Goal: Information Seeking & Learning: Learn about a topic

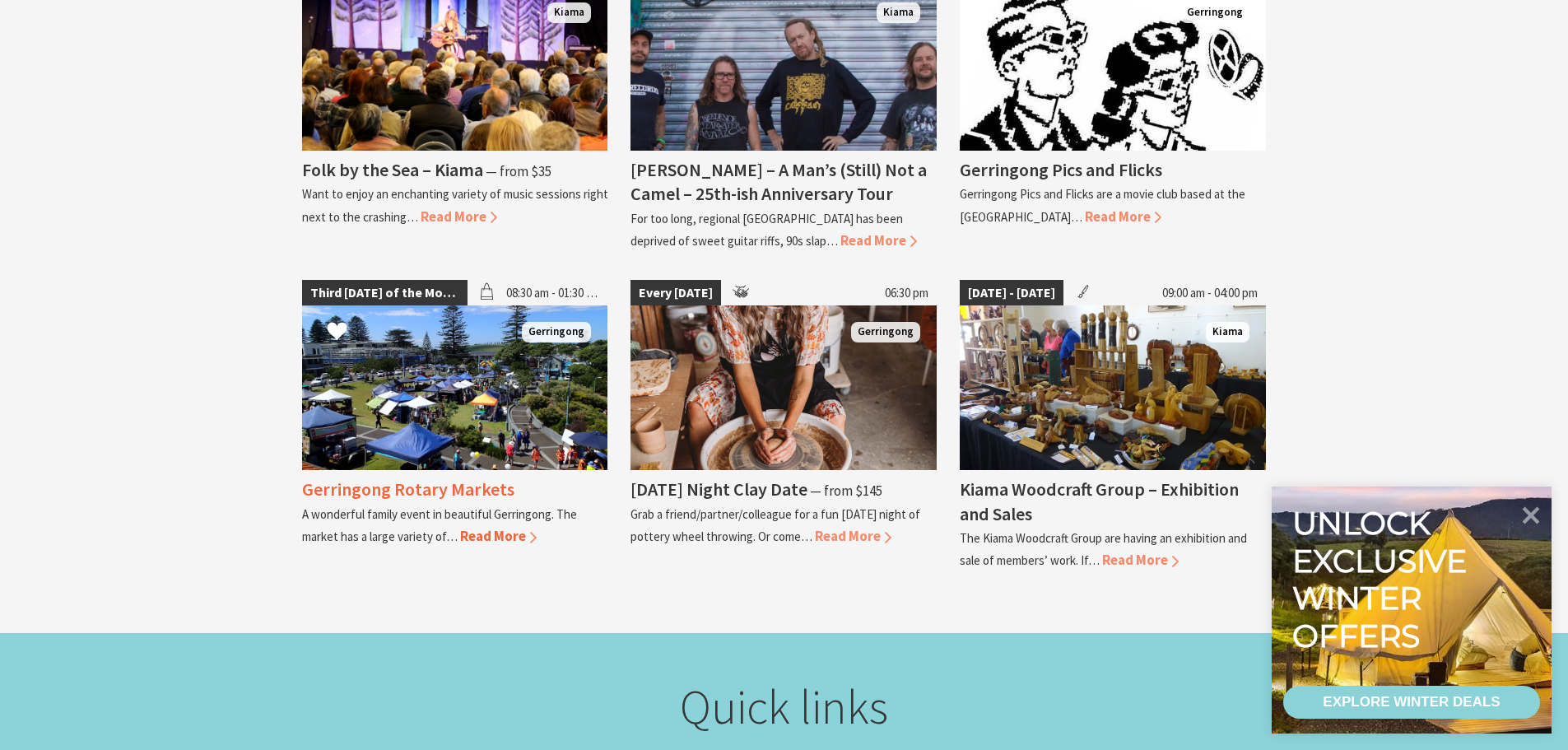
scroll to position [1895, 0]
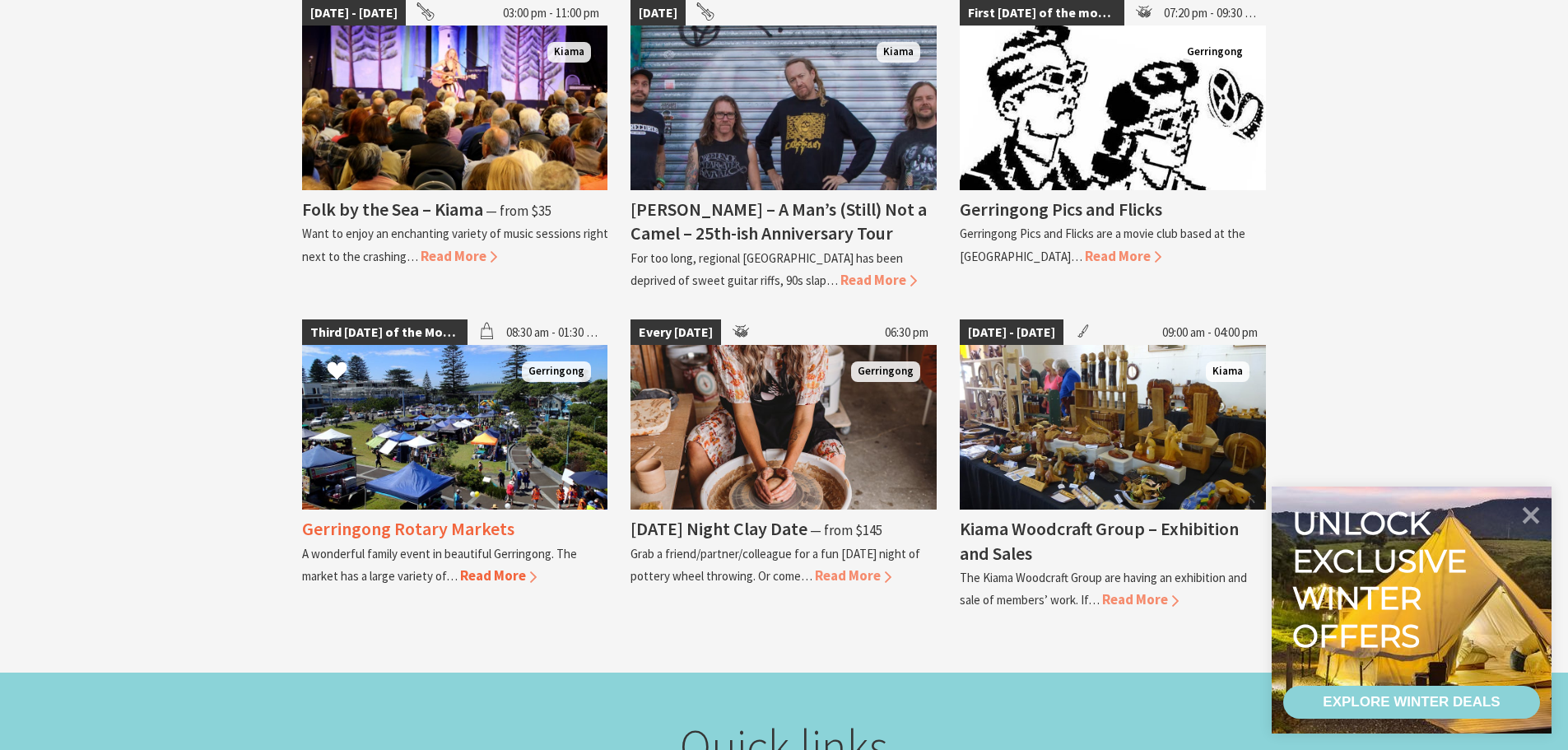
click at [351, 526] on h4 "Gerringong Rotary Markets" at bounding box center [408, 528] width 212 height 23
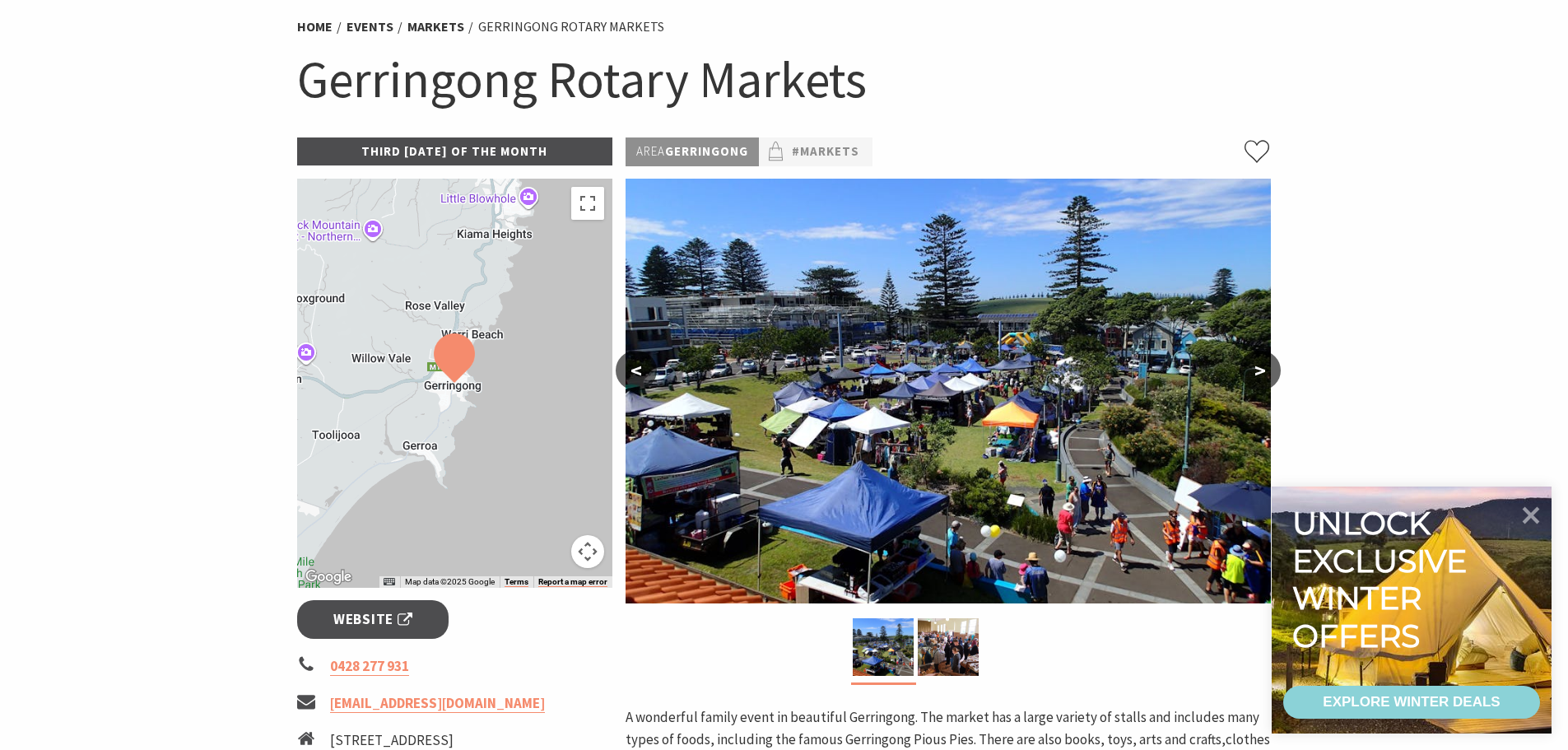
scroll to position [83, 0]
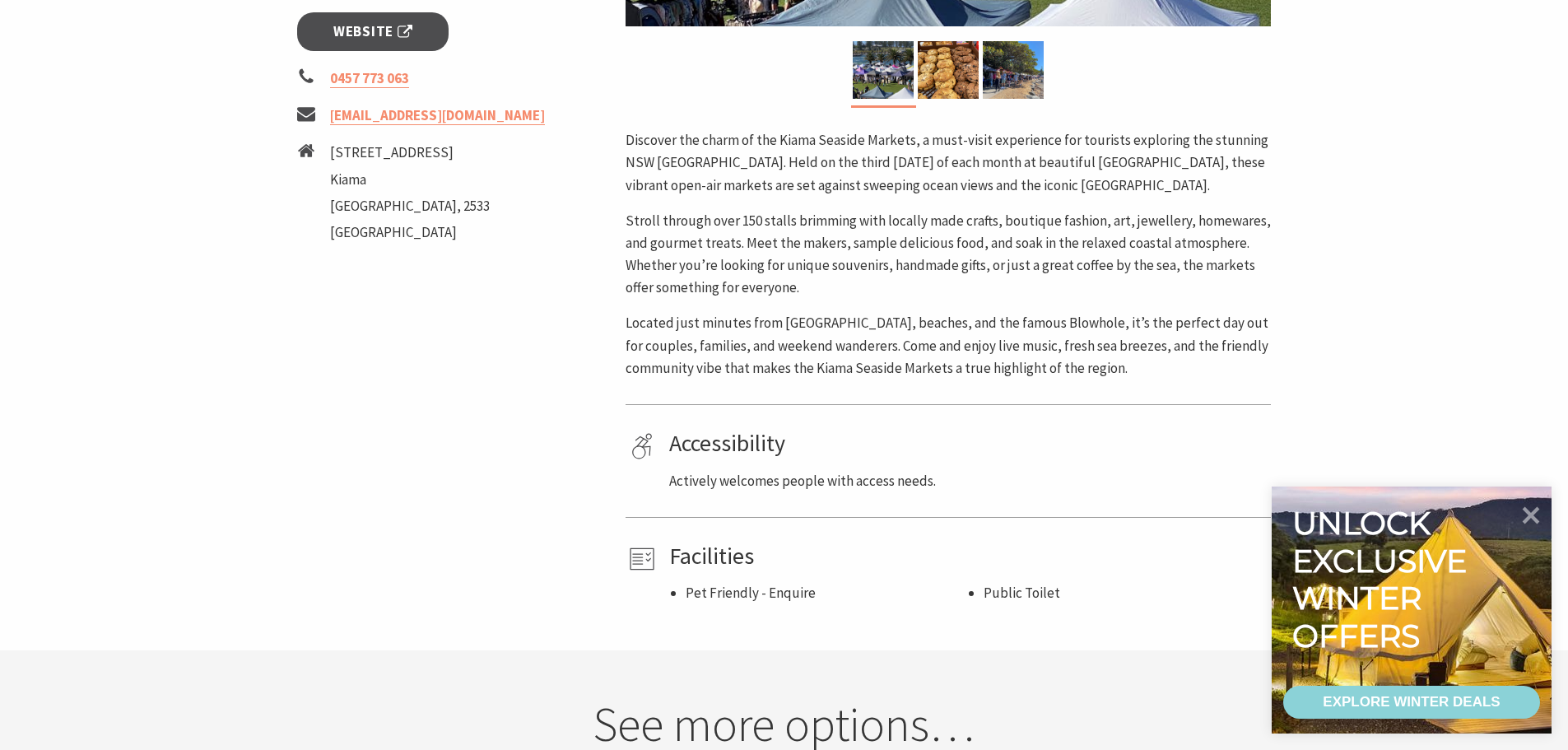
scroll to position [659, 0]
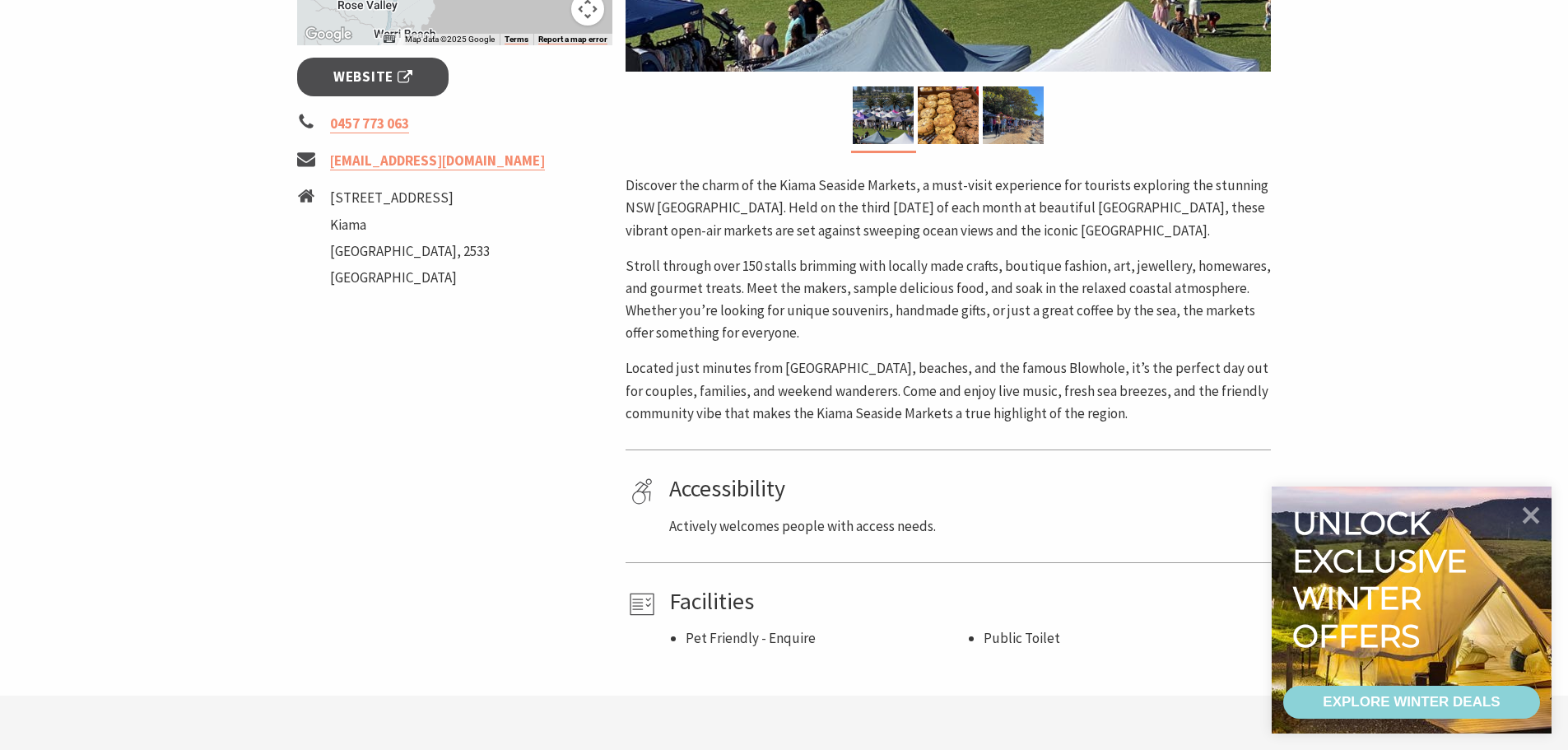
click at [418, 510] on div "Third Sunday of the Month Event Starts: 09 Jun 2025 ← Move left → Move right ↑ …" at bounding box center [455, 127] width 329 height 1045
click at [858, 340] on p "Stroll through over 150 stalls brimming with locally made crafts, boutique fash…" at bounding box center [947, 300] width 645 height 90
click at [872, 342] on p "Stroll through over 150 stalls brimming with locally made crafts, boutique fash…" at bounding box center [947, 300] width 645 height 90
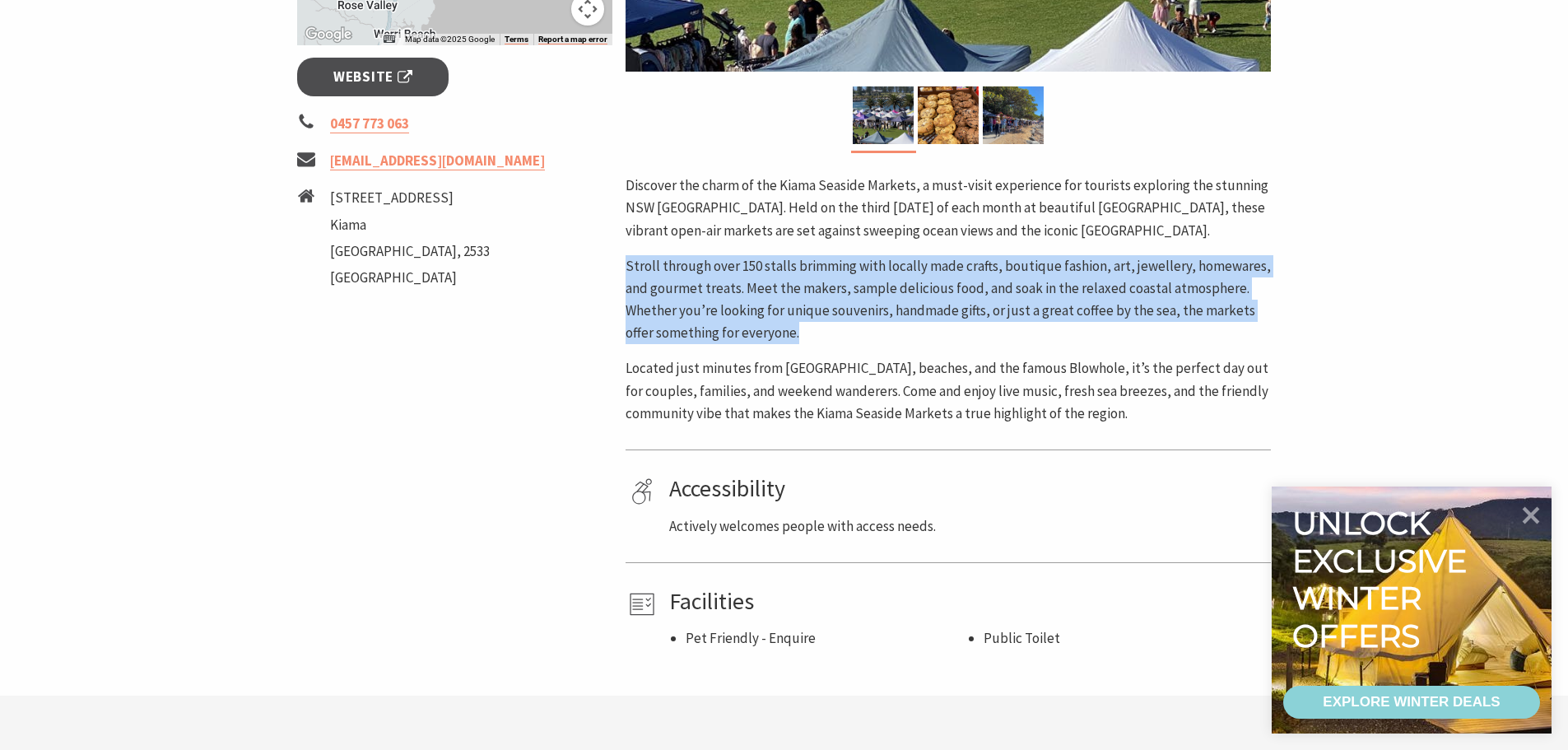
drag, startPoint x: 818, startPoint y: 333, endPoint x: 691, endPoint y: 284, distance: 136.1
click at [621, 268] on div "Area Kiama #Markets #Family Friendly < > Discover the charm of the Kiama Seasid…" at bounding box center [948, 127] width 659 height 1045
click at [836, 340] on p "Stroll through over 150 stalls brimming with locally made crafts, boutique fash…" at bounding box center [947, 300] width 645 height 90
click at [825, 343] on p "Stroll through over 150 stalls brimming with locally made crafts, boutique fash…" at bounding box center [947, 300] width 645 height 90
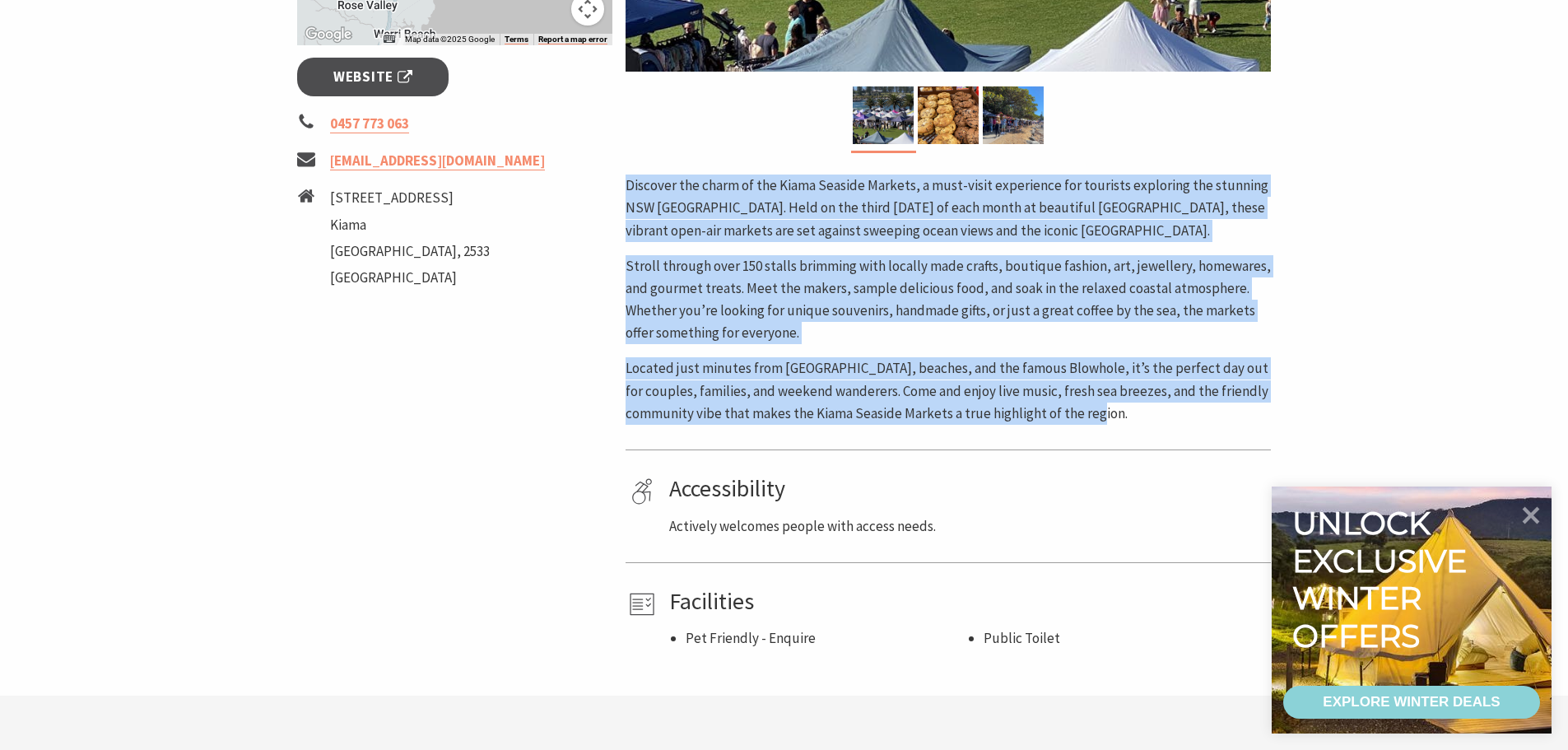
drag, startPoint x: 1130, startPoint y: 422, endPoint x: 626, endPoint y: 182, distance: 558.2
click at [626, 182] on div "Discover the charm of the Kiama Seaside Markets, a must-visit experience for to…" at bounding box center [947, 300] width 645 height 251
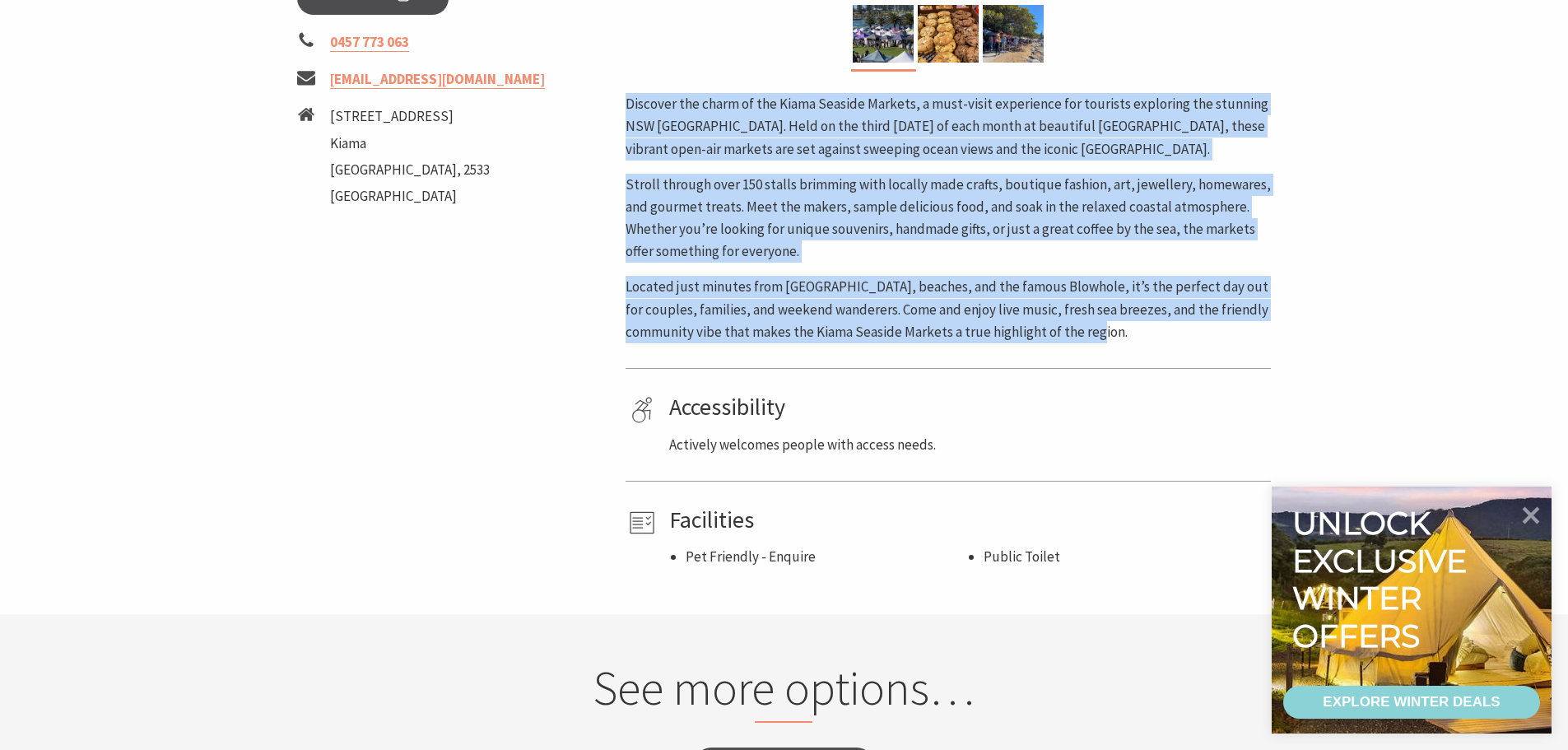
scroll to position [824, 0]
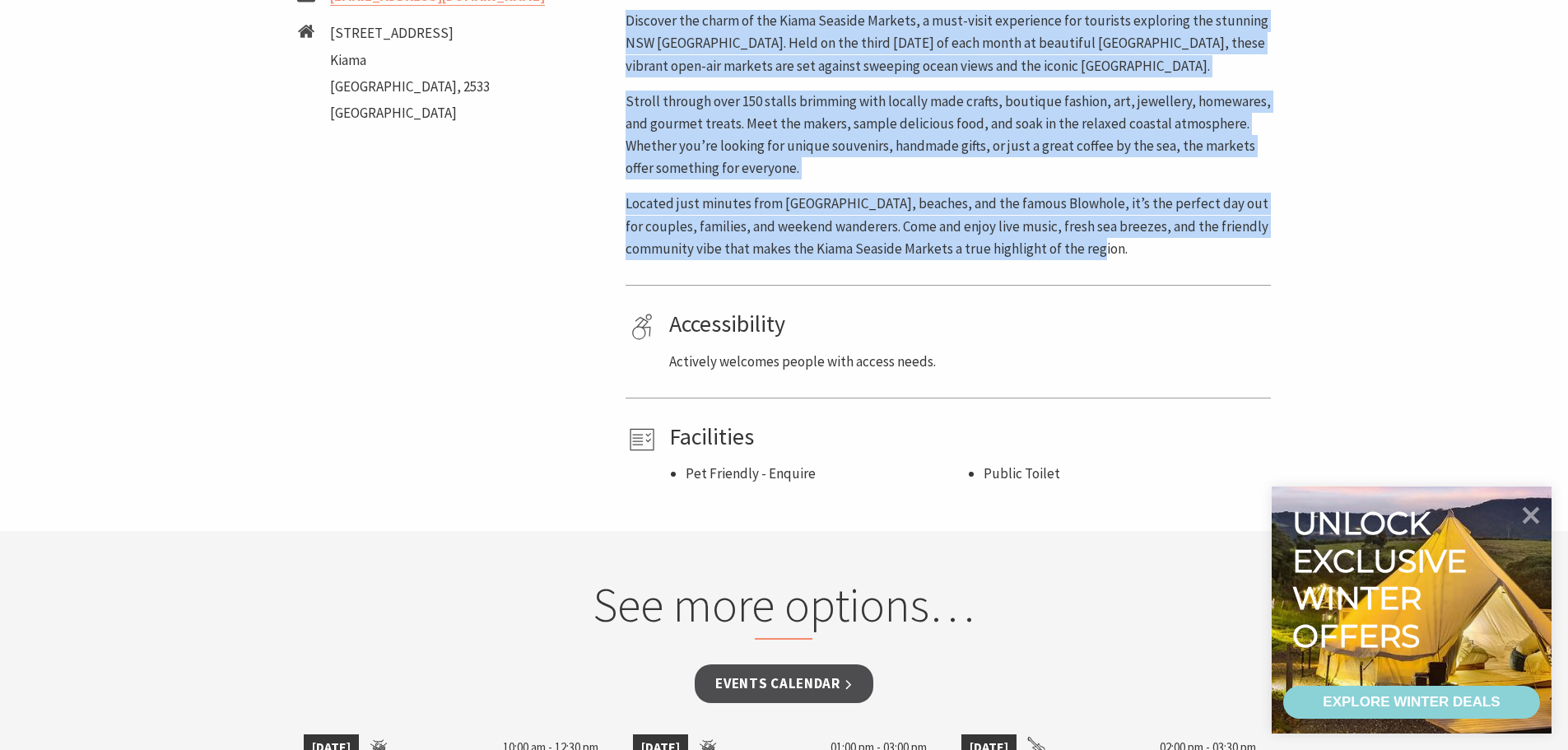
click at [808, 219] on p "Located just minutes from Kiama’s cafes, beaches, and the famous Blowhole, it’s…" at bounding box center [947, 226] width 645 height 67
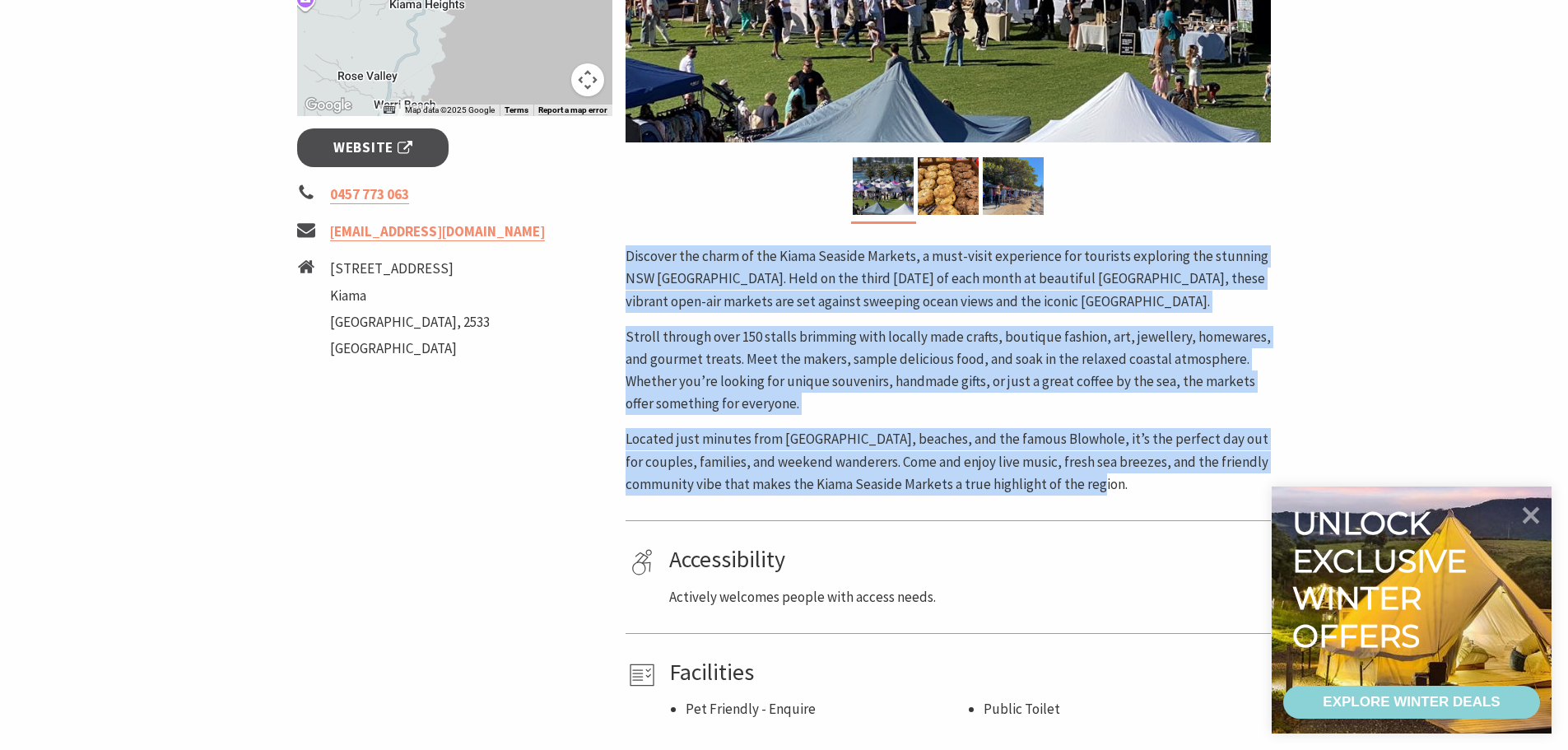
scroll to position [577, 0]
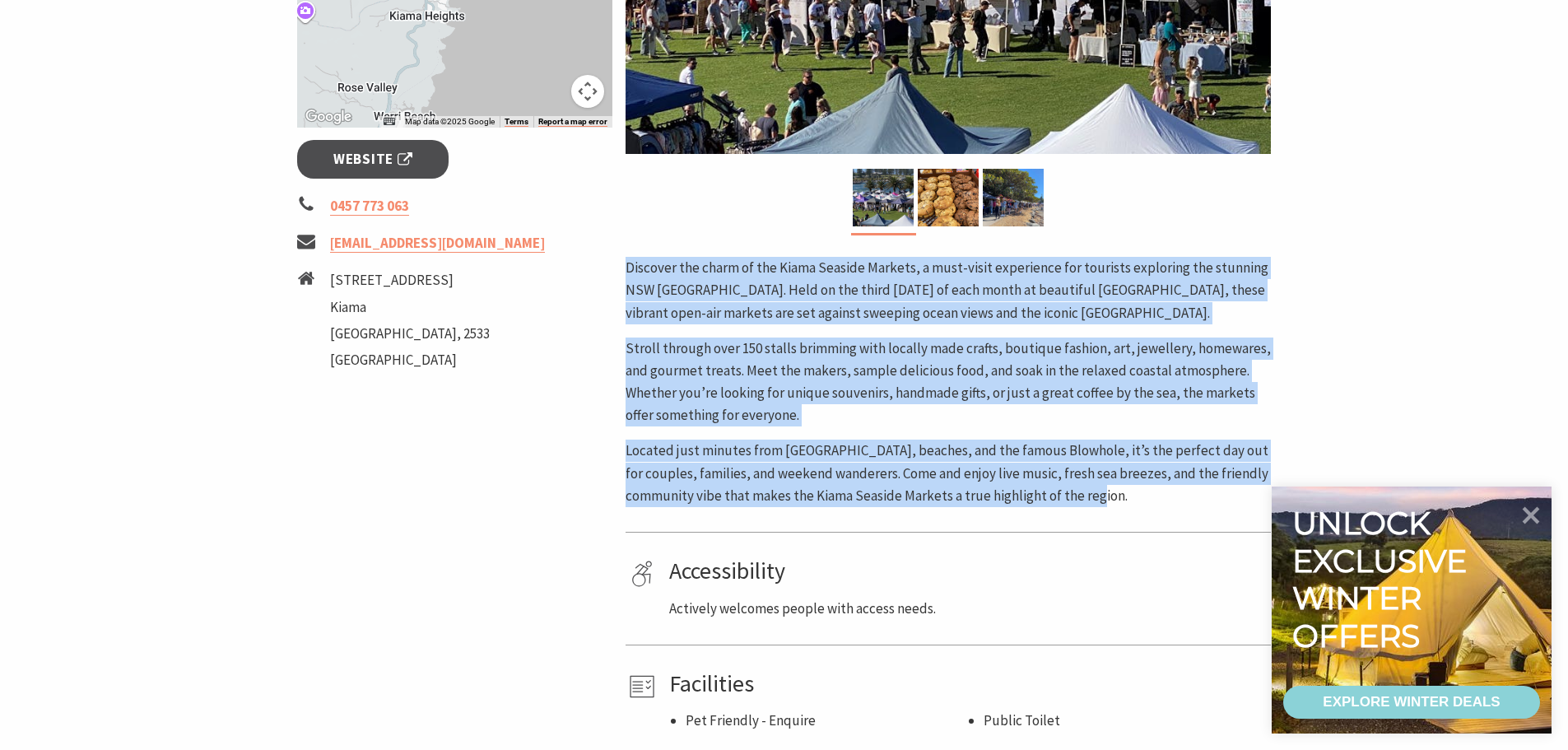
drag, startPoint x: 1134, startPoint y: 252, endPoint x: 627, endPoint y: 269, distance: 507.3
click at [627, 269] on div "Discover the charm of the Kiama Seaside Markets, a must-visit experience for to…" at bounding box center [947, 382] width 645 height 251
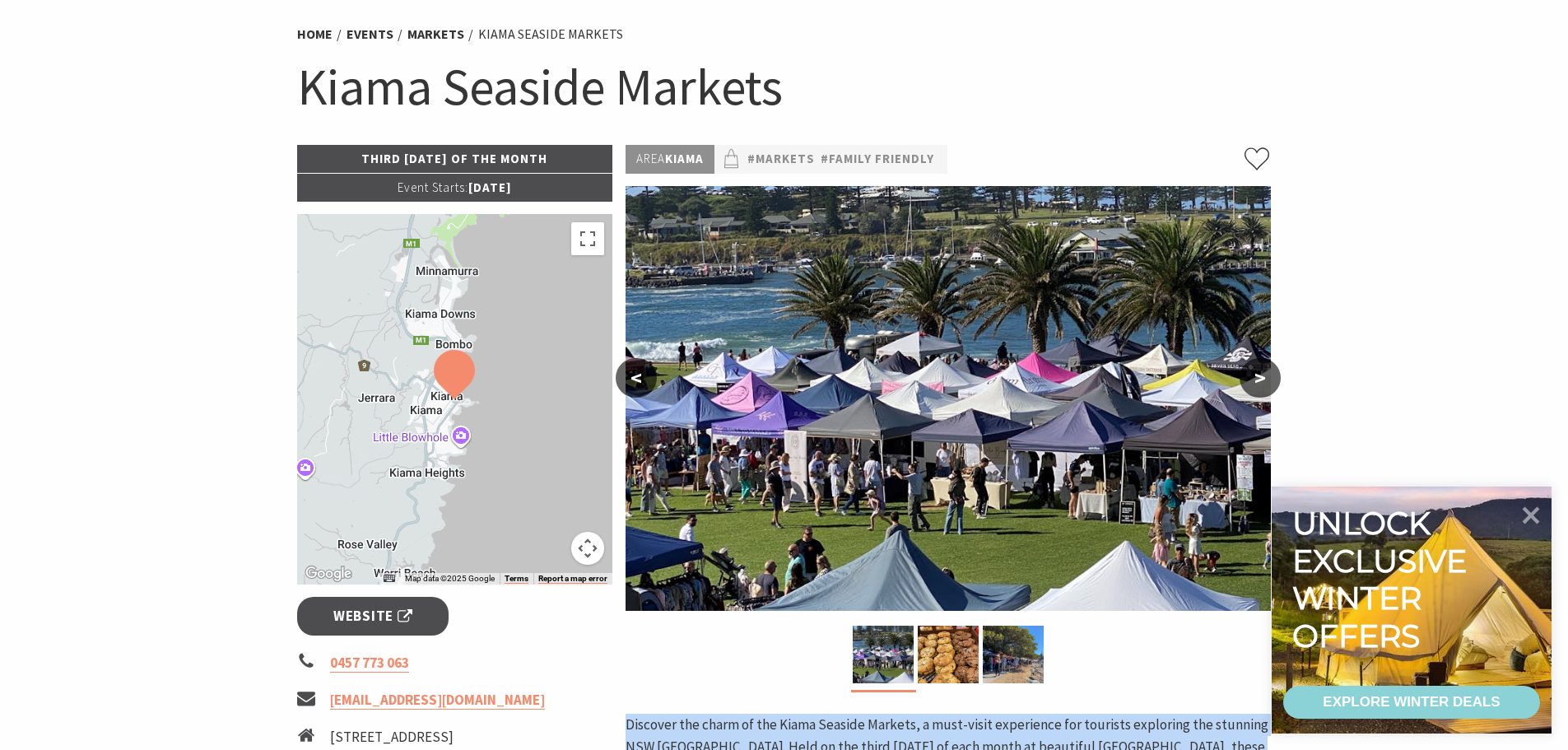
scroll to position [247, 0]
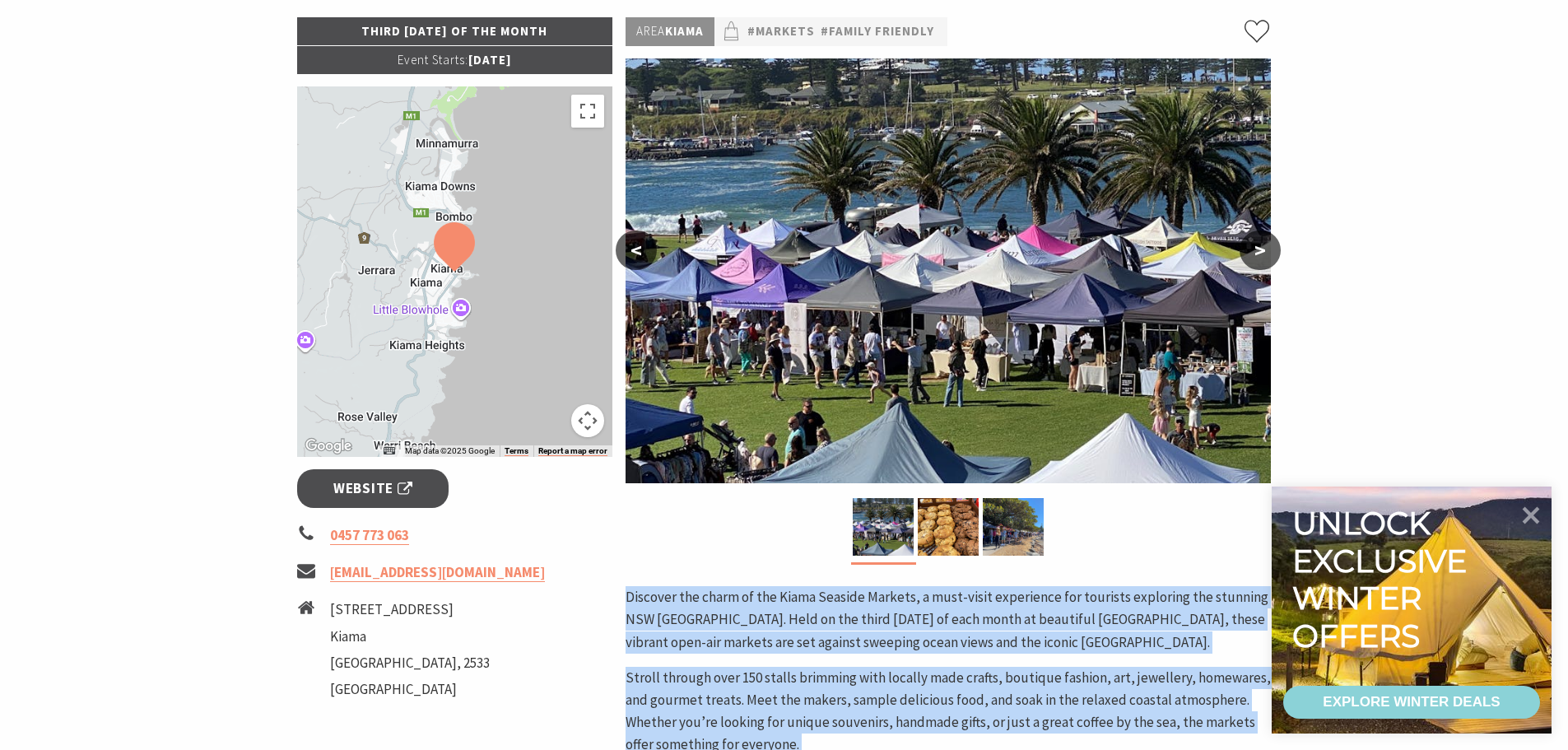
click at [1261, 247] on button ">" at bounding box center [1259, 251] width 41 height 40
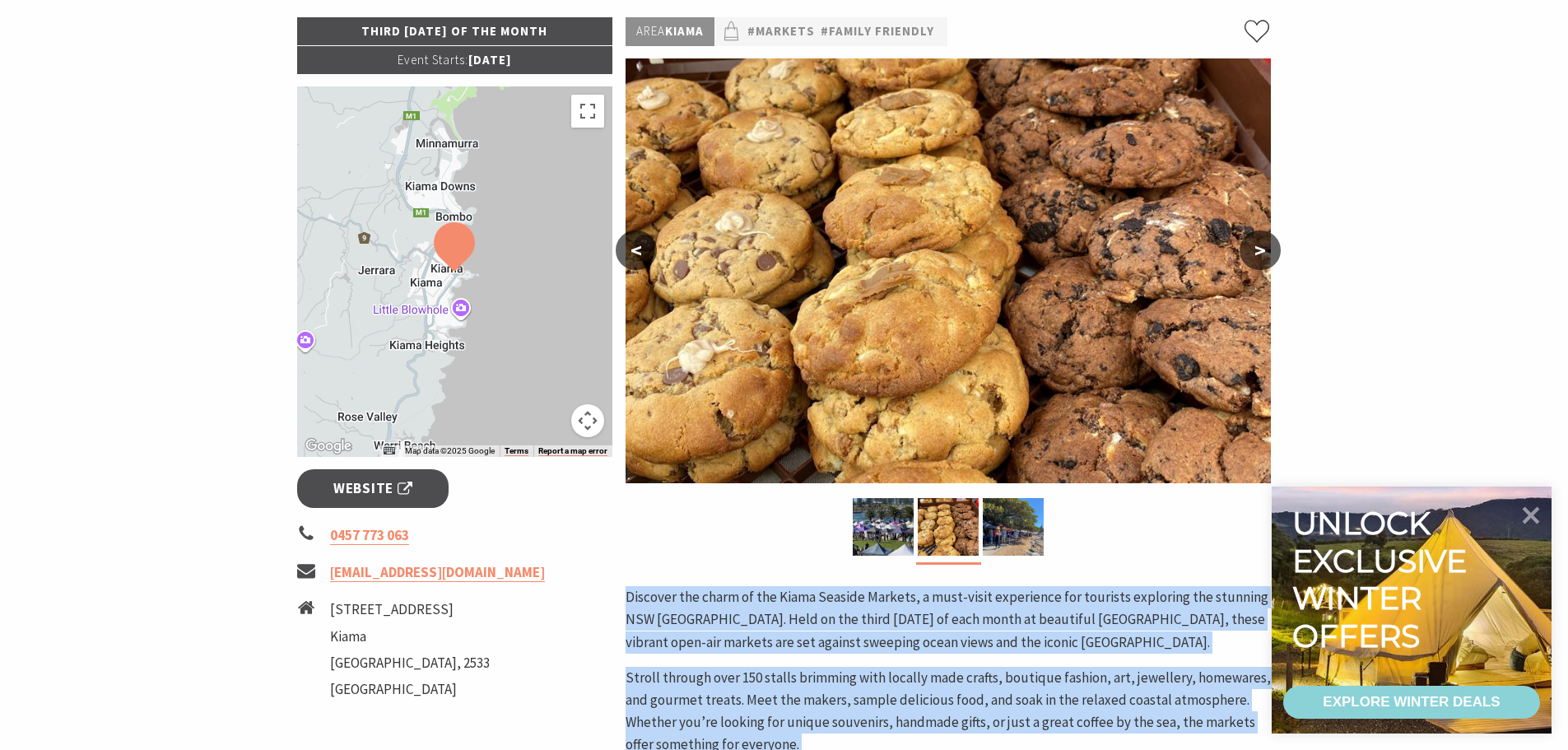
click at [1260, 248] on button ">" at bounding box center [1259, 251] width 41 height 40
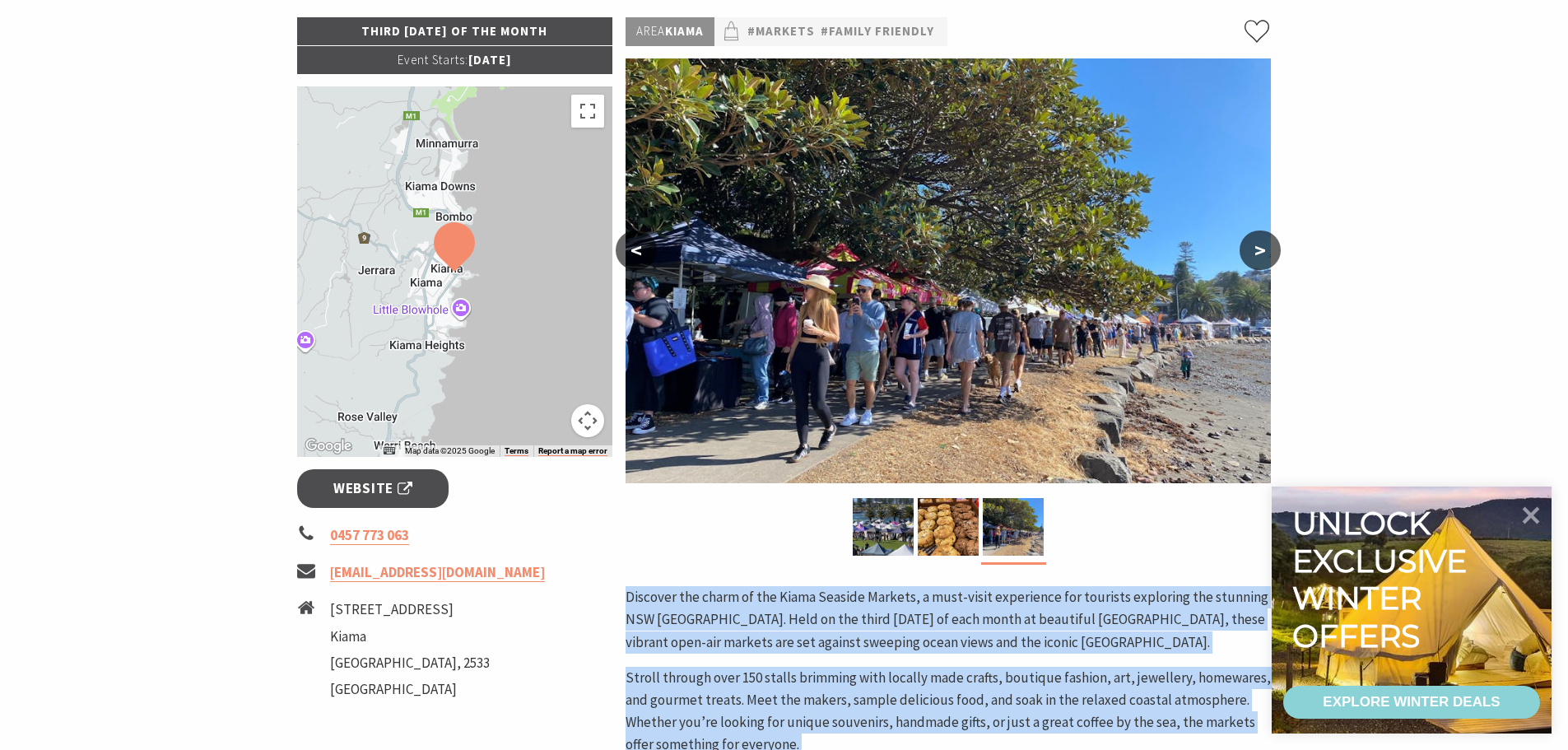
click at [1260, 248] on button ">" at bounding box center [1259, 251] width 41 height 40
click at [1252, 257] on button ">" at bounding box center [1259, 251] width 41 height 40
click at [641, 261] on button "<" at bounding box center [636, 251] width 41 height 40
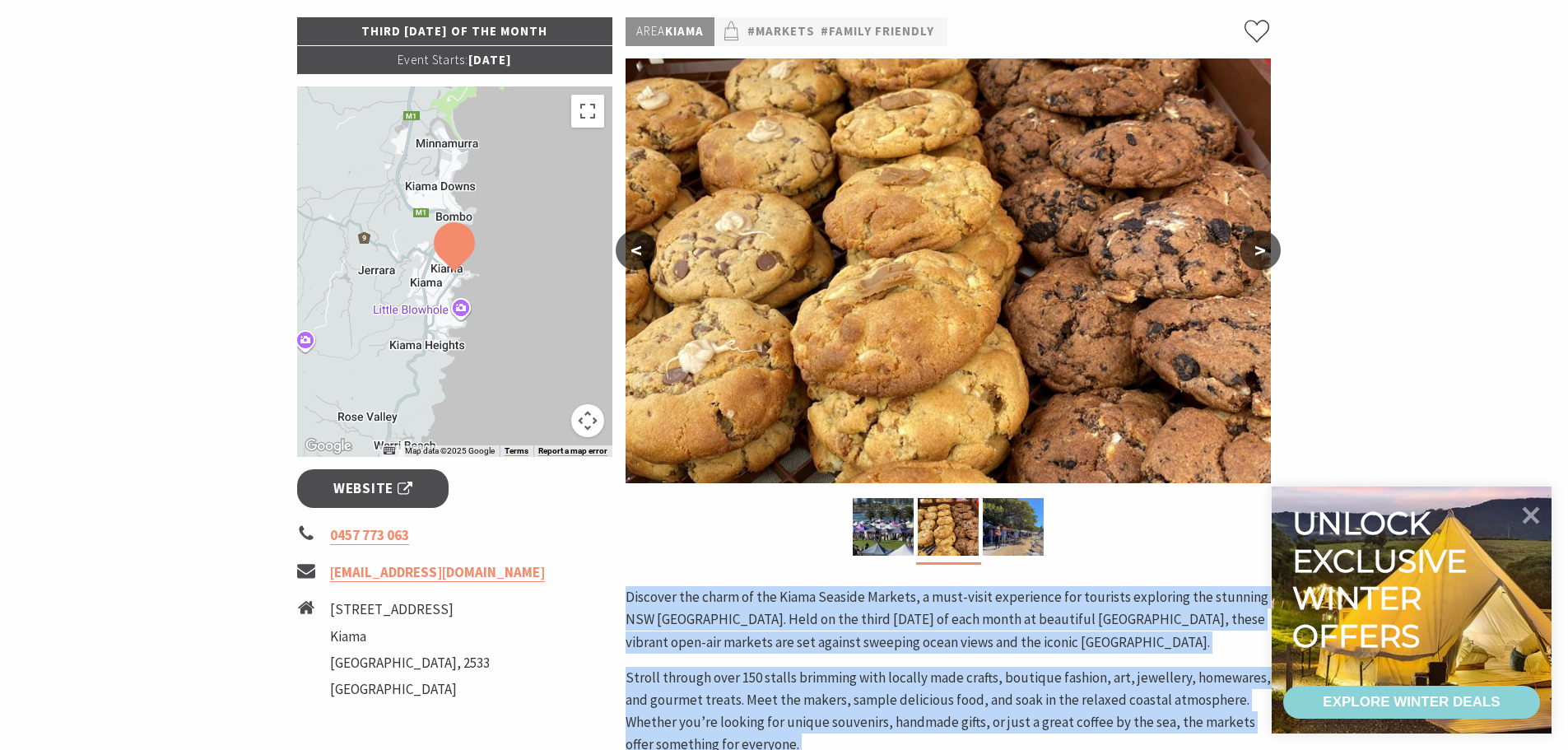
click at [641, 259] on button "<" at bounding box center [636, 251] width 41 height 40
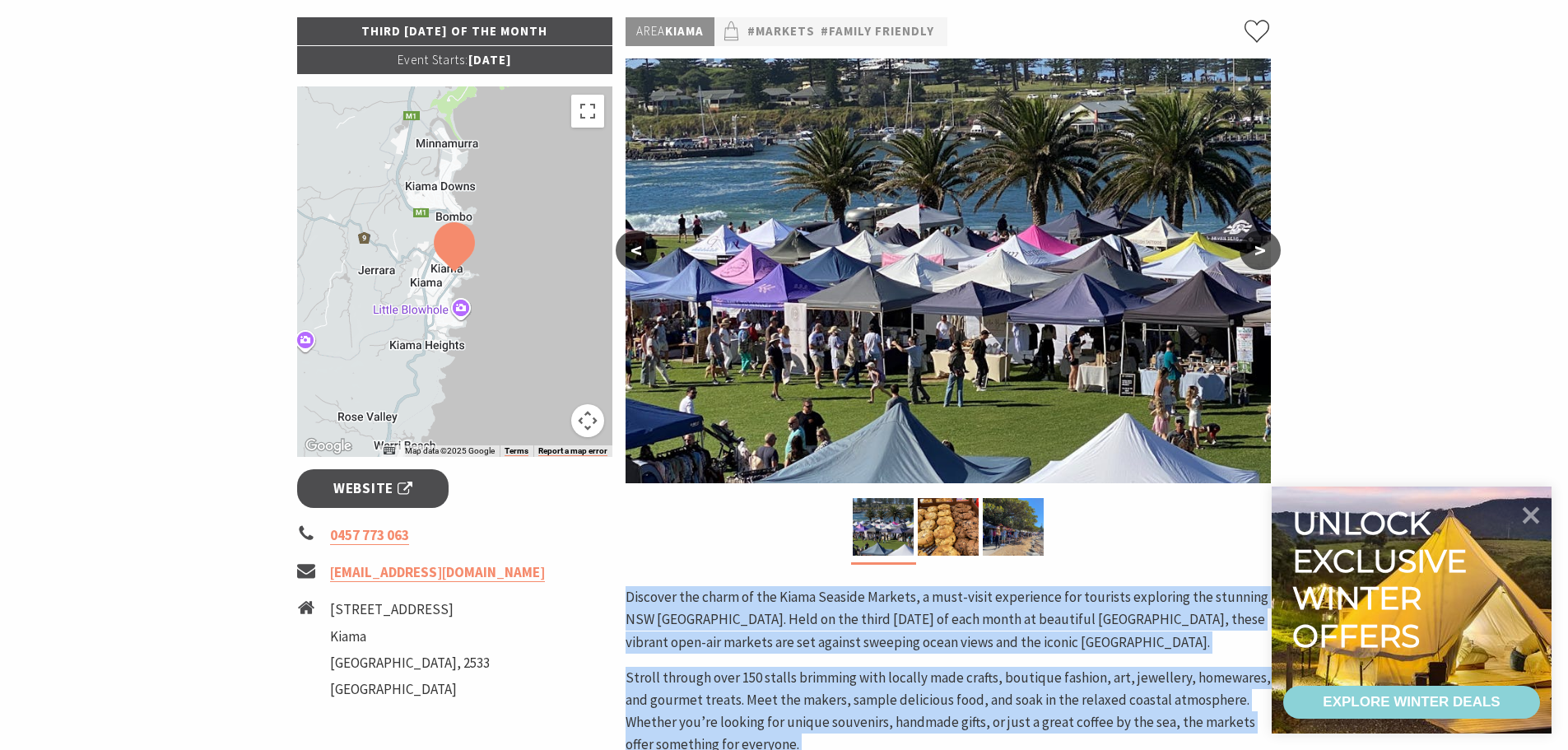
click at [642, 261] on button "<" at bounding box center [636, 251] width 41 height 40
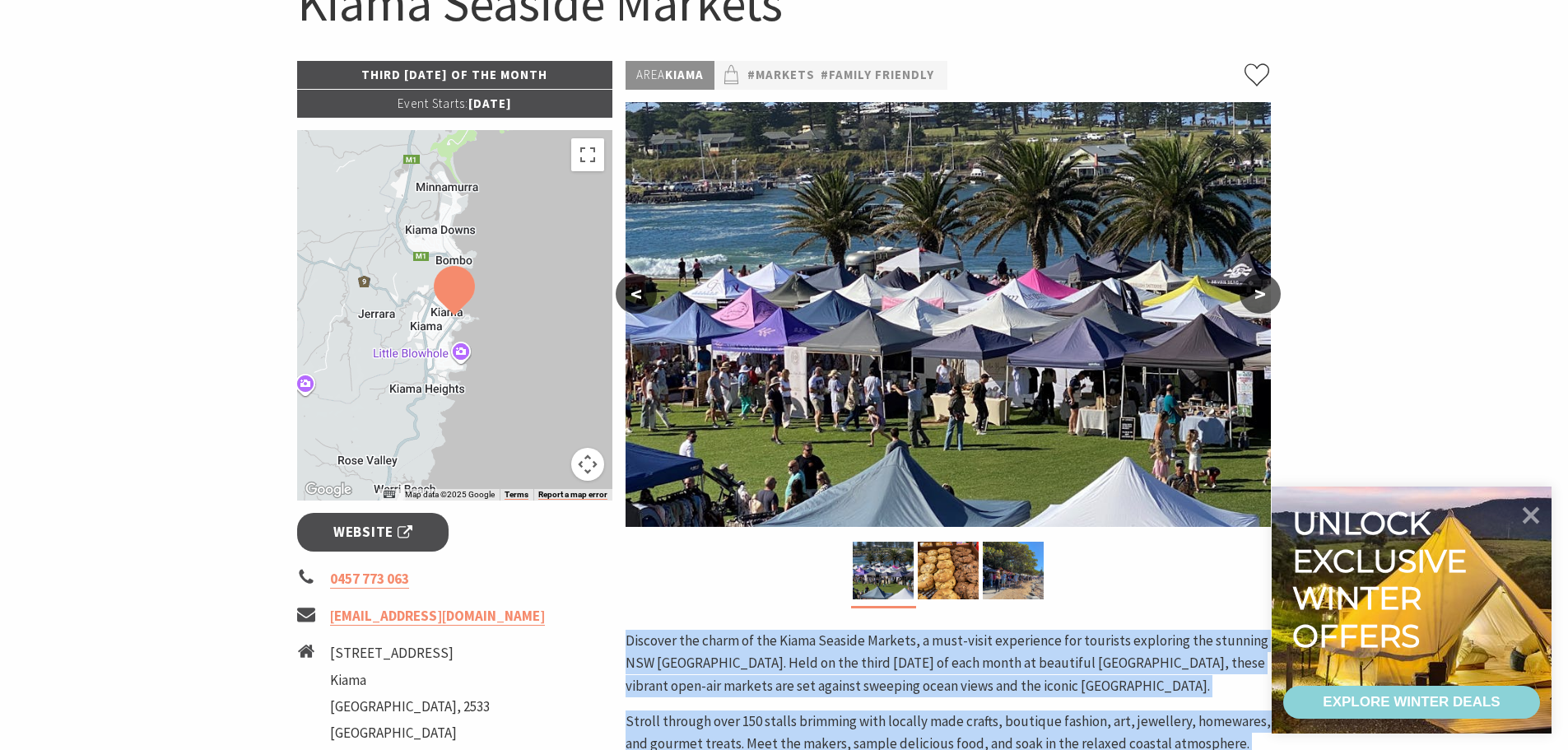
scroll to position [83, 0]
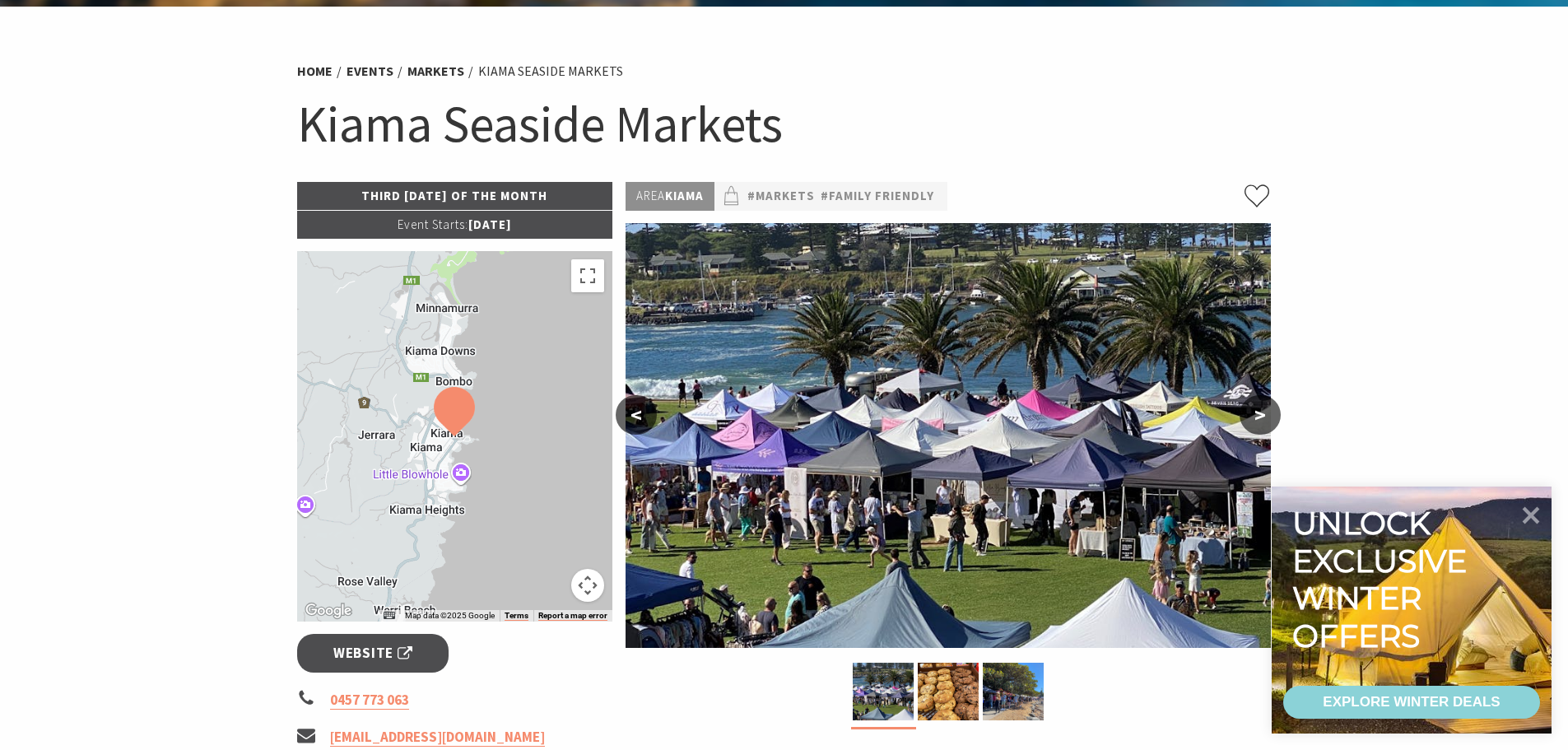
click at [359, 126] on h1 "Kiama Seaside Markets" at bounding box center [785, 123] width 975 height 66
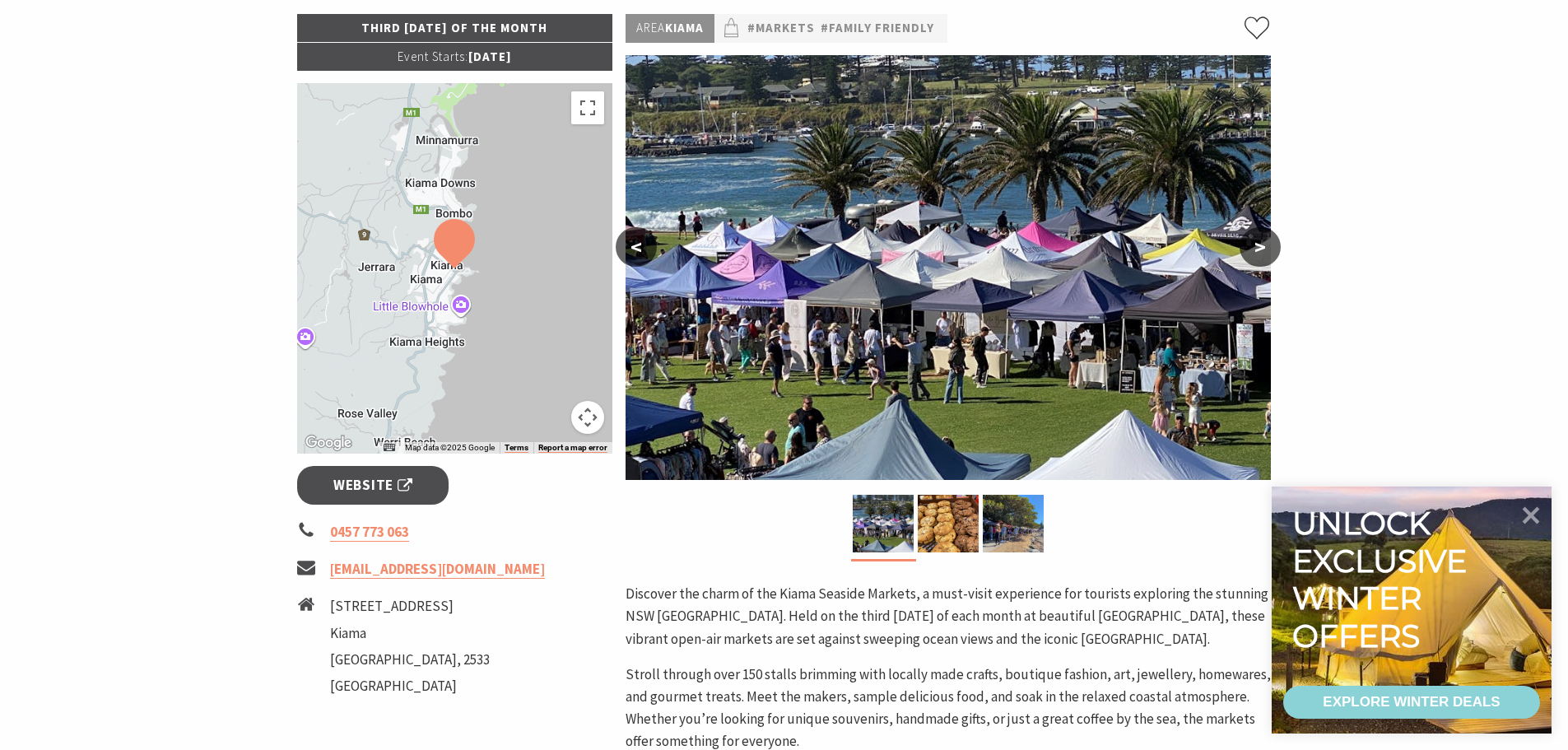
scroll to position [247, 0]
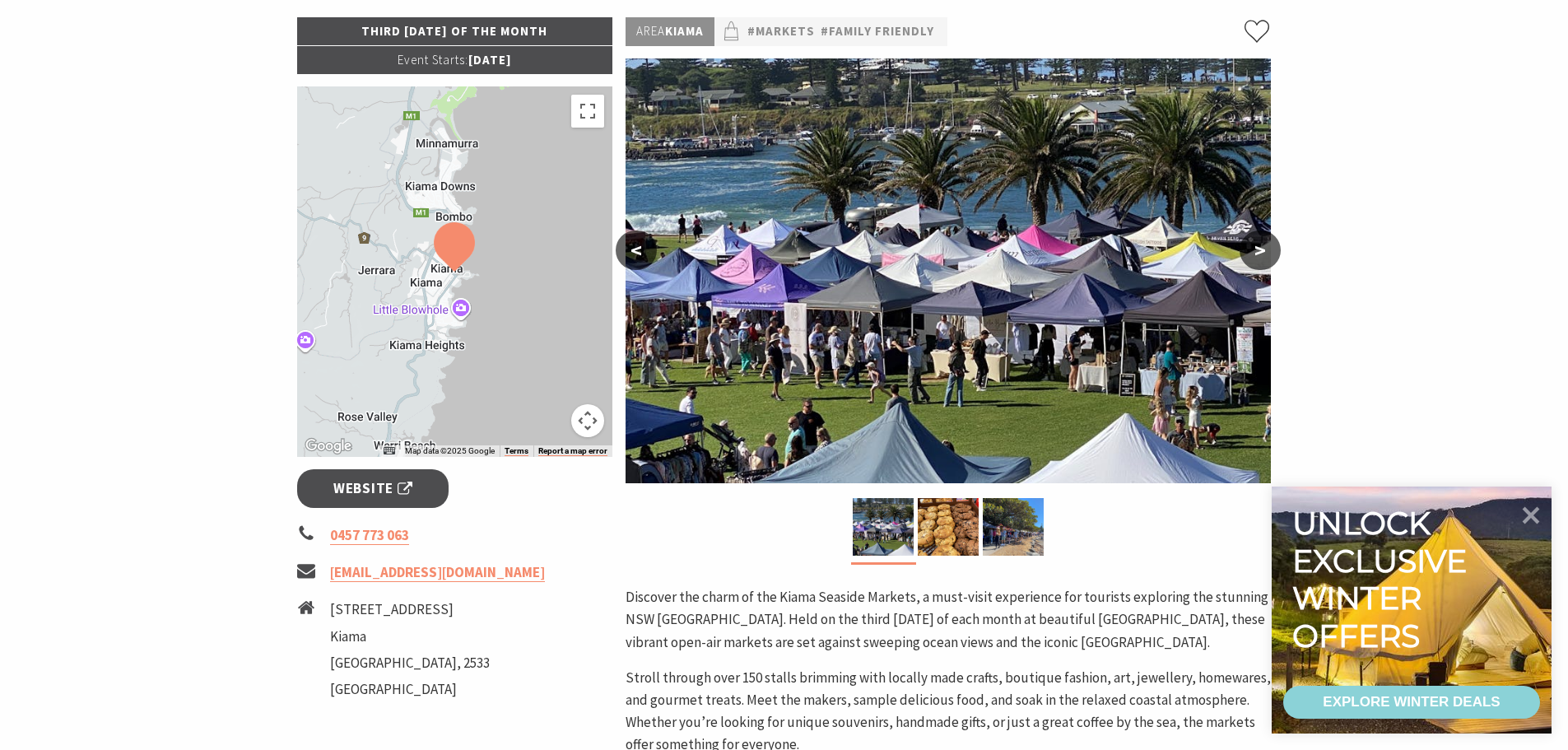
click at [1261, 252] on button ">" at bounding box center [1259, 251] width 41 height 40
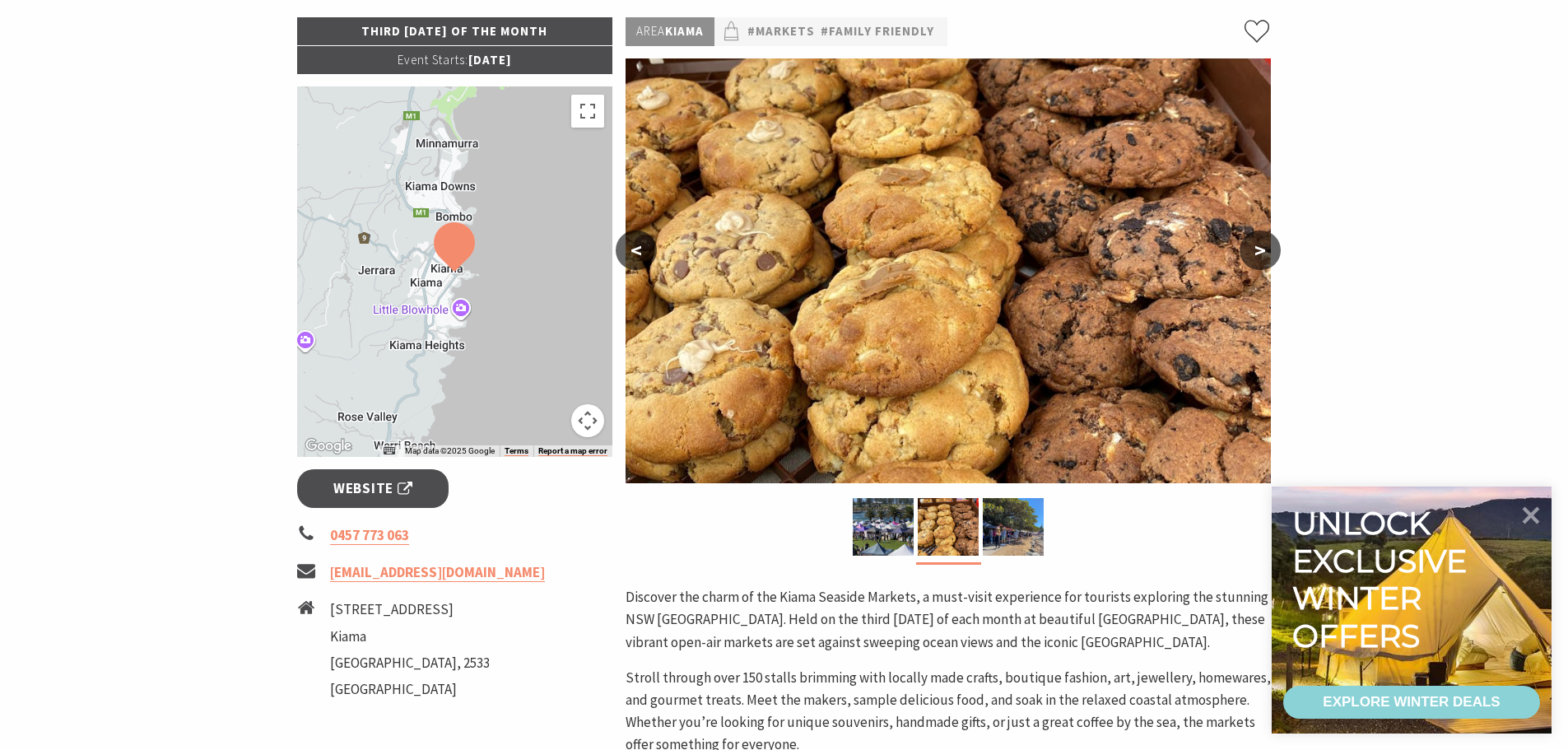
click at [1262, 252] on button ">" at bounding box center [1259, 251] width 41 height 40
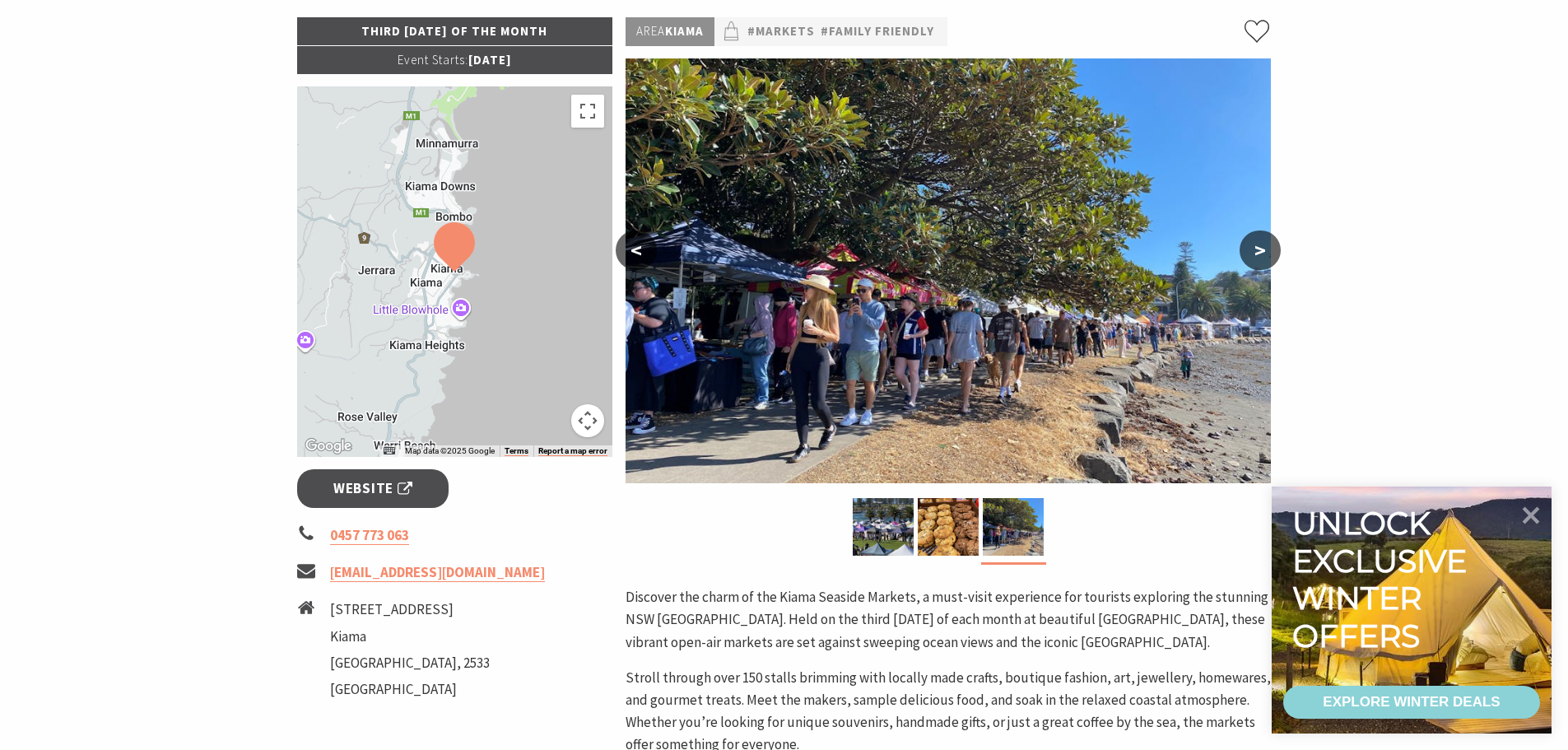
click at [1264, 252] on button ">" at bounding box center [1259, 251] width 41 height 40
click at [633, 253] on button "<" at bounding box center [636, 251] width 41 height 40
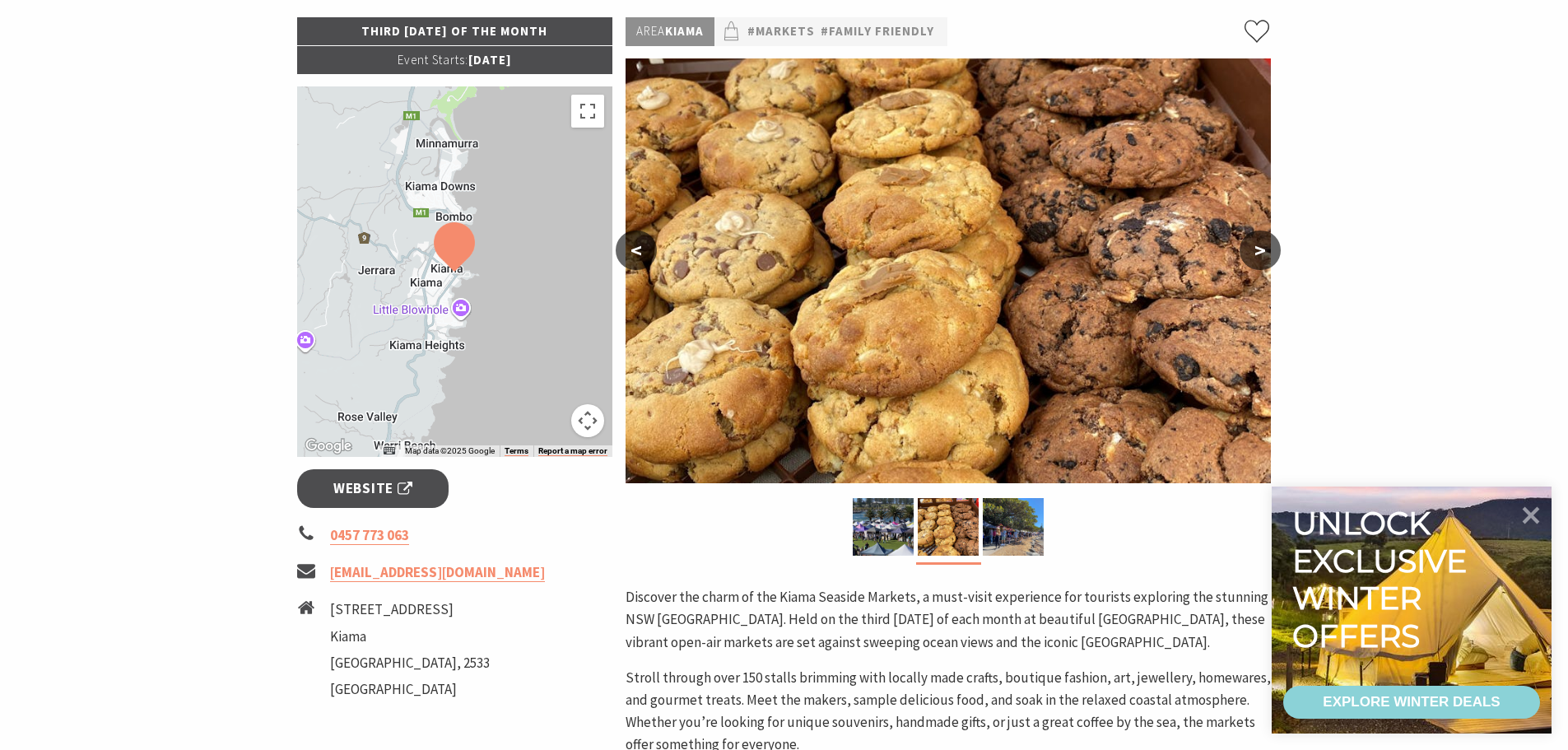
click at [637, 255] on button "<" at bounding box center [636, 251] width 41 height 40
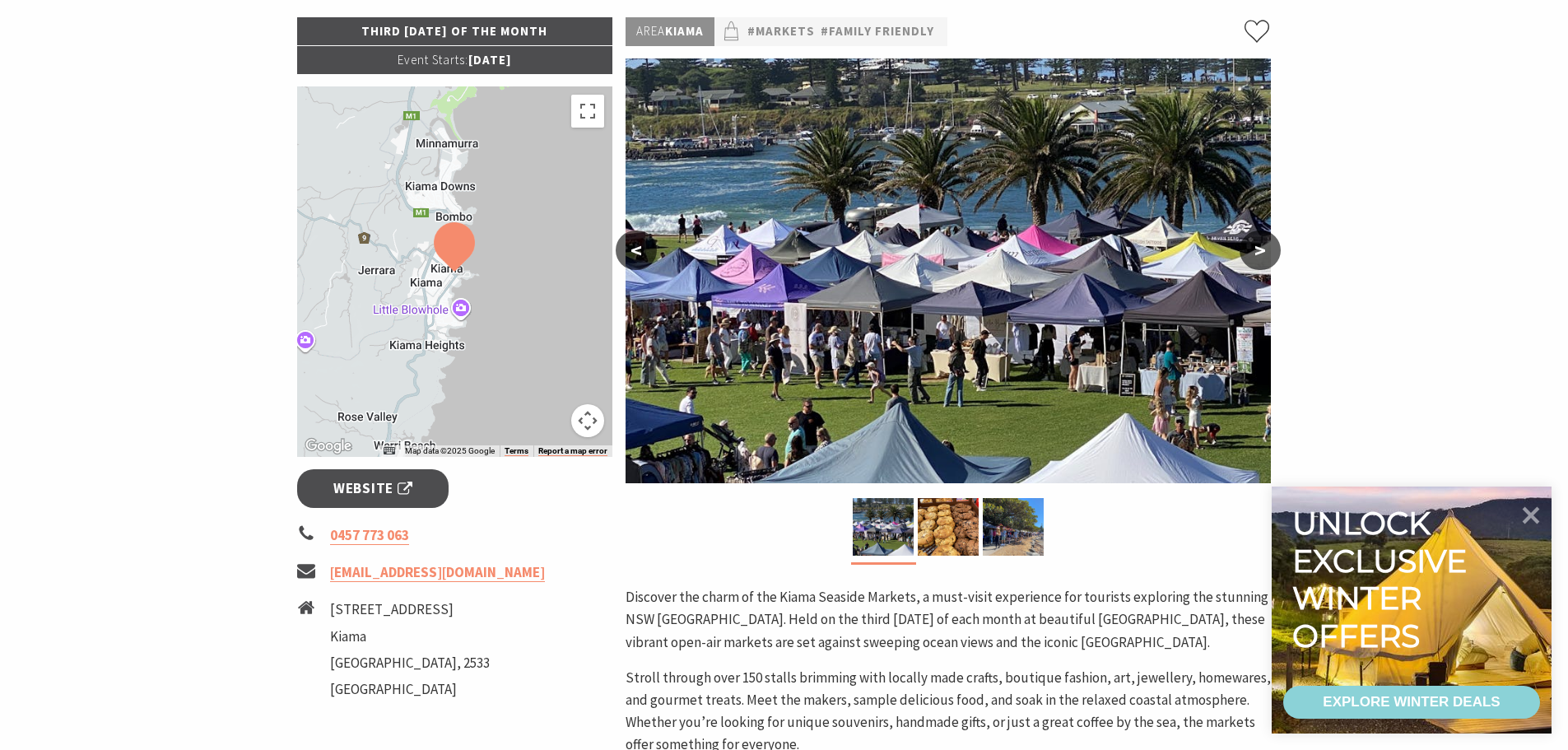
click at [637, 255] on button "<" at bounding box center [636, 251] width 41 height 40
click at [1396, 273] on section "Home Events Markets Kiama Seaside Markets Kiama Seaside Markets Third Sunday of…" at bounding box center [784, 475] width 1568 height 1266
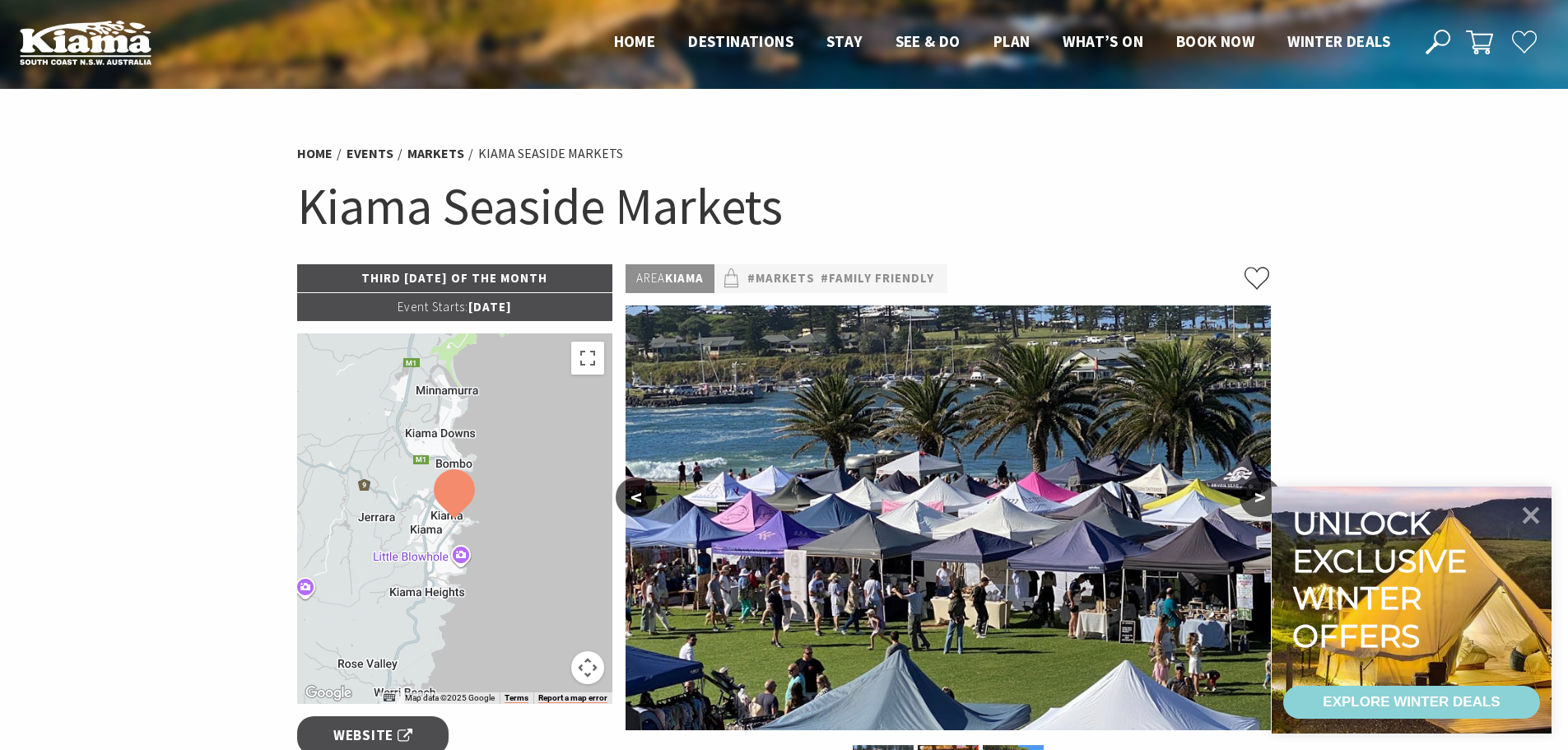
click at [989, 198] on h1 "Kiama Seaside Markets" at bounding box center [785, 206] width 975 height 66
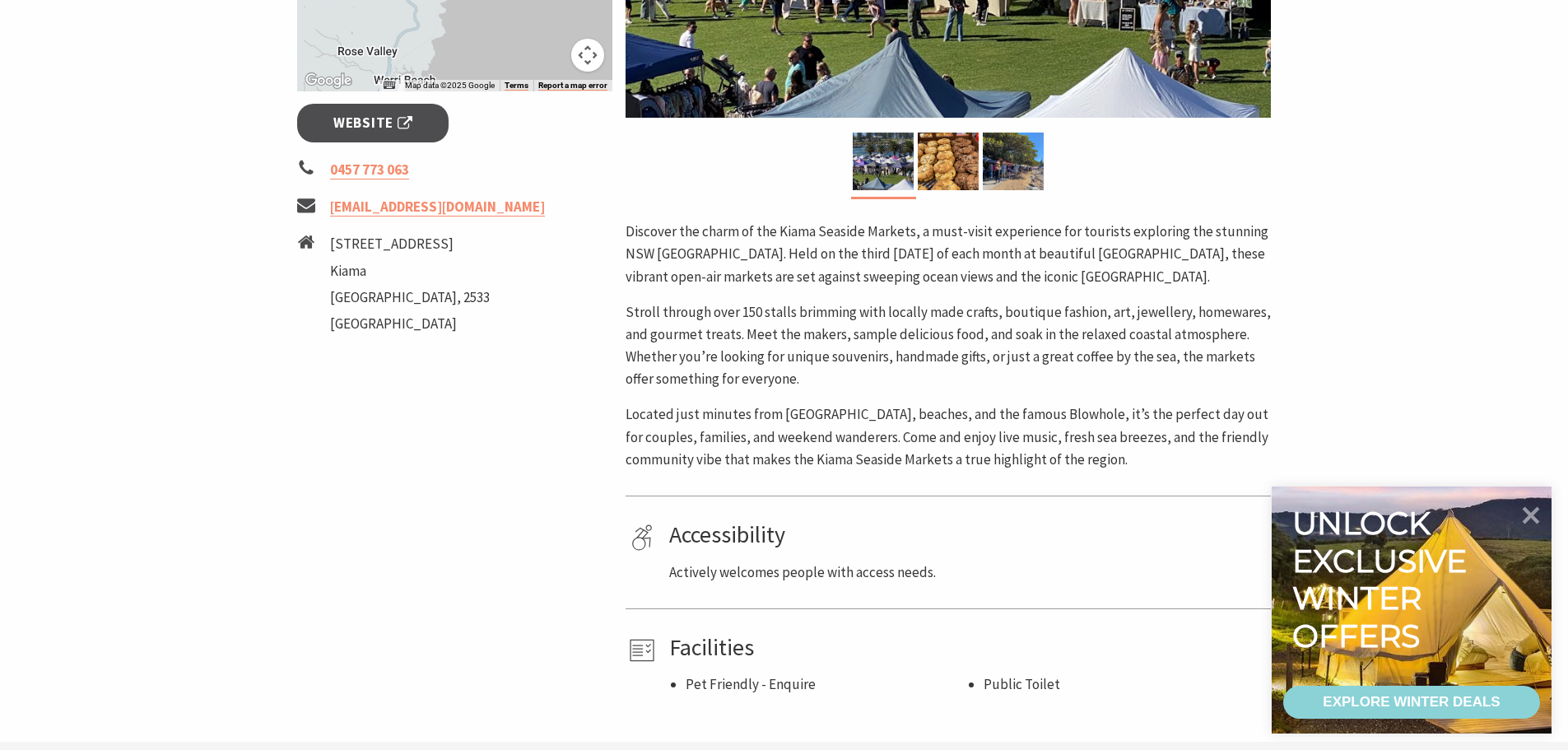
scroll to position [659, 0]
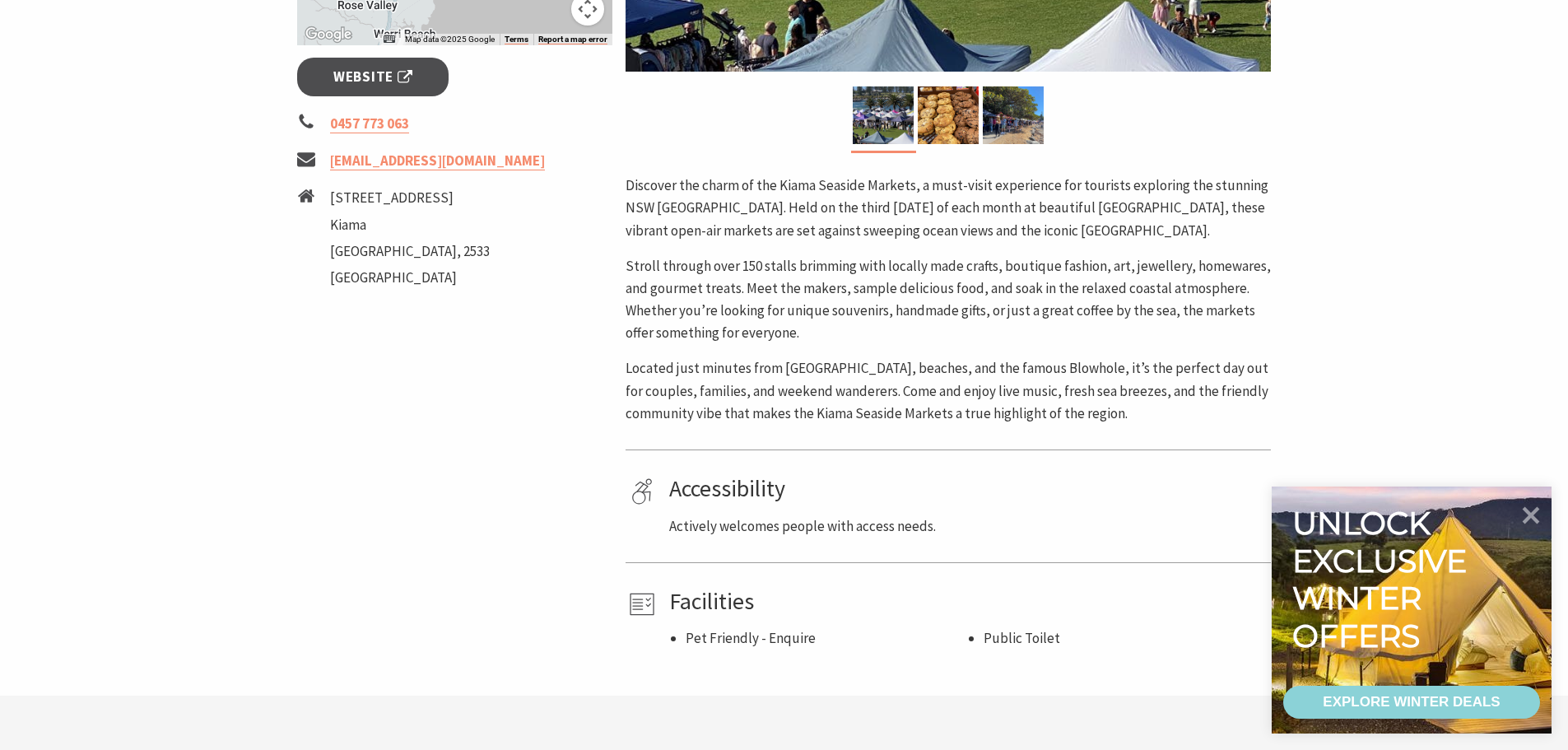
click at [901, 346] on div "Discover the charm of the Kiama Seaside Markets, a must-visit experience for to…" at bounding box center [947, 300] width 645 height 251
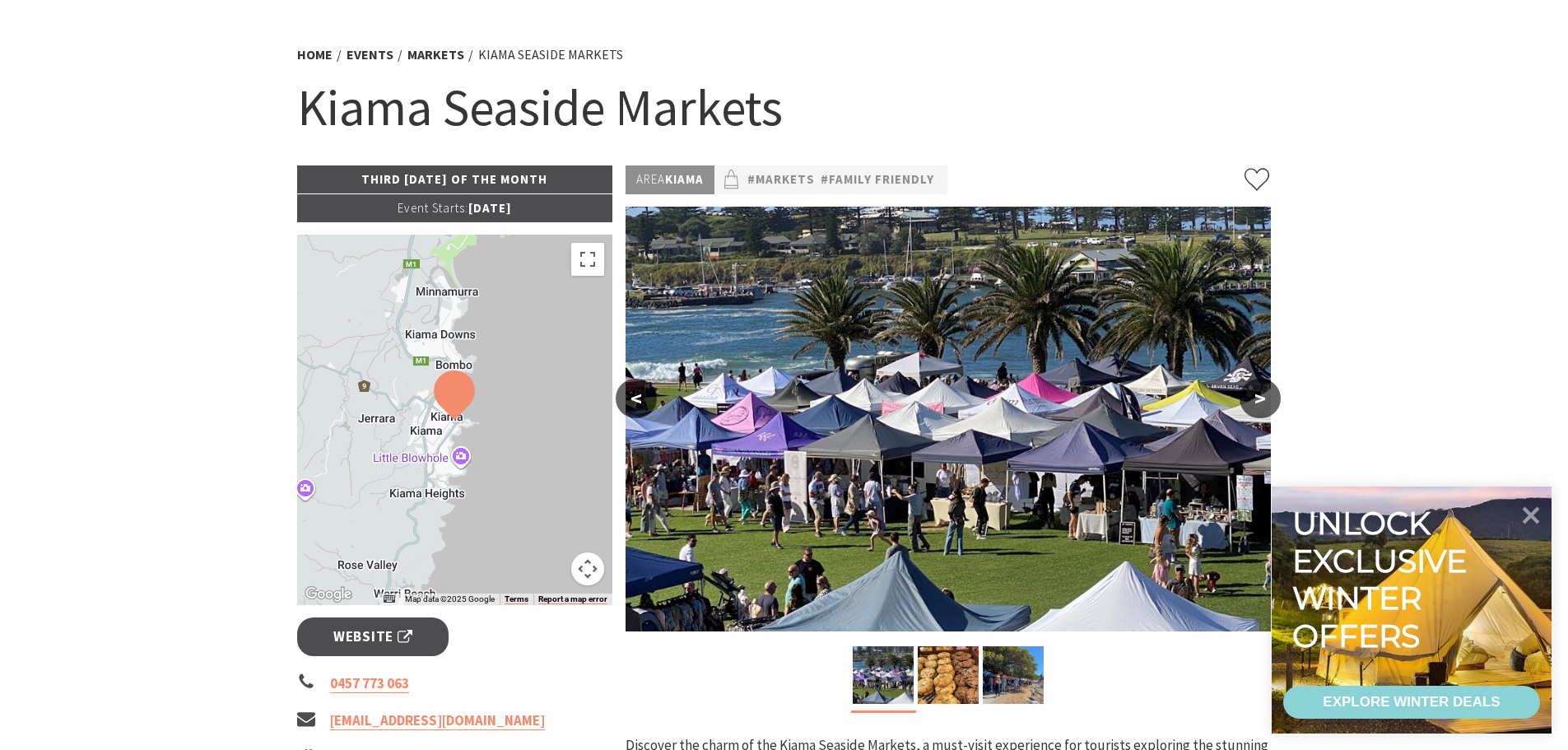
scroll to position [164, 0]
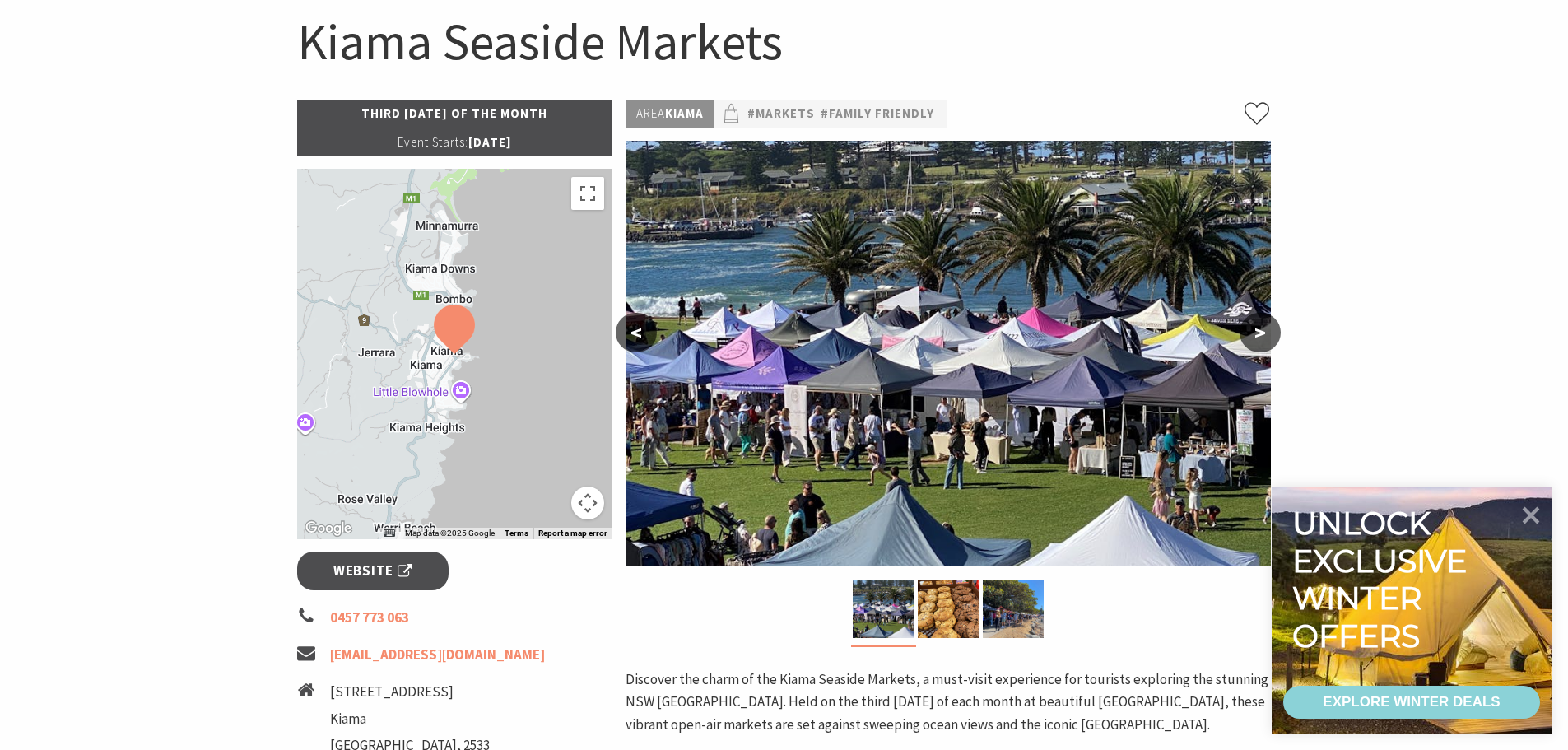
click at [1256, 327] on button ">" at bounding box center [1259, 333] width 41 height 40
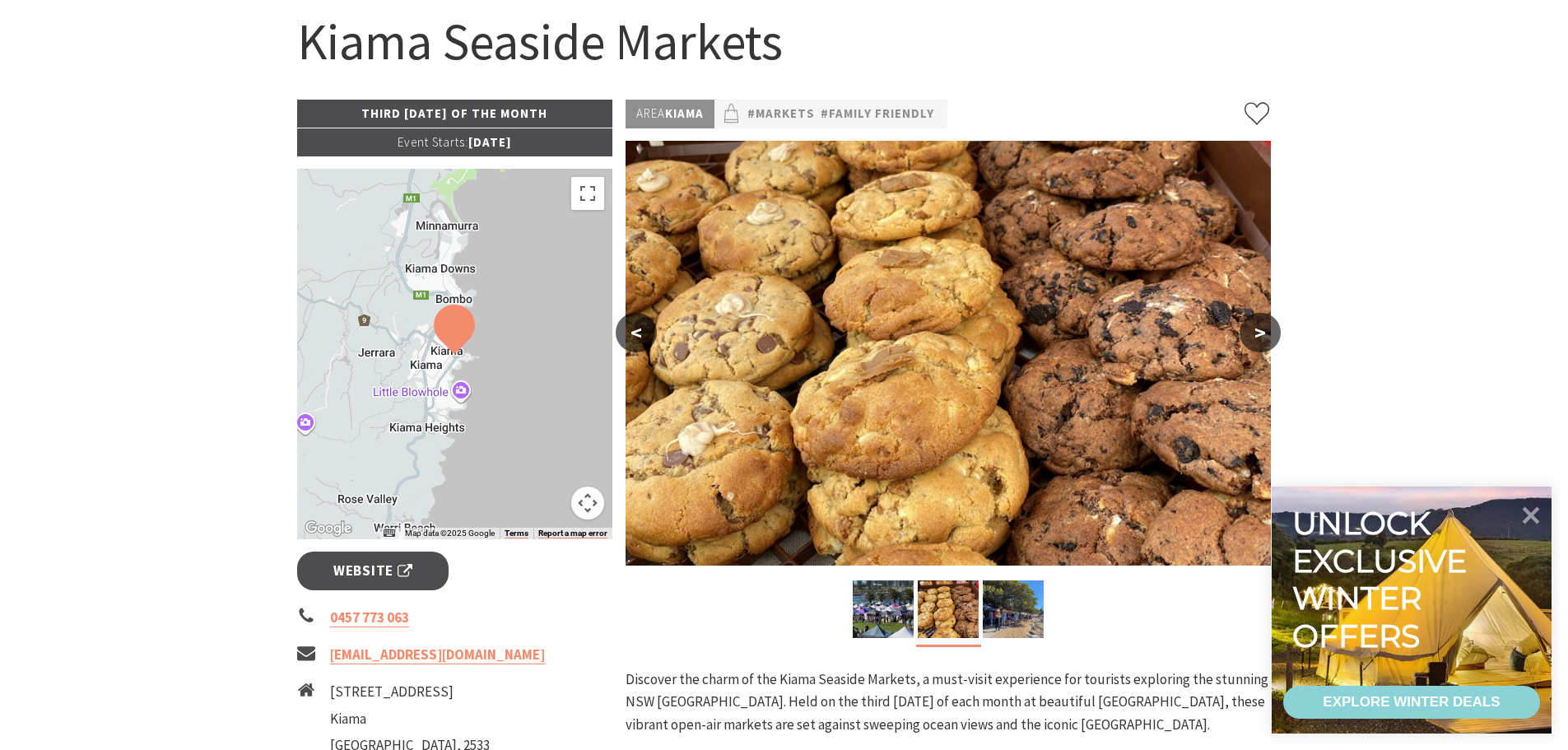
click at [1263, 329] on button ">" at bounding box center [1259, 333] width 41 height 40
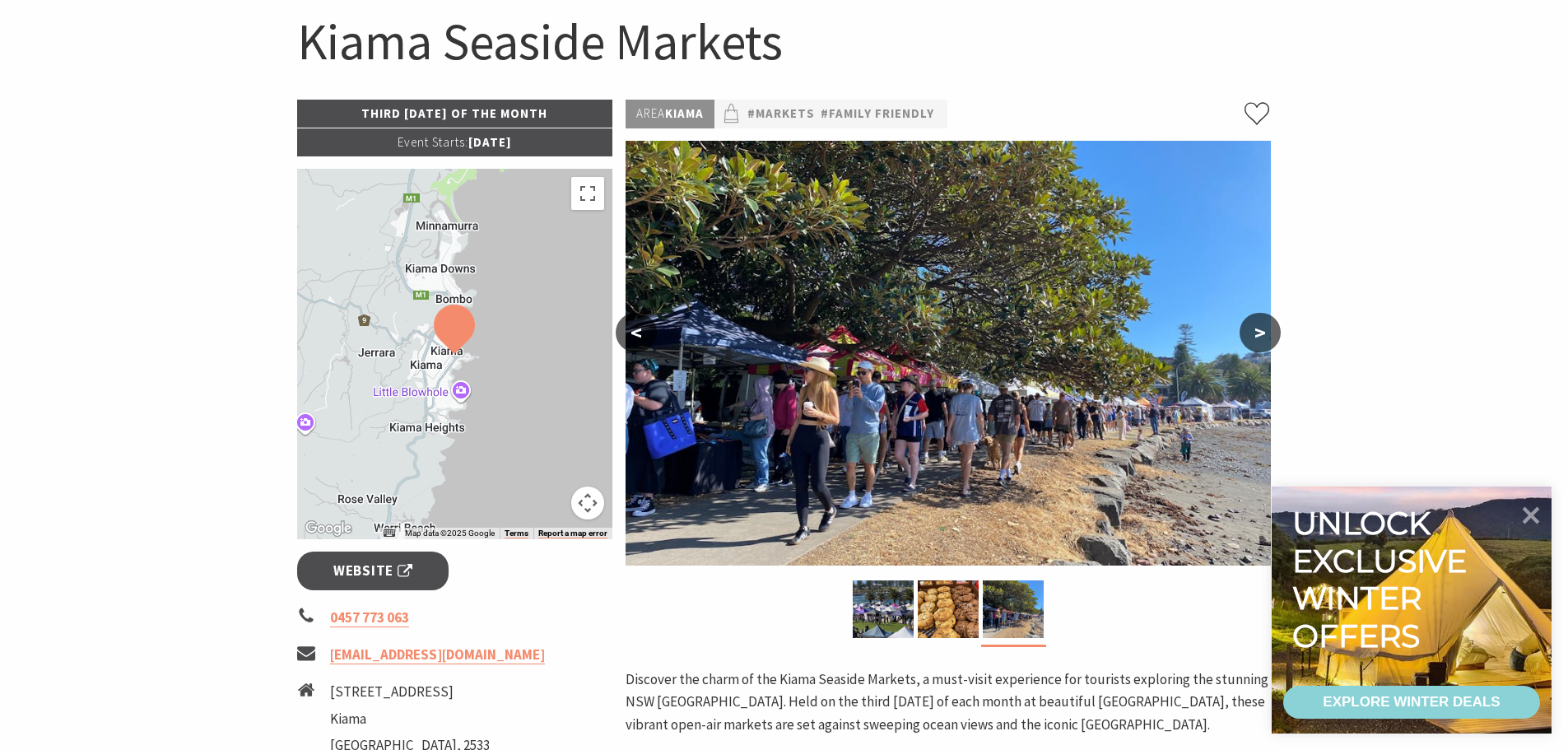
click at [1268, 329] on button ">" at bounding box center [1259, 333] width 41 height 40
click at [636, 337] on button "<" at bounding box center [636, 333] width 41 height 40
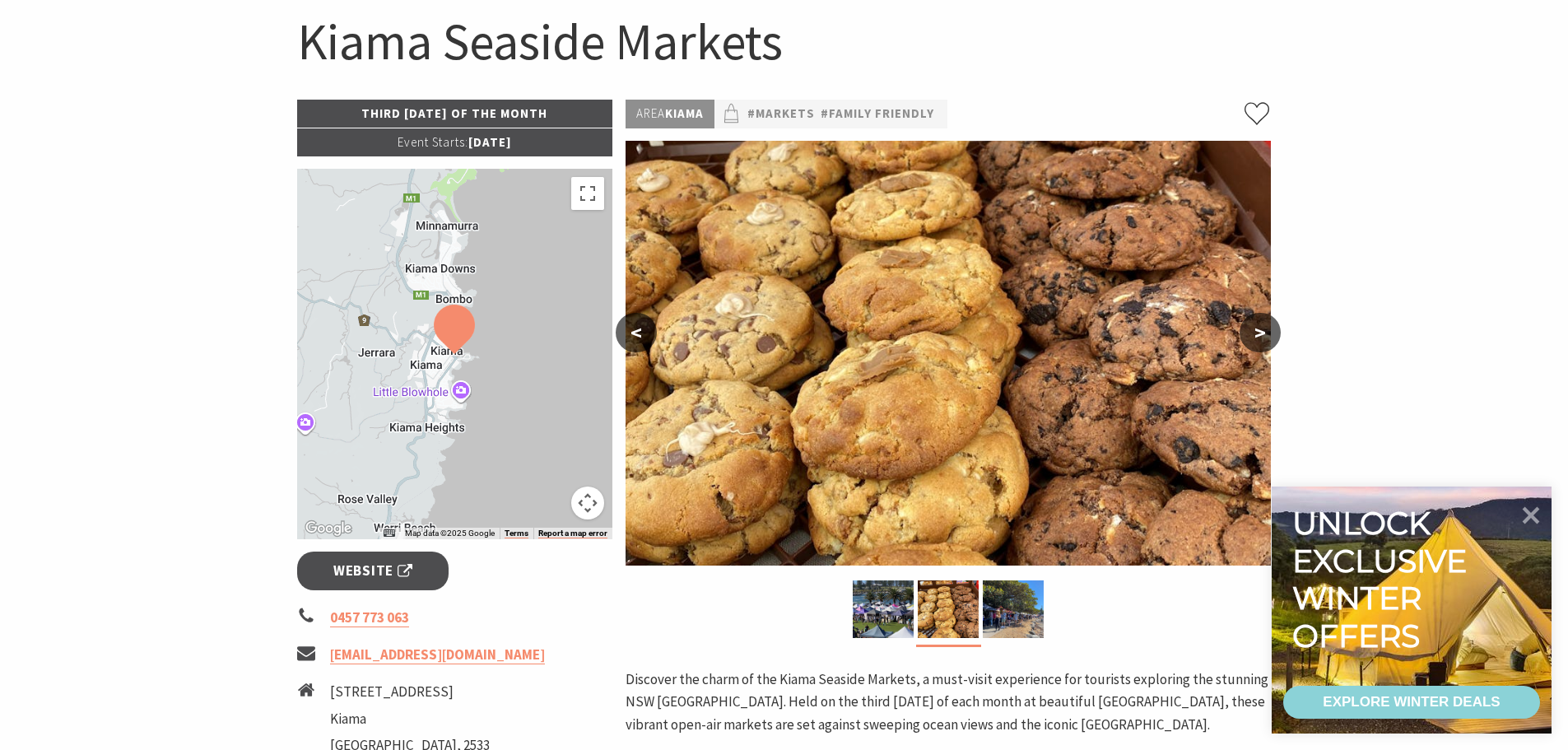
click at [638, 341] on button "<" at bounding box center [636, 333] width 41 height 40
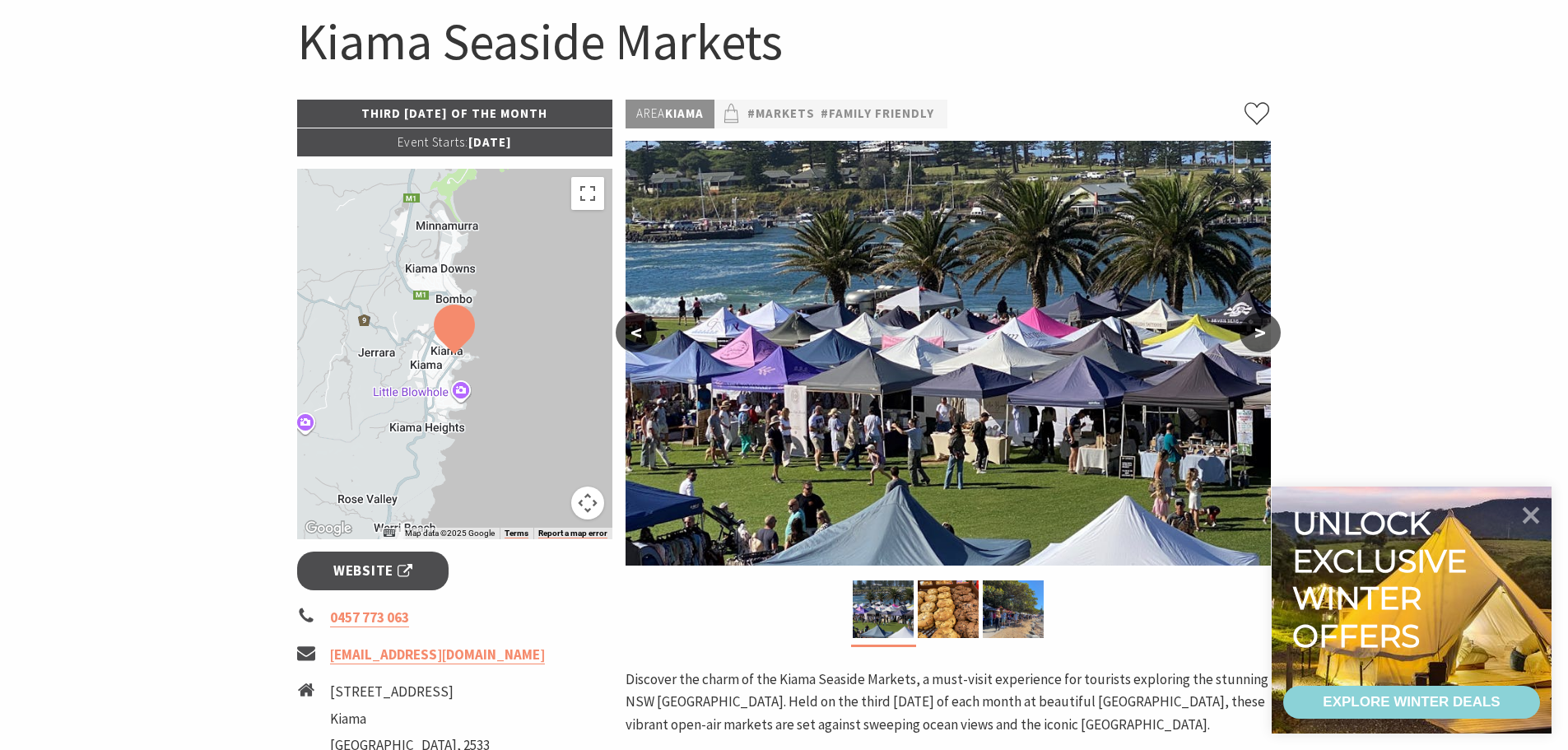
click at [1424, 280] on section "Home Events Markets Kiama Seaside Markets Kiama Seaside Markets Third Sunday of…" at bounding box center [784, 558] width 1568 height 1266
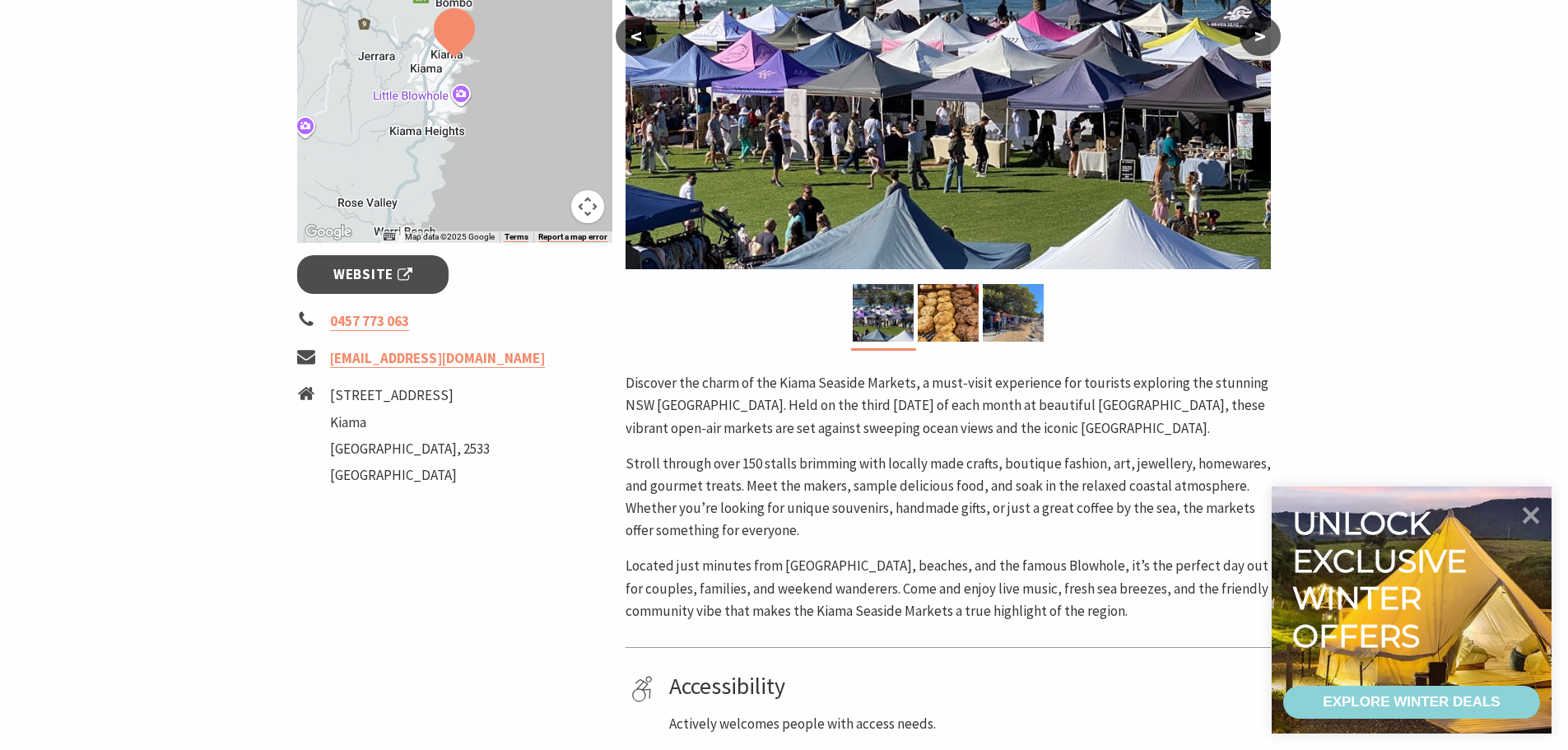
scroll to position [494, 0]
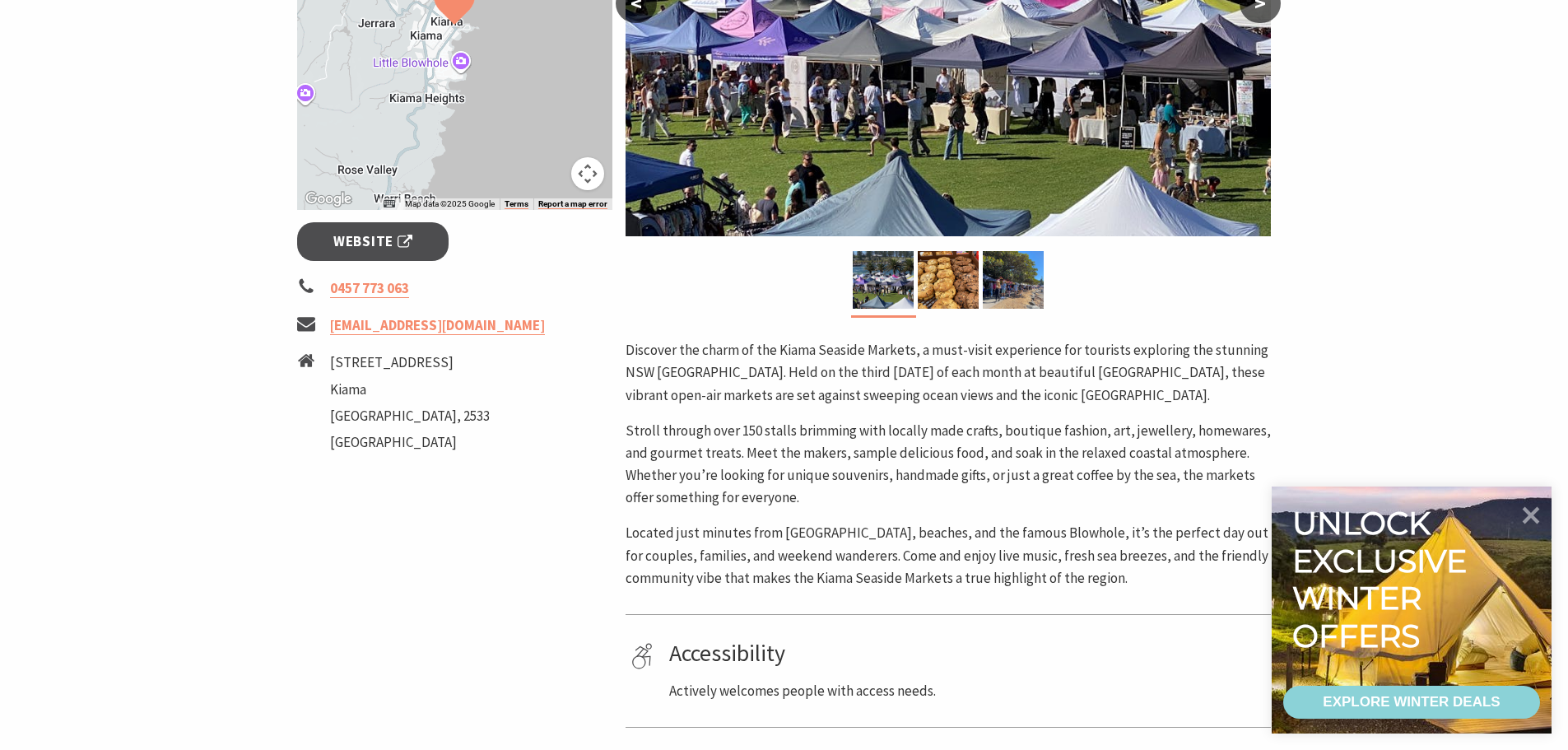
click at [896, 464] on p "Stroll through over 150 stalls brimming with locally made crafts, boutique fash…" at bounding box center [947, 465] width 645 height 90
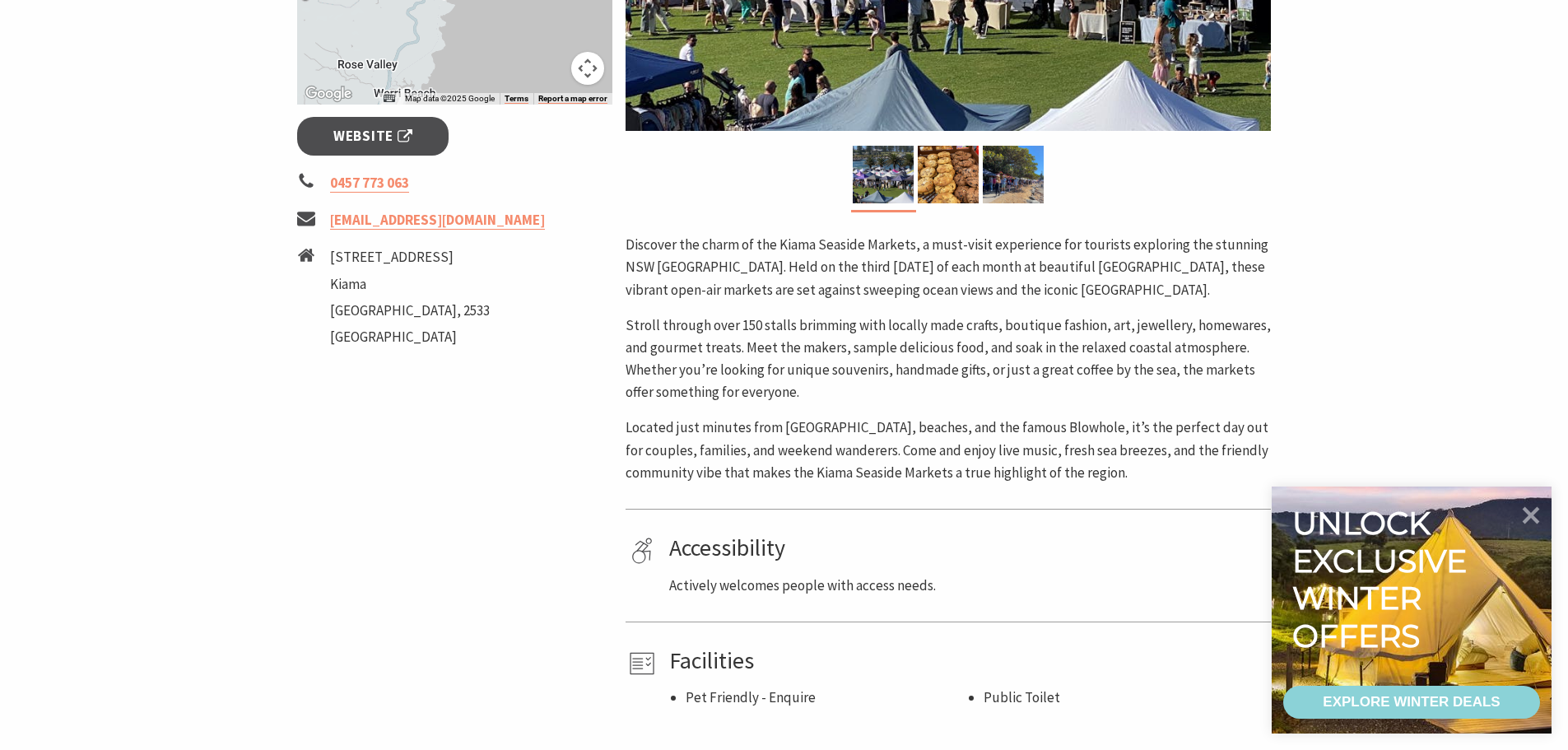
scroll to position [659, 0]
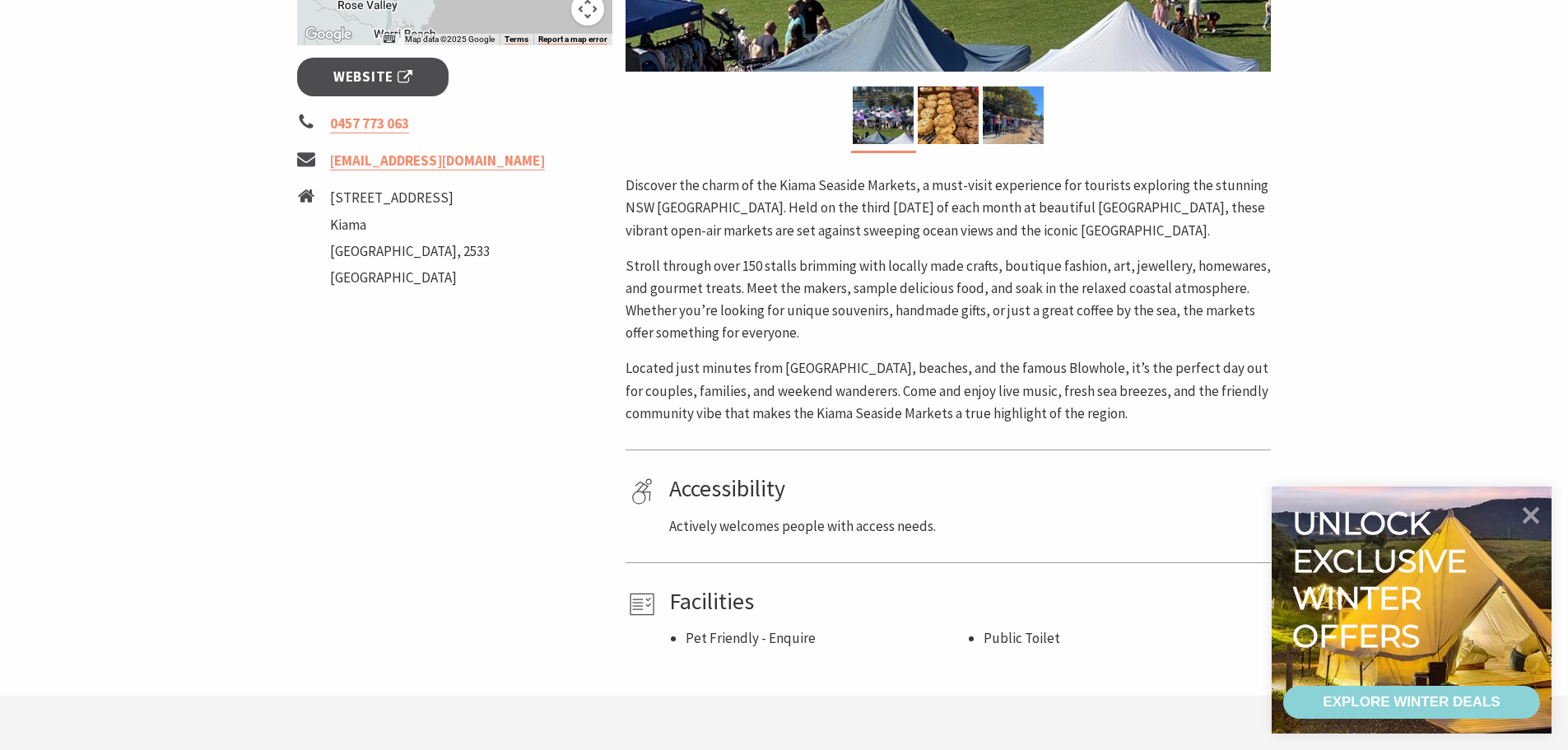
click at [839, 296] on p "Stroll through over 150 stalls brimming with locally made crafts, boutique fash…" at bounding box center [947, 300] width 645 height 90
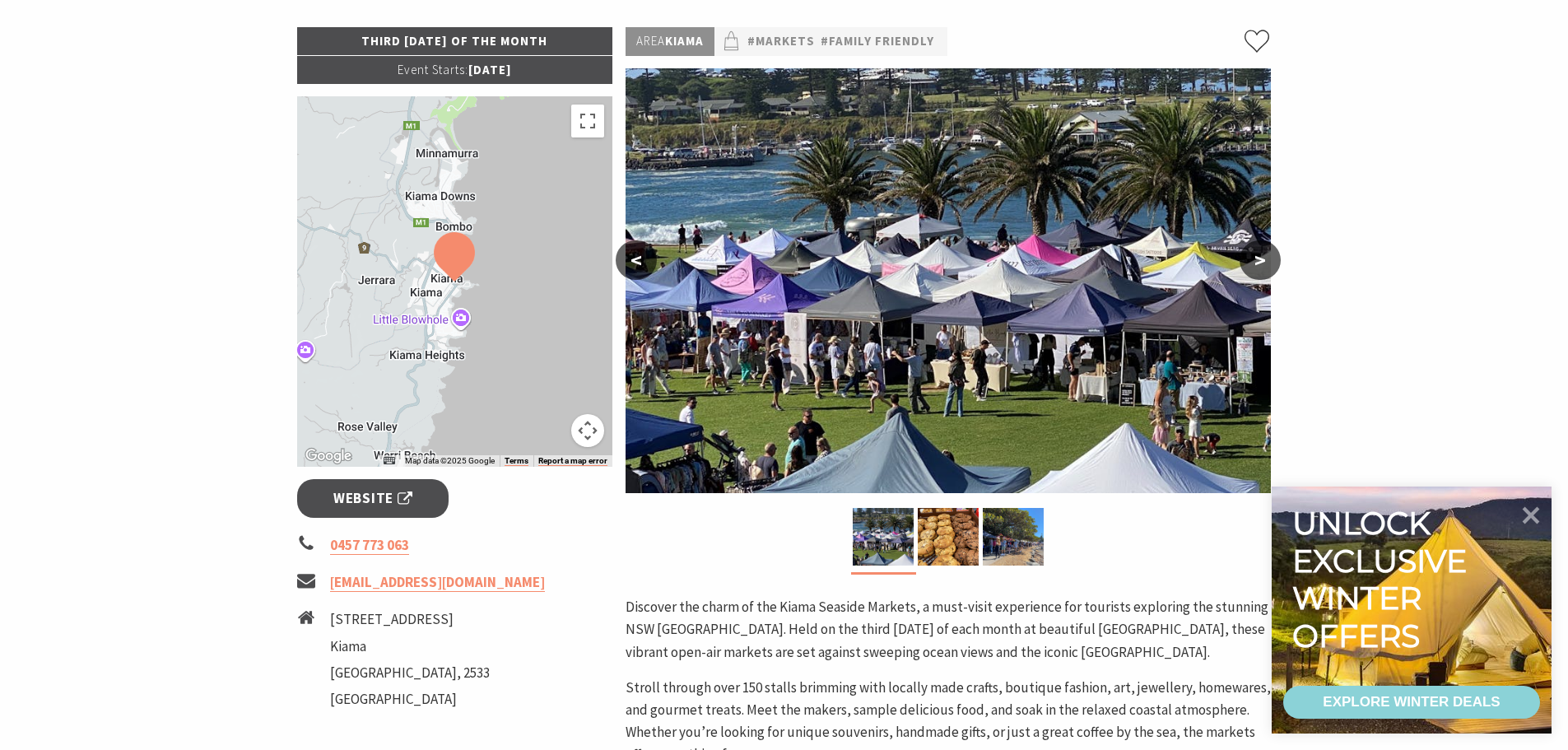
scroll to position [247, 0]
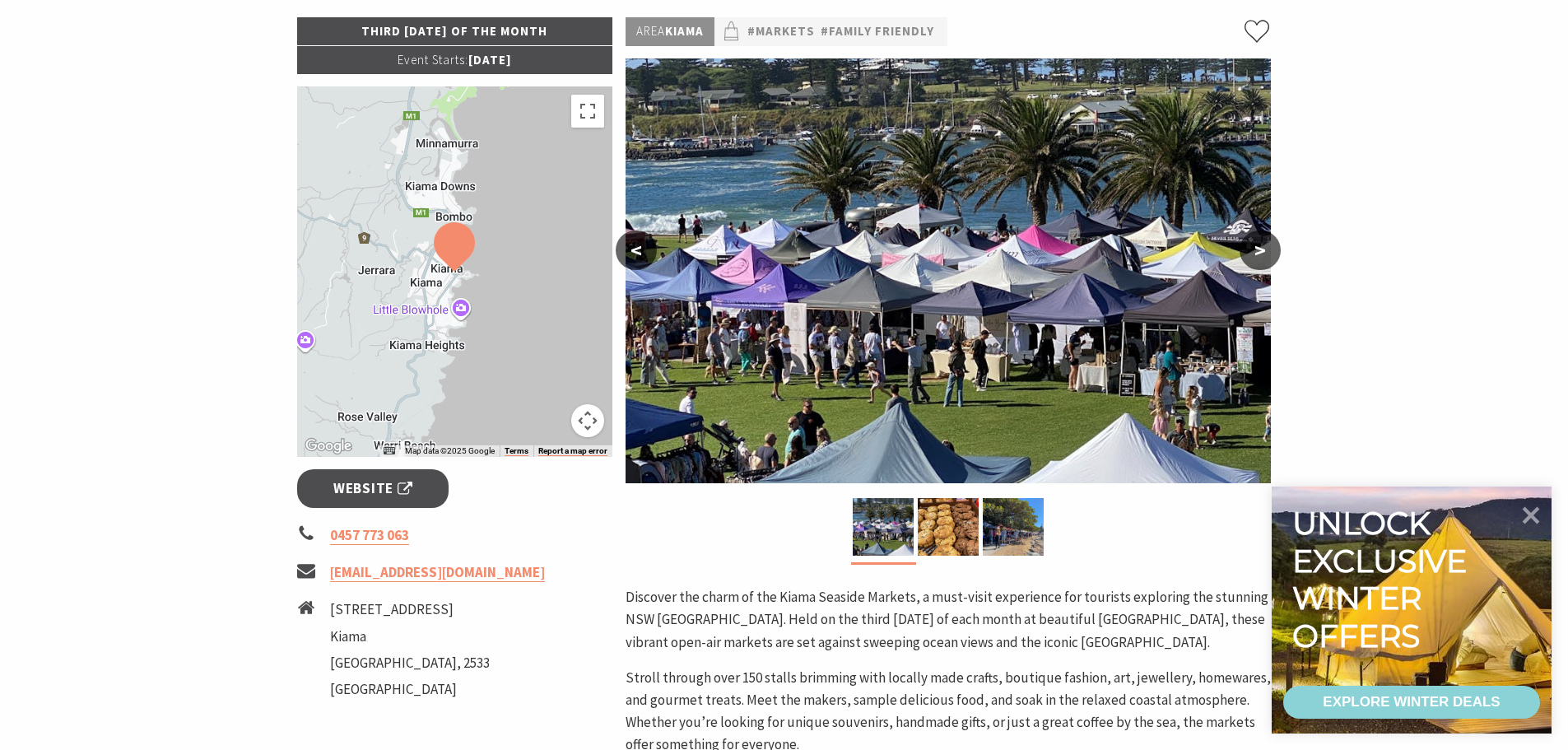
click at [1266, 244] on button ">" at bounding box center [1259, 251] width 41 height 40
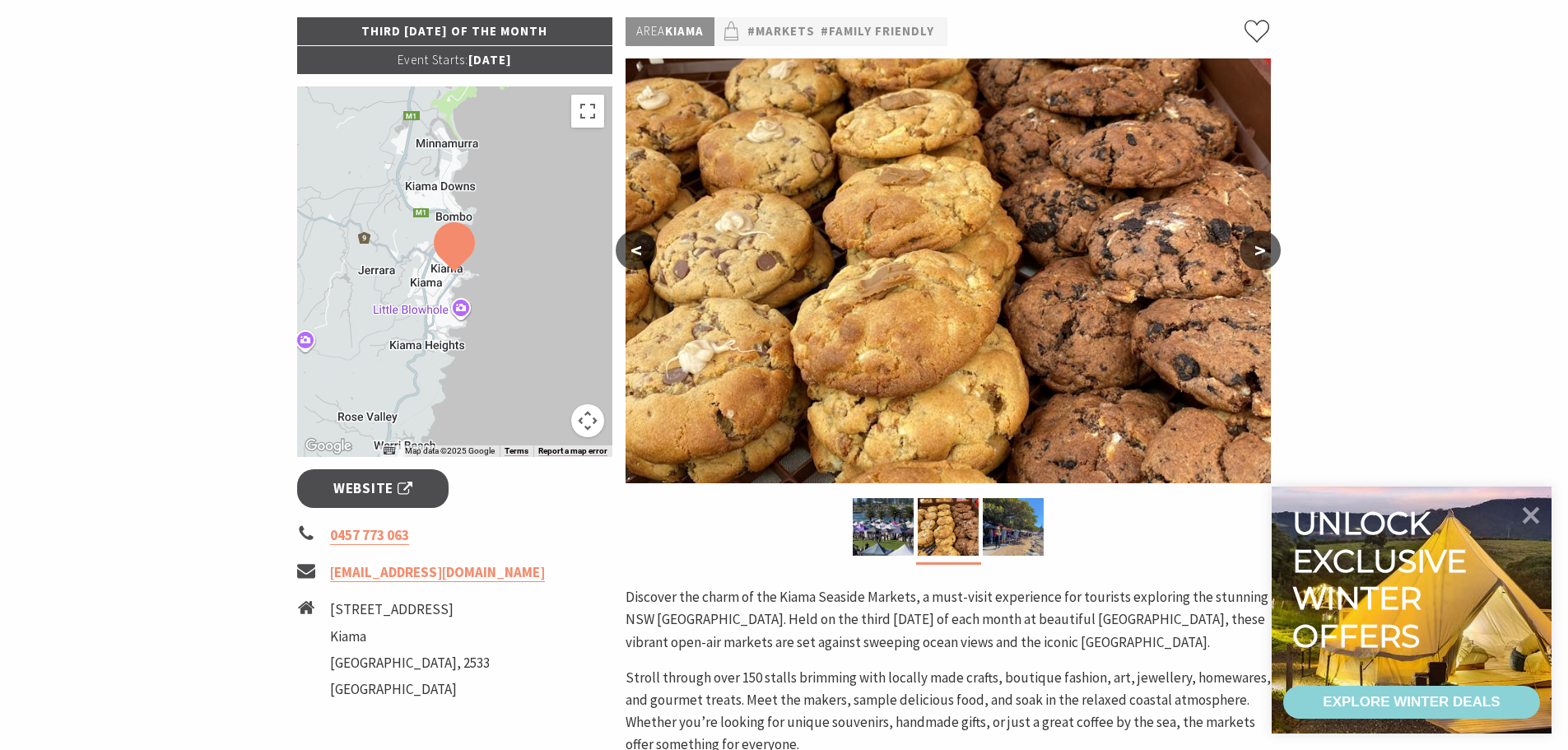
click at [1264, 253] on button ">" at bounding box center [1259, 251] width 41 height 40
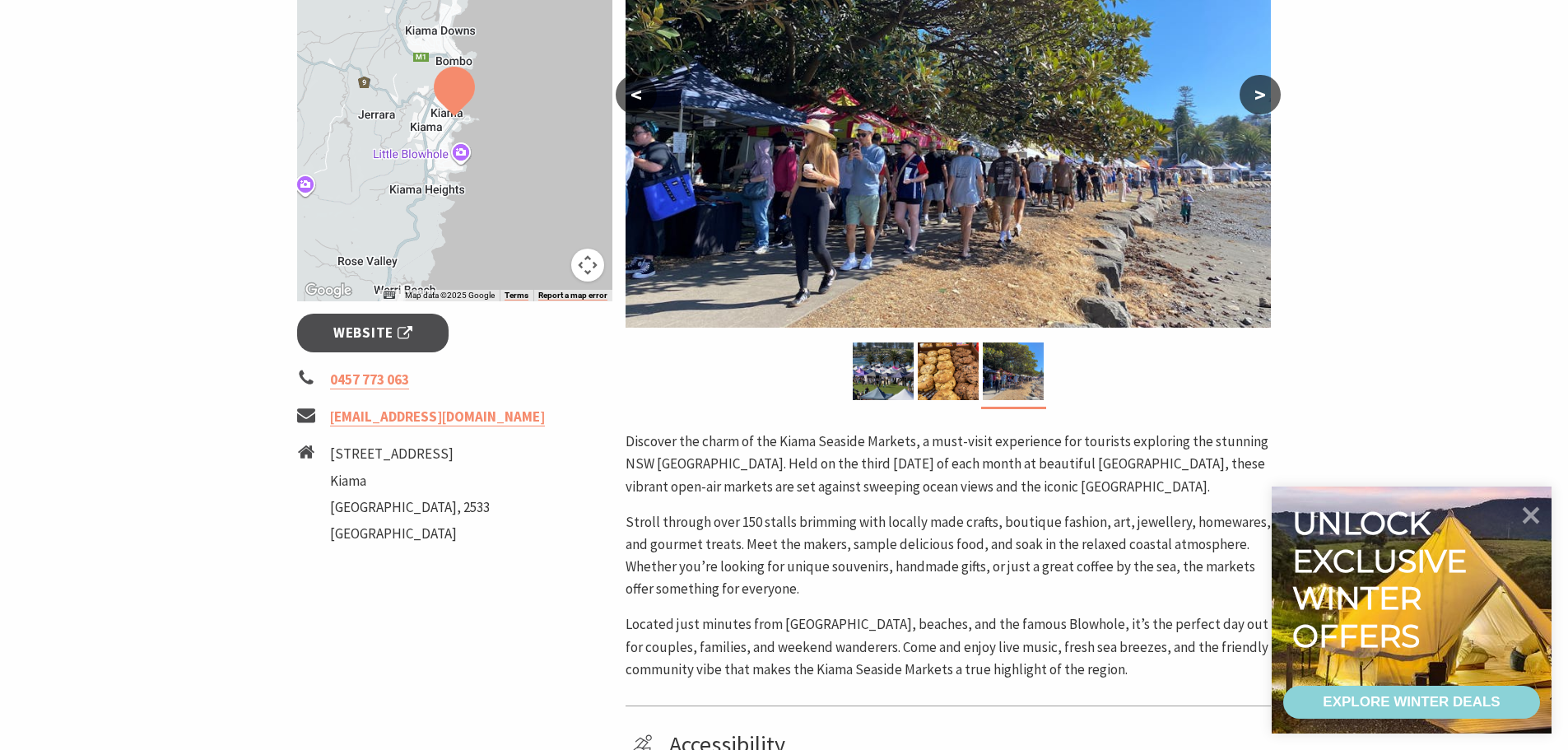
scroll to position [577, 0]
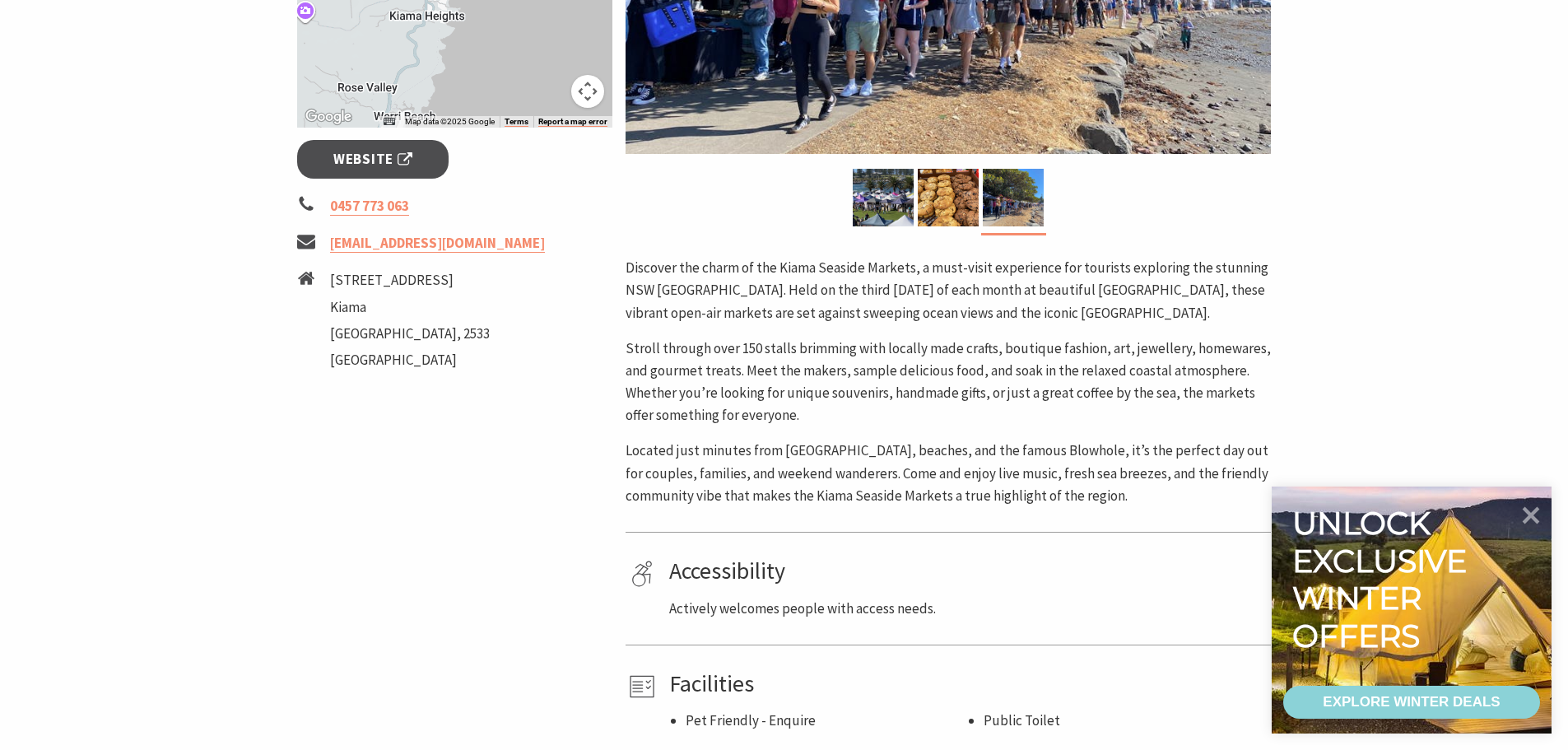
click at [812, 458] on p "Located just minutes from Kiama’s cafes, beaches, and the famous Blowhole, it’s…" at bounding box center [947, 473] width 645 height 67
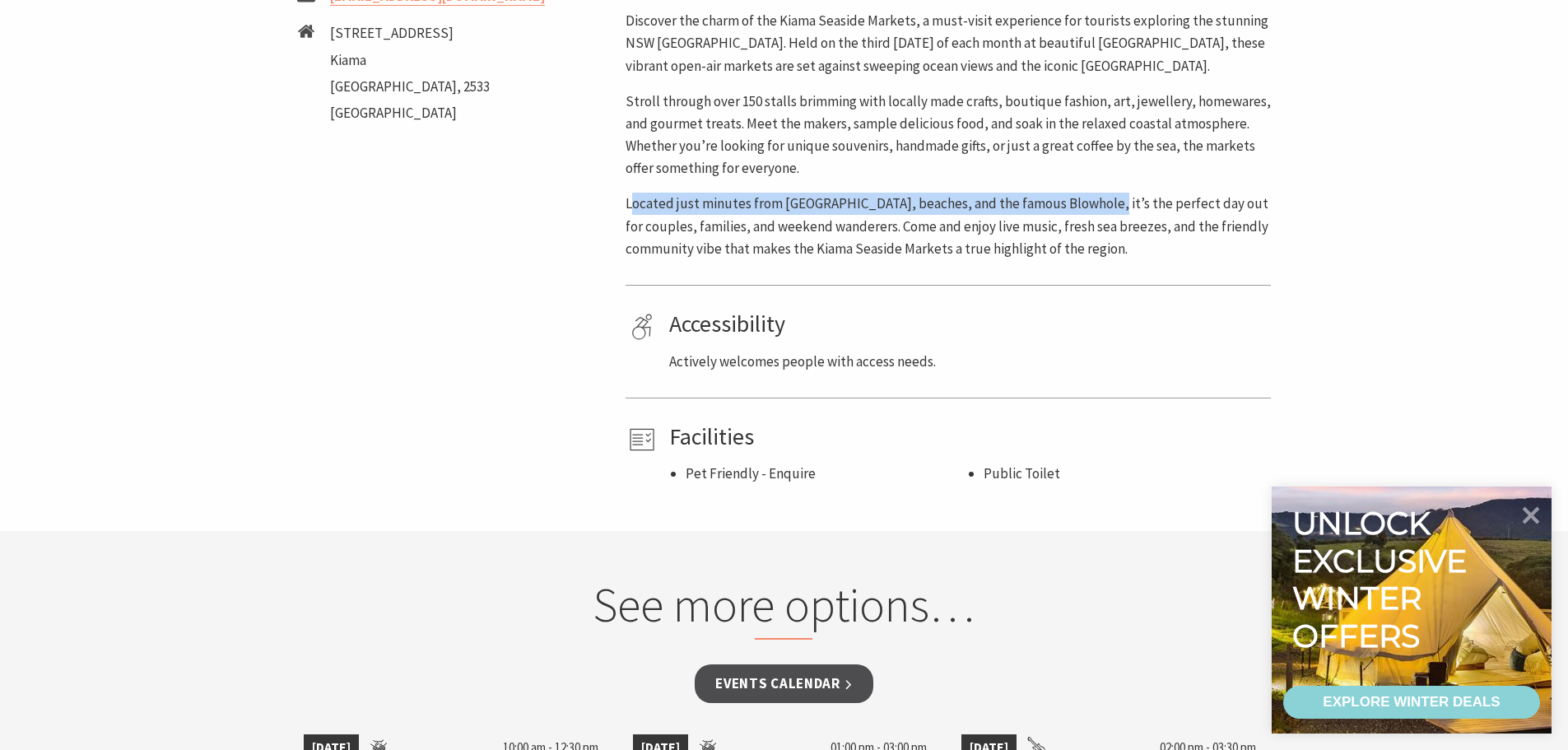
drag, startPoint x: 1086, startPoint y: 208, endPoint x: 632, endPoint y: 212, distance: 454.0
click at [632, 212] on p "Located just minutes from Kiama’s cafes, beaches, and the famous Blowhole, it’s…" at bounding box center [947, 226] width 645 height 67
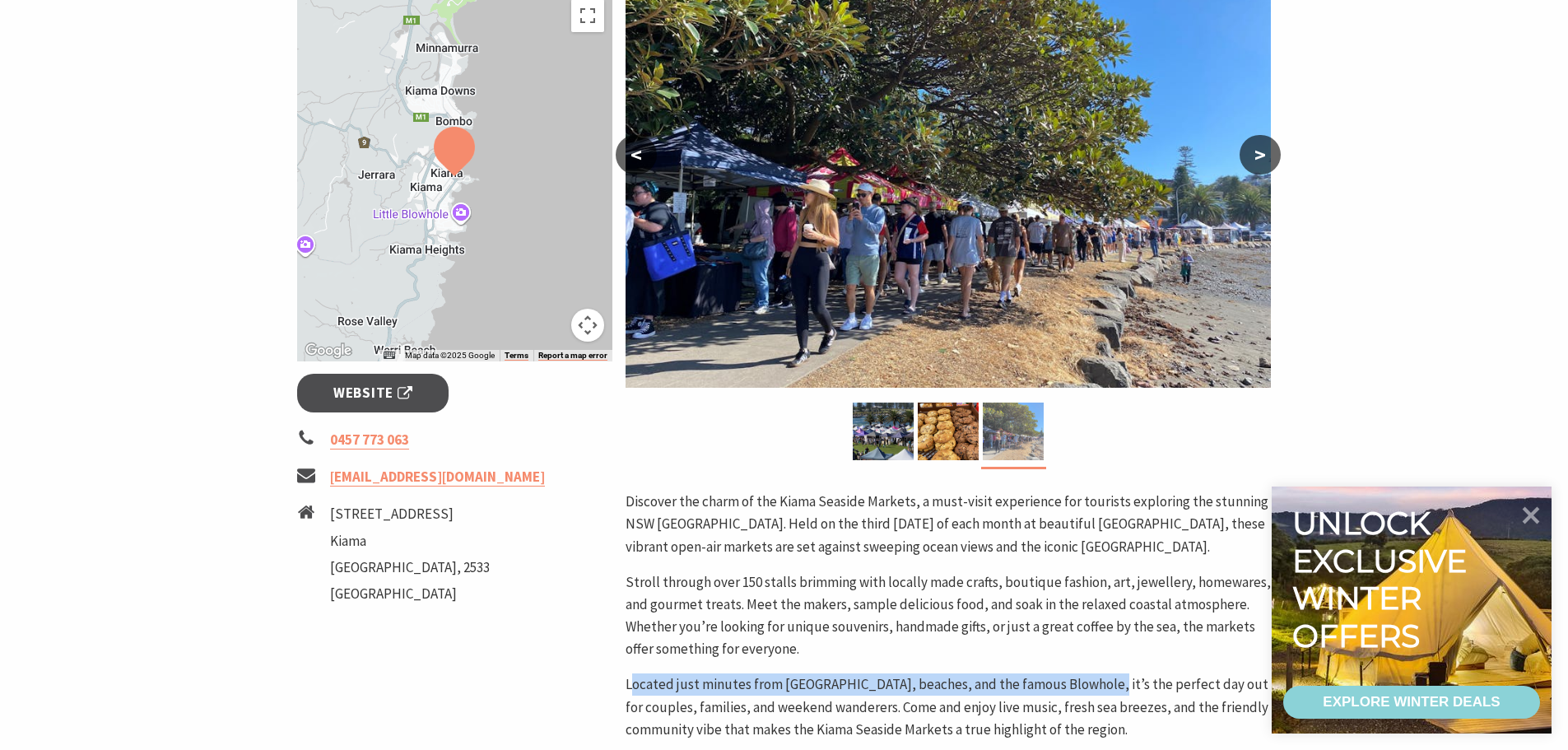
scroll to position [412, 0]
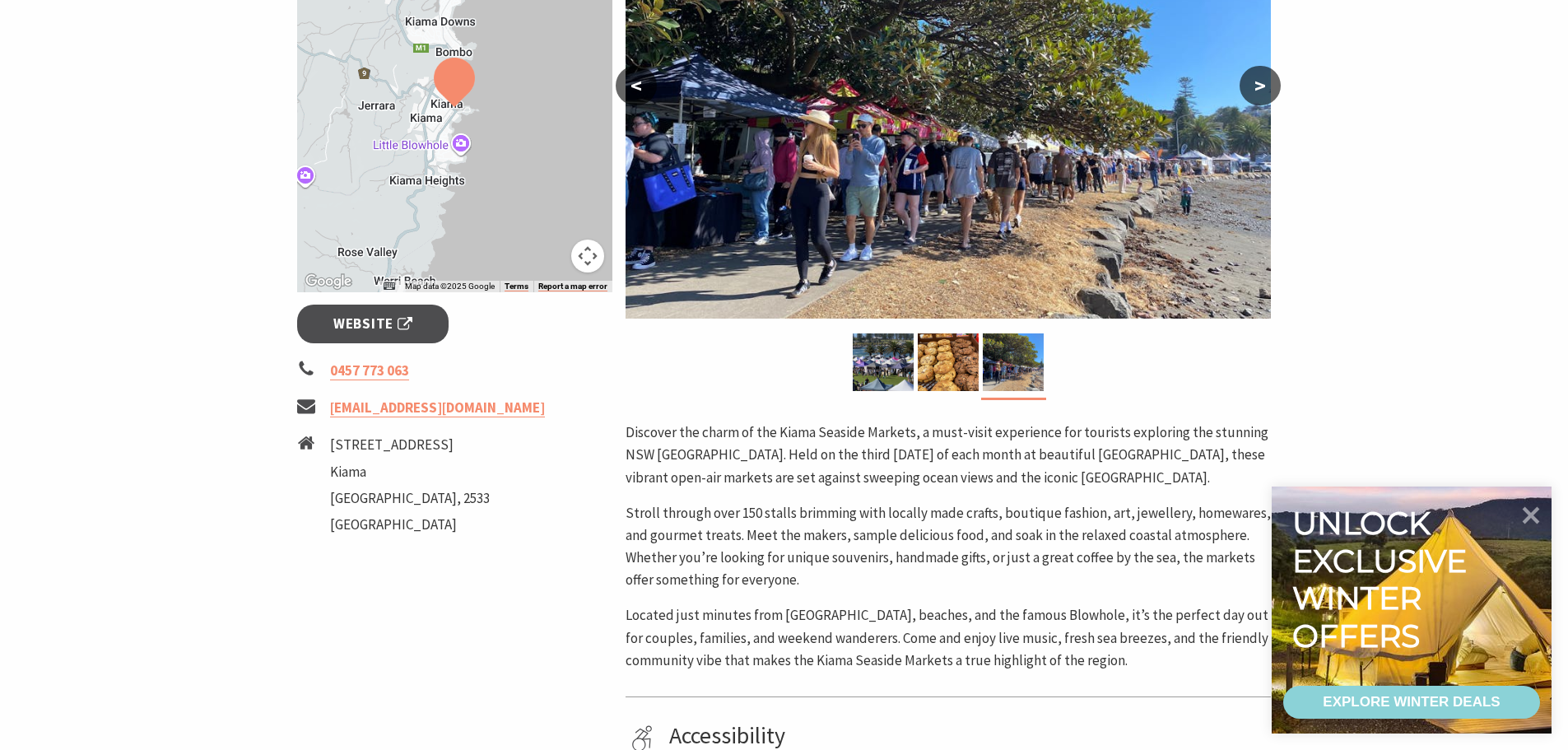
click at [812, 467] on p "Discover the charm of the Kiama Seaside Markets, a must-visit experience for to…" at bounding box center [947, 455] width 645 height 67
click at [936, 469] on p "Discover the charm of the Kiama Seaside Markets, a must-visit experience for to…" at bounding box center [947, 455] width 645 height 67
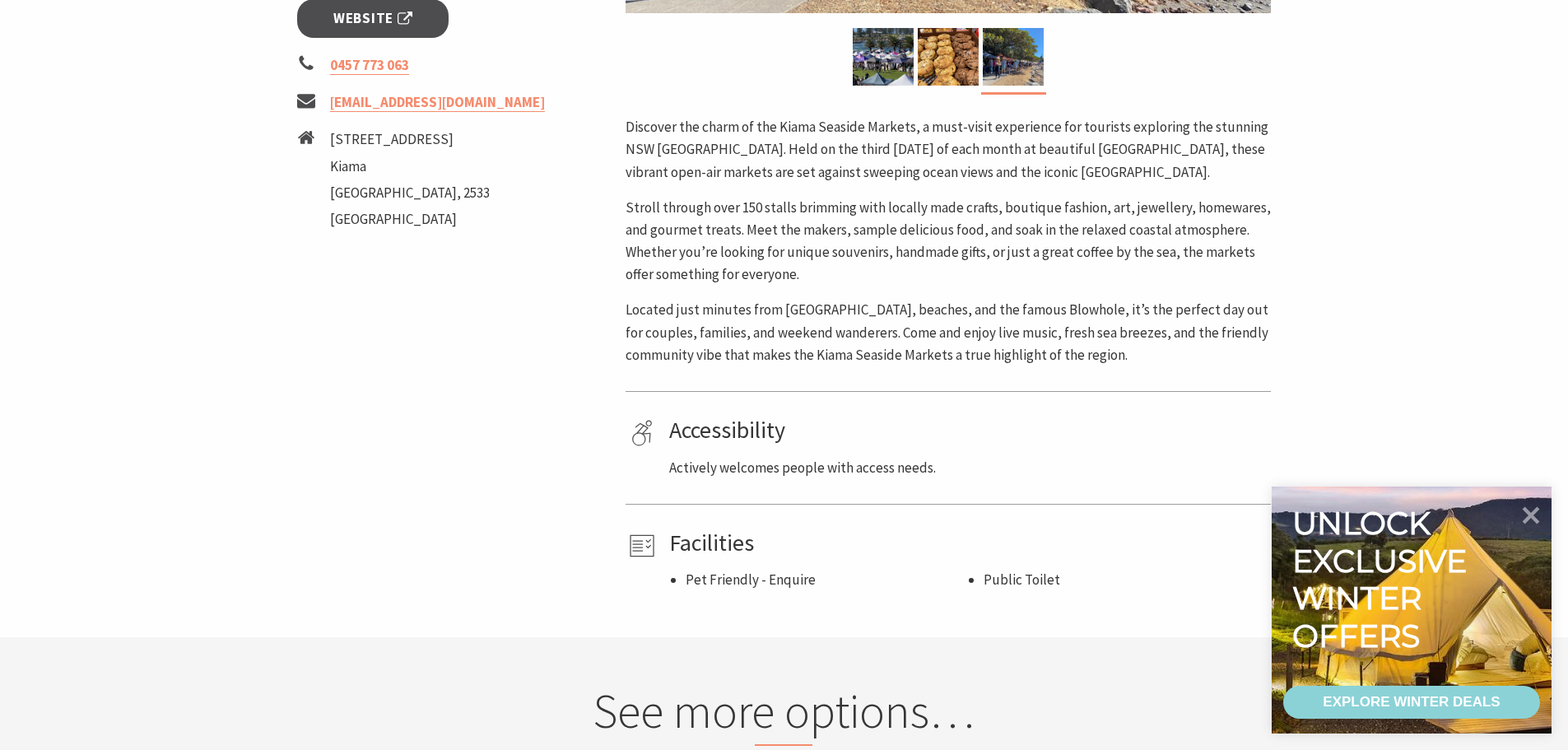
scroll to position [742, 0]
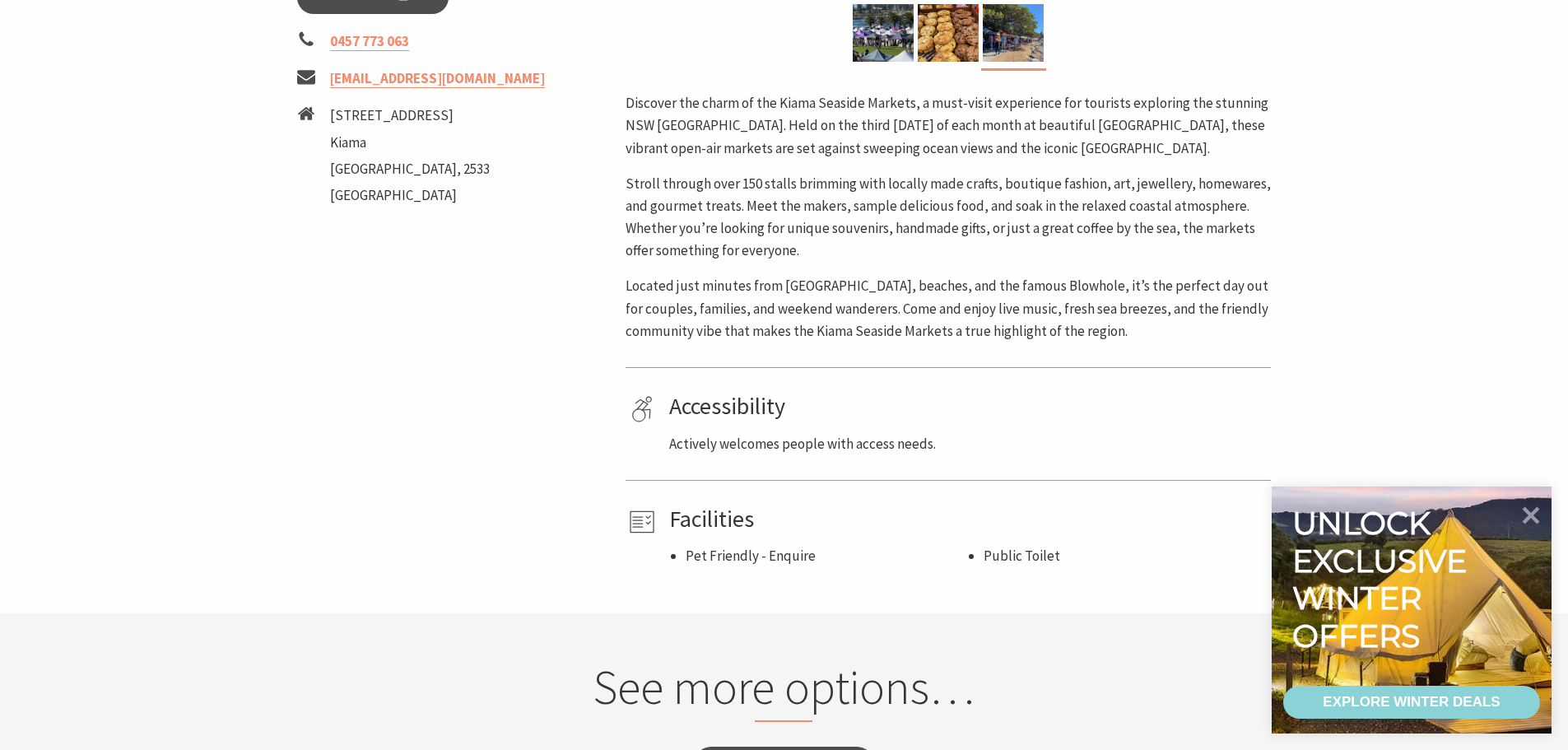
click at [1185, 328] on p "Located just minutes from Kiama’s cafes, beaches, and the famous Blowhole, it’s…" at bounding box center [947, 309] width 645 height 67
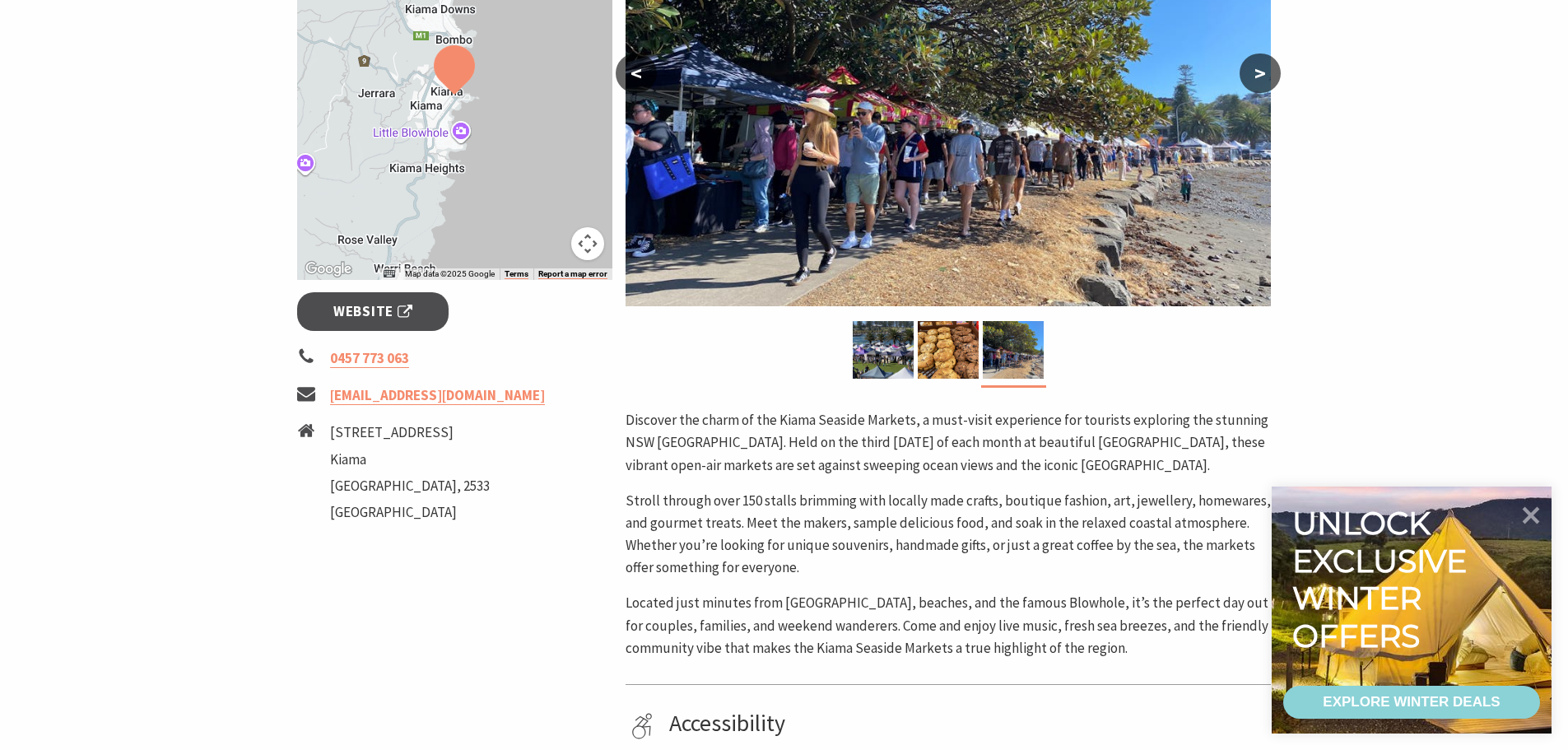
scroll to position [83, 0]
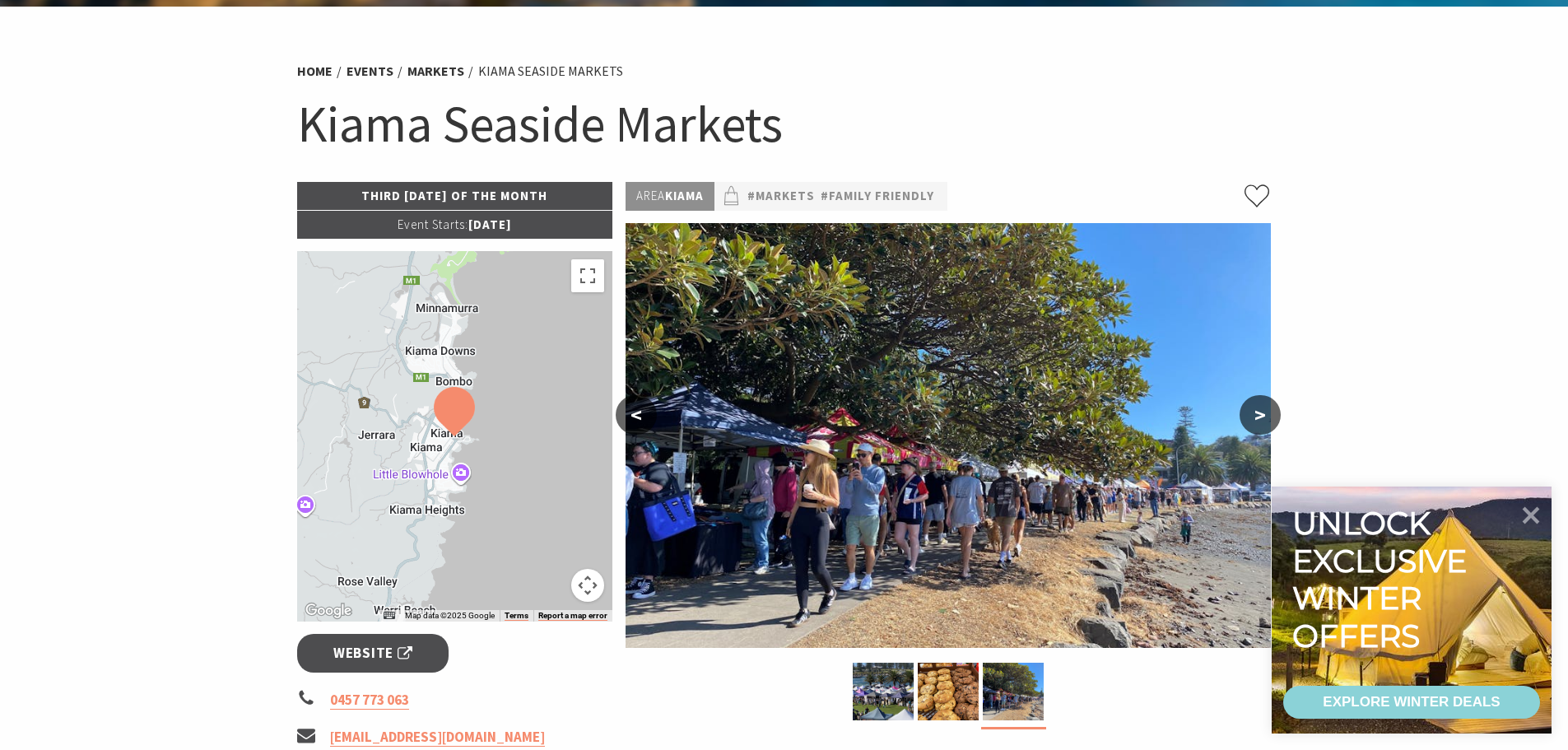
click at [1252, 408] on button ">" at bounding box center [1259, 415] width 41 height 40
click at [1258, 412] on button ">" at bounding box center [1259, 415] width 41 height 40
click at [638, 409] on button "<" at bounding box center [636, 415] width 41 height 40
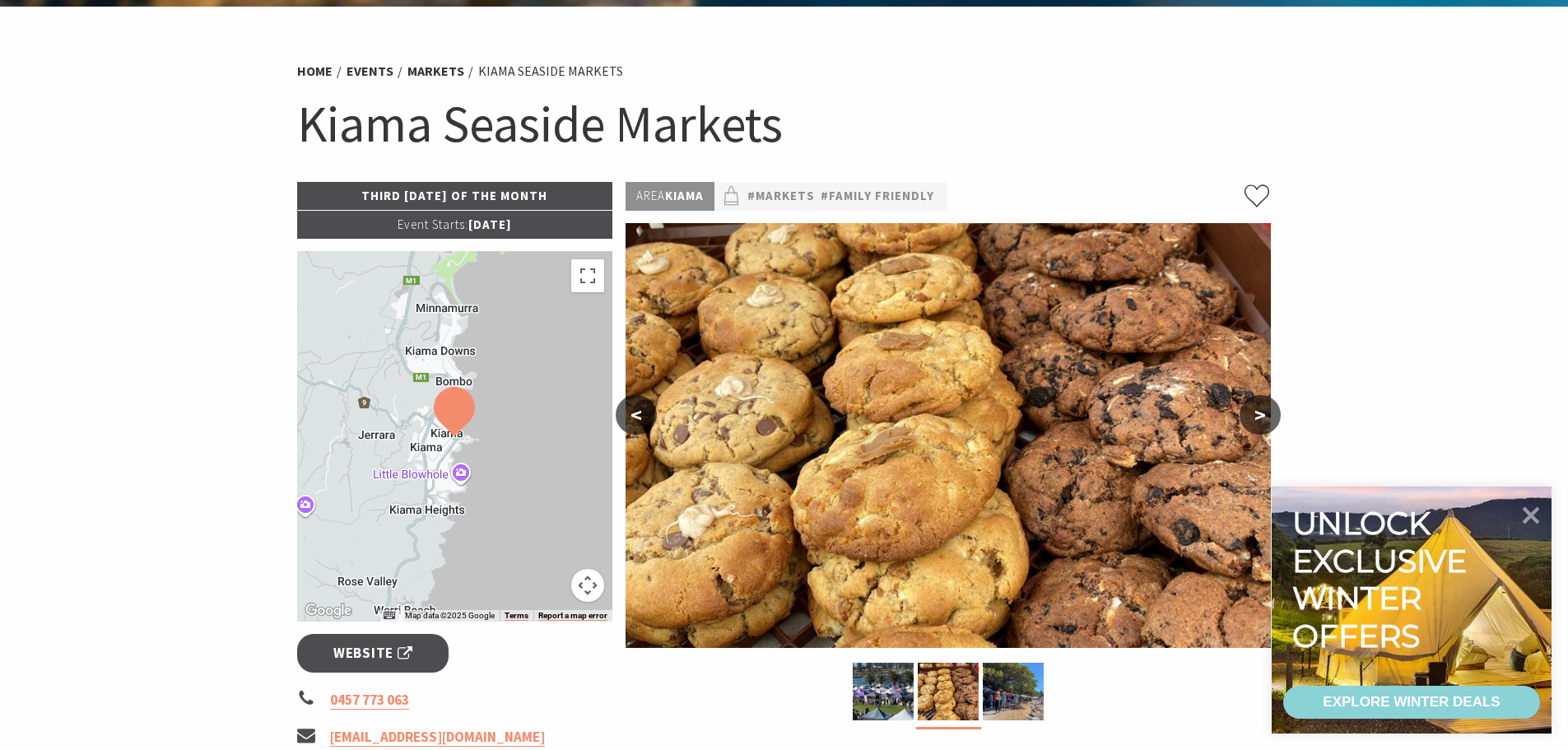
click at [640, 419] on button "<" at bounding box center [636, 415] width 41 height 40
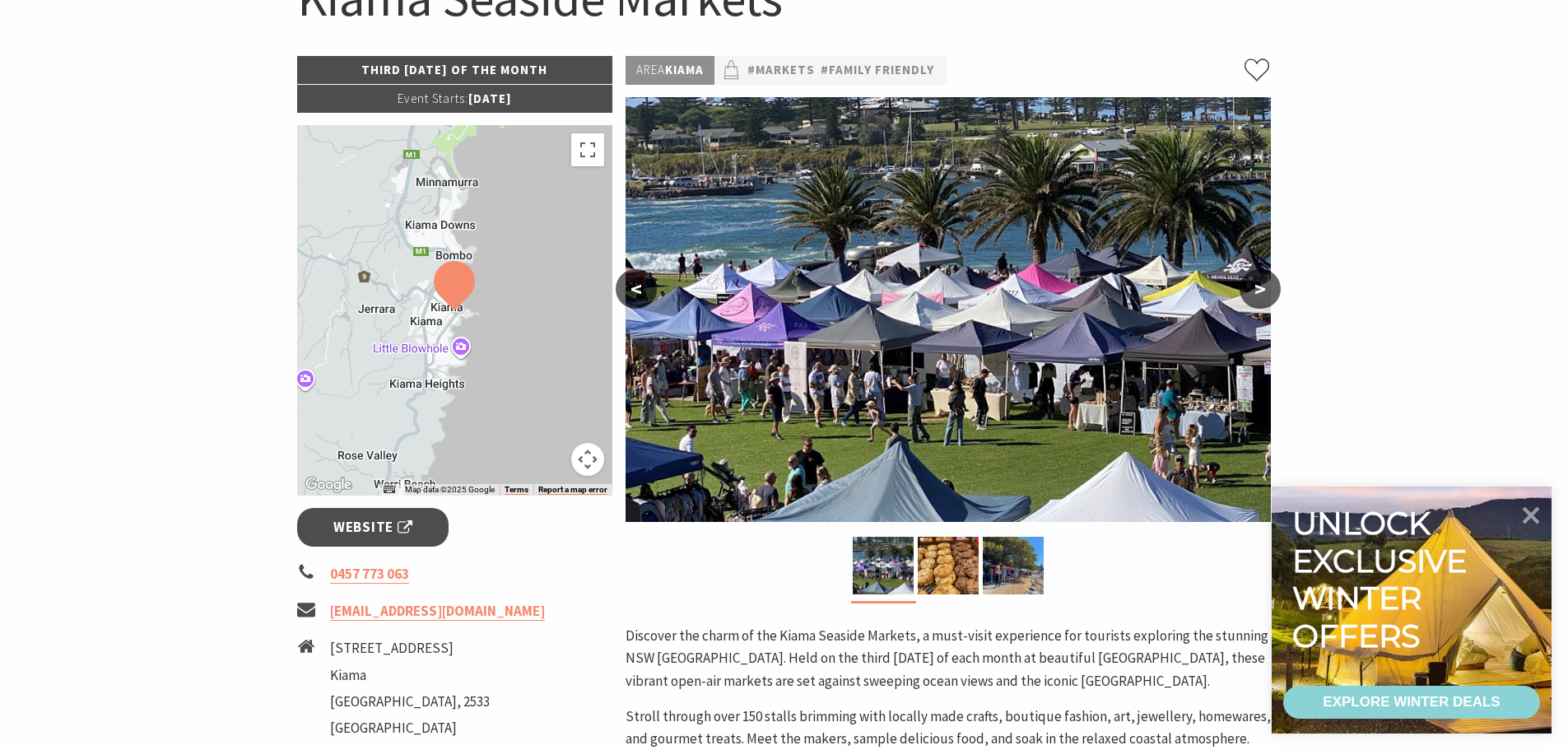
scroll to position [0, 0]
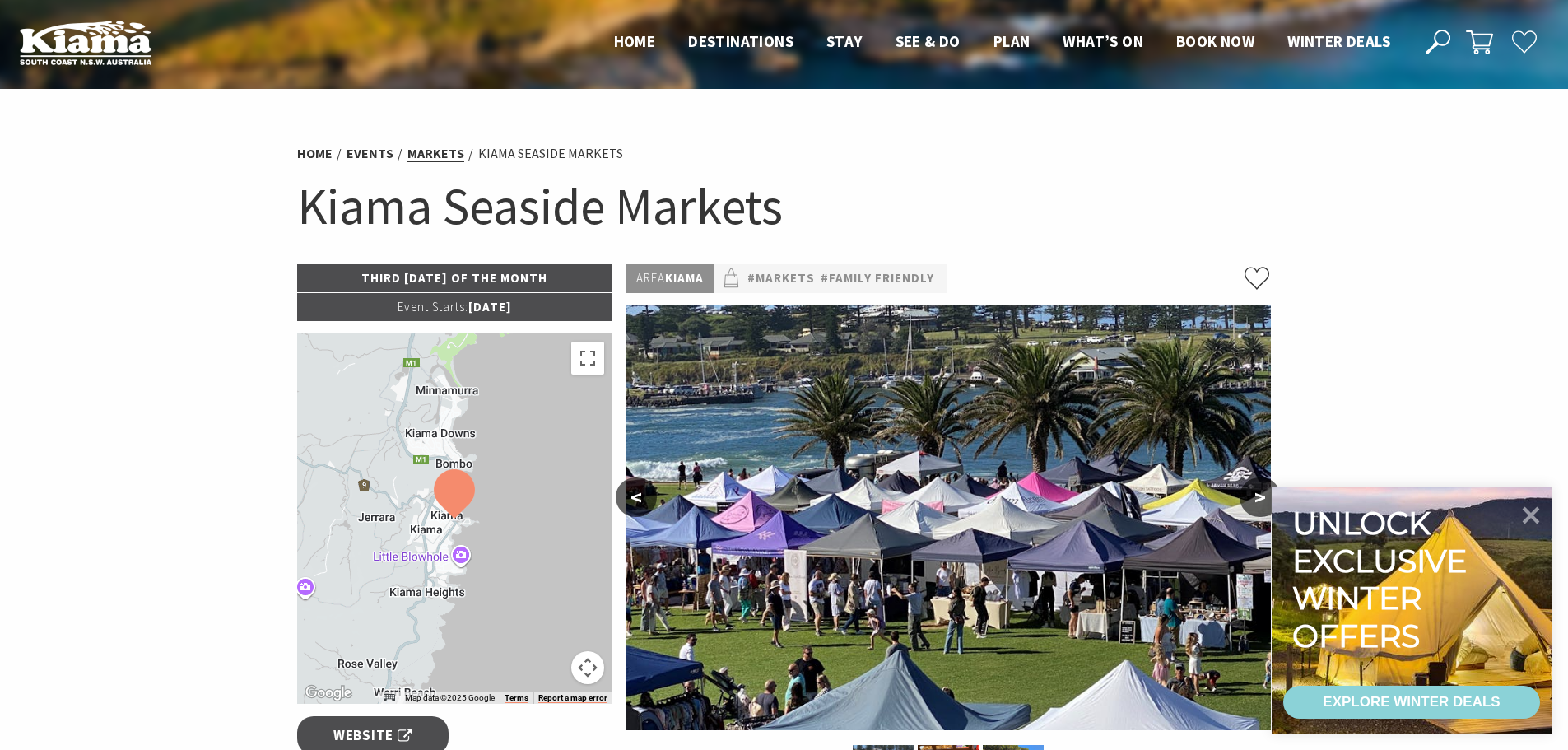
click at [434, 153] on link "Markets" at bounding box center [436, 153] width 57 height 17
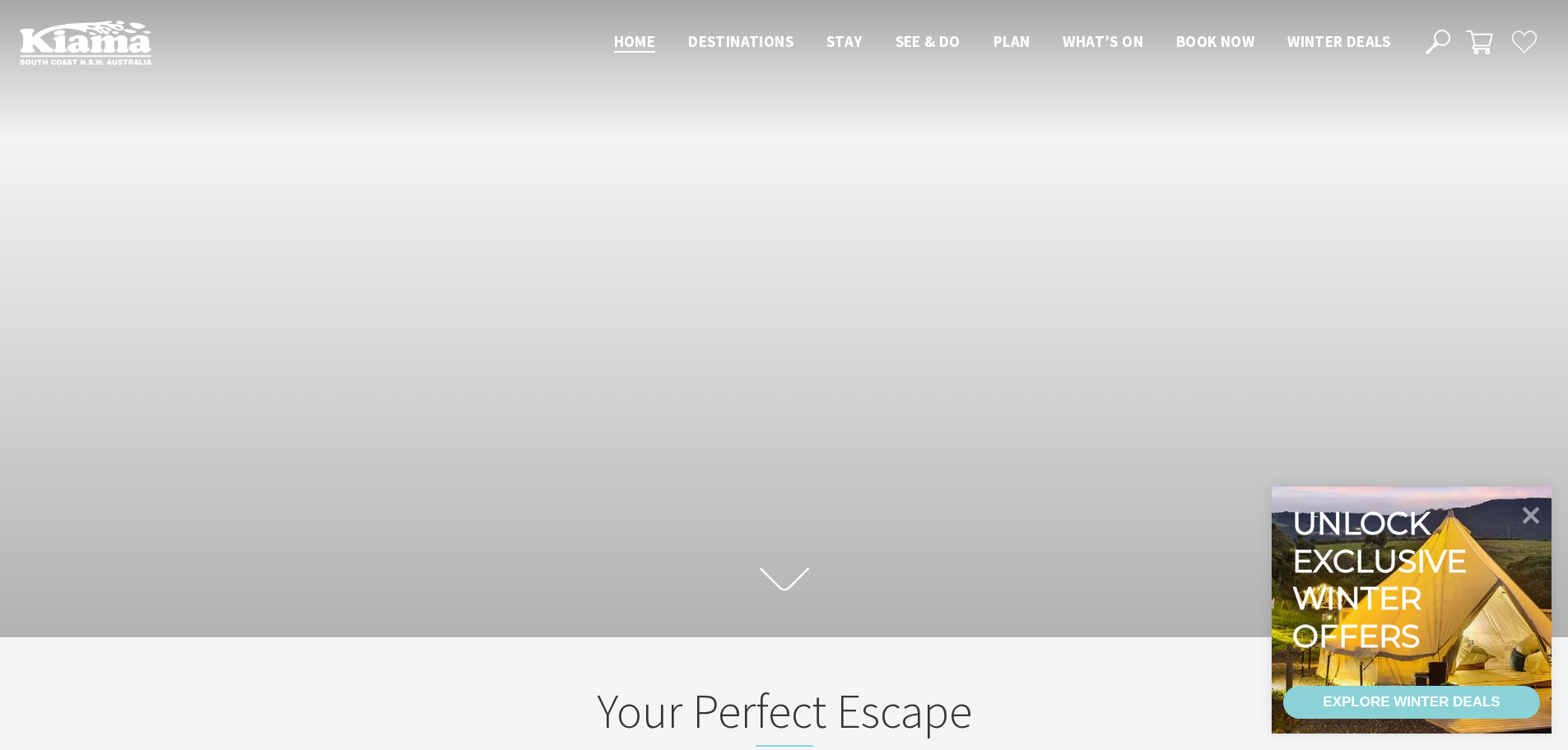
scroll to position [25, 1581]
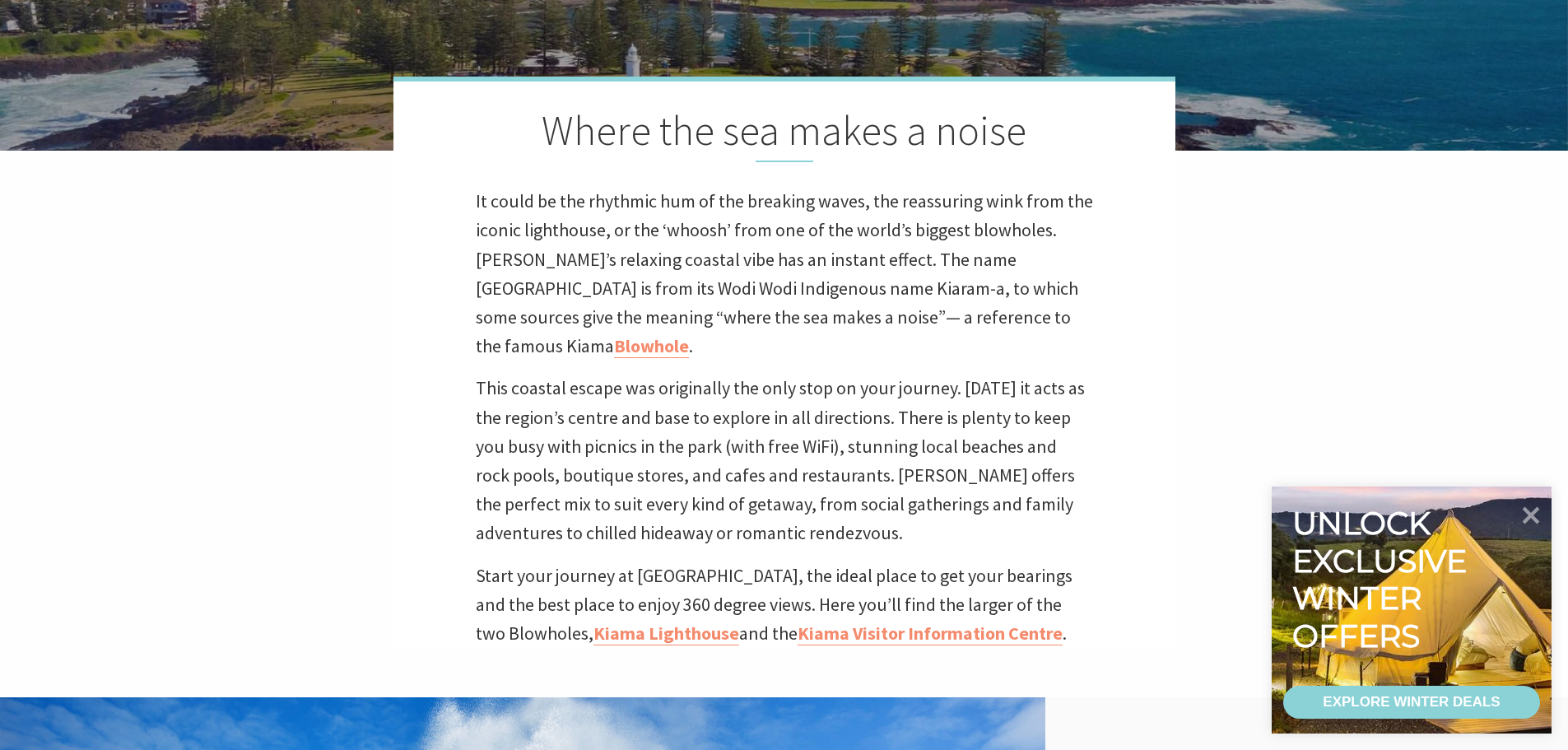
scroll to position [28, 1583]
click at [713, 393] on p "This coastal escape was originally the only stop on your journey. Today it acts…" at bounding box center [784, 460] width 617 height 173
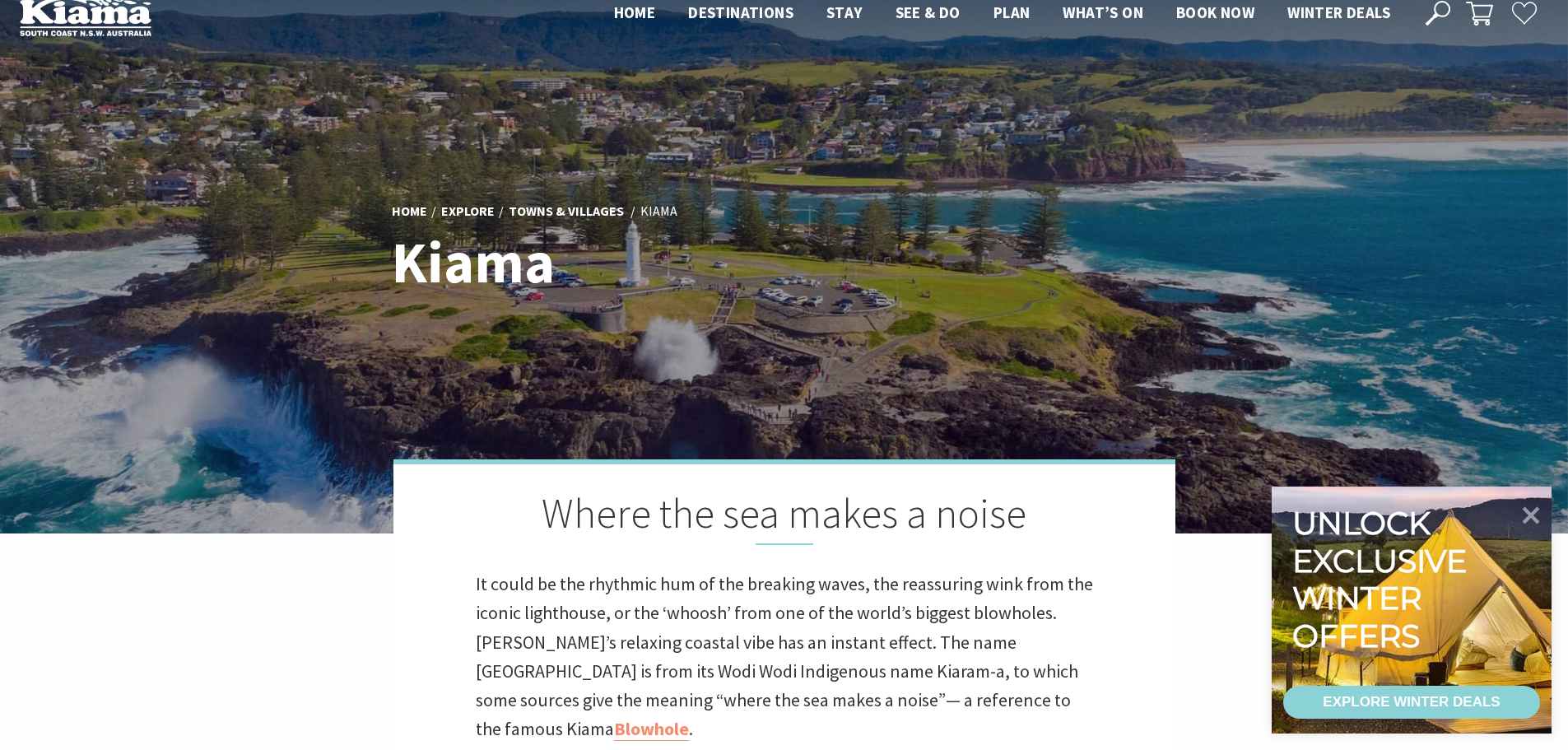
scroll to position [0, 0]
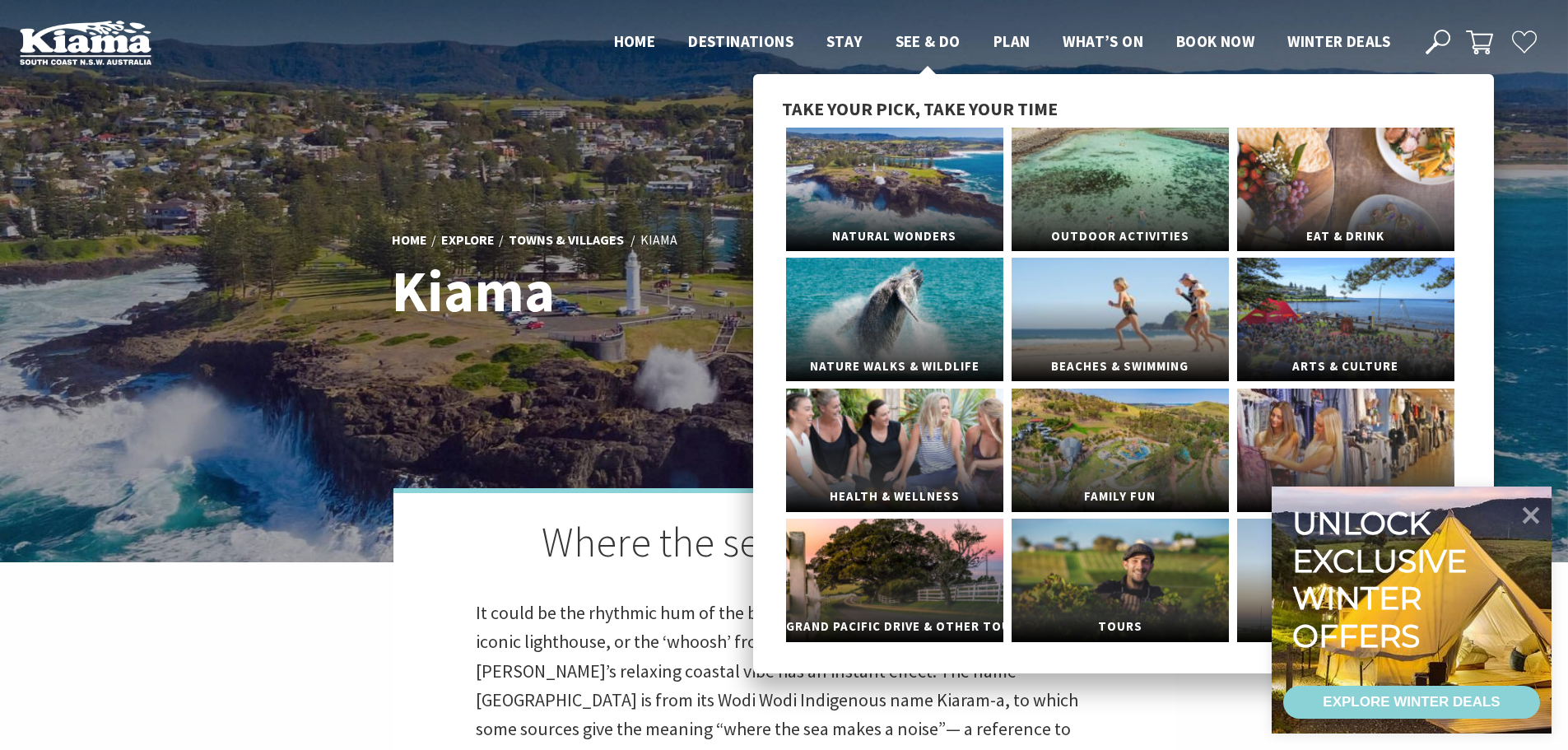
drag, startPoint x: 918, startPoint y: 43, endPoint x: 925, endPoint y: 50, distance: 9.9
click at [919, 43] on span "See & Do" at bounding box center [928, 41] width 65 height 20
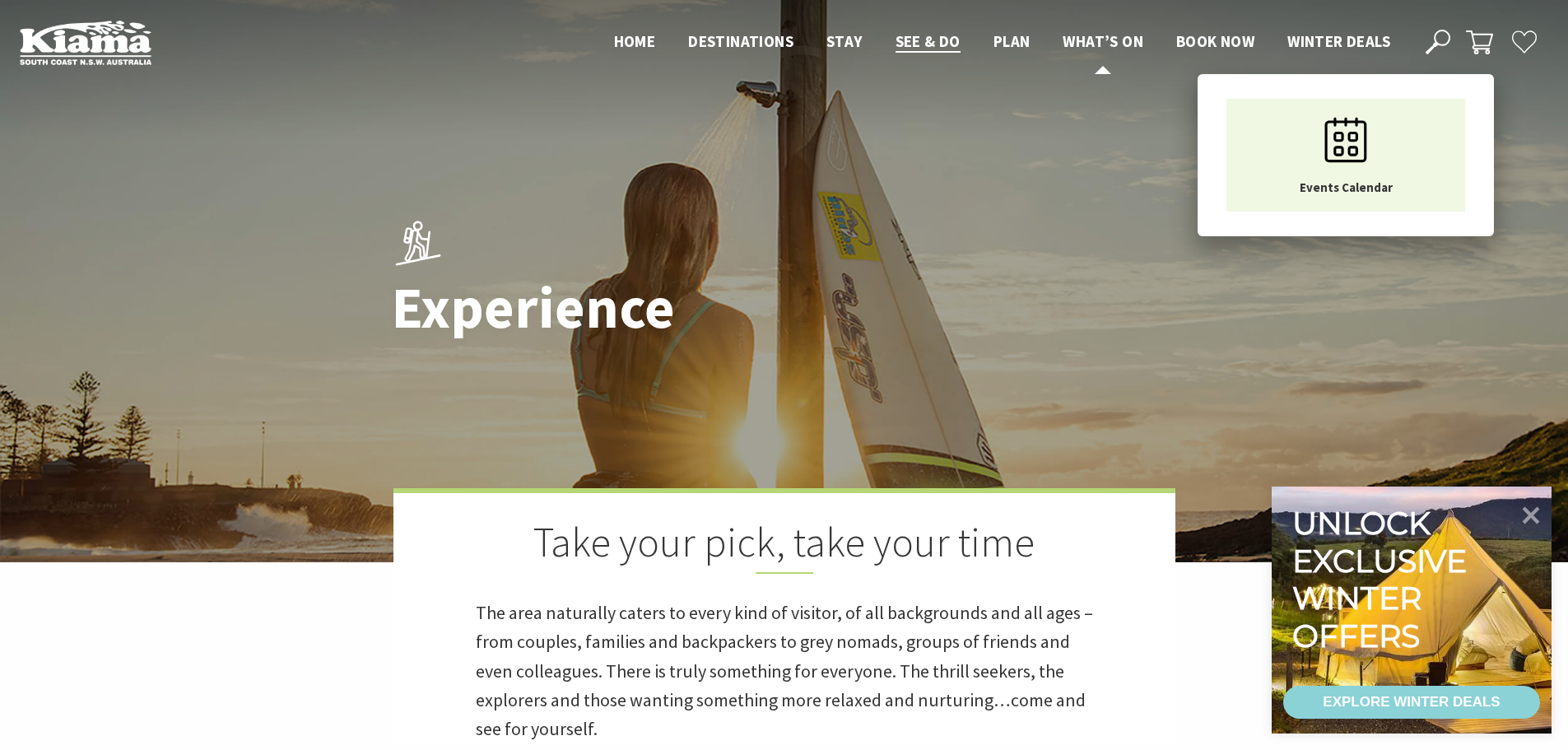
click at [1091, 41] on span "What’s On" at bounding box center [1102, 41] width 81 height 20
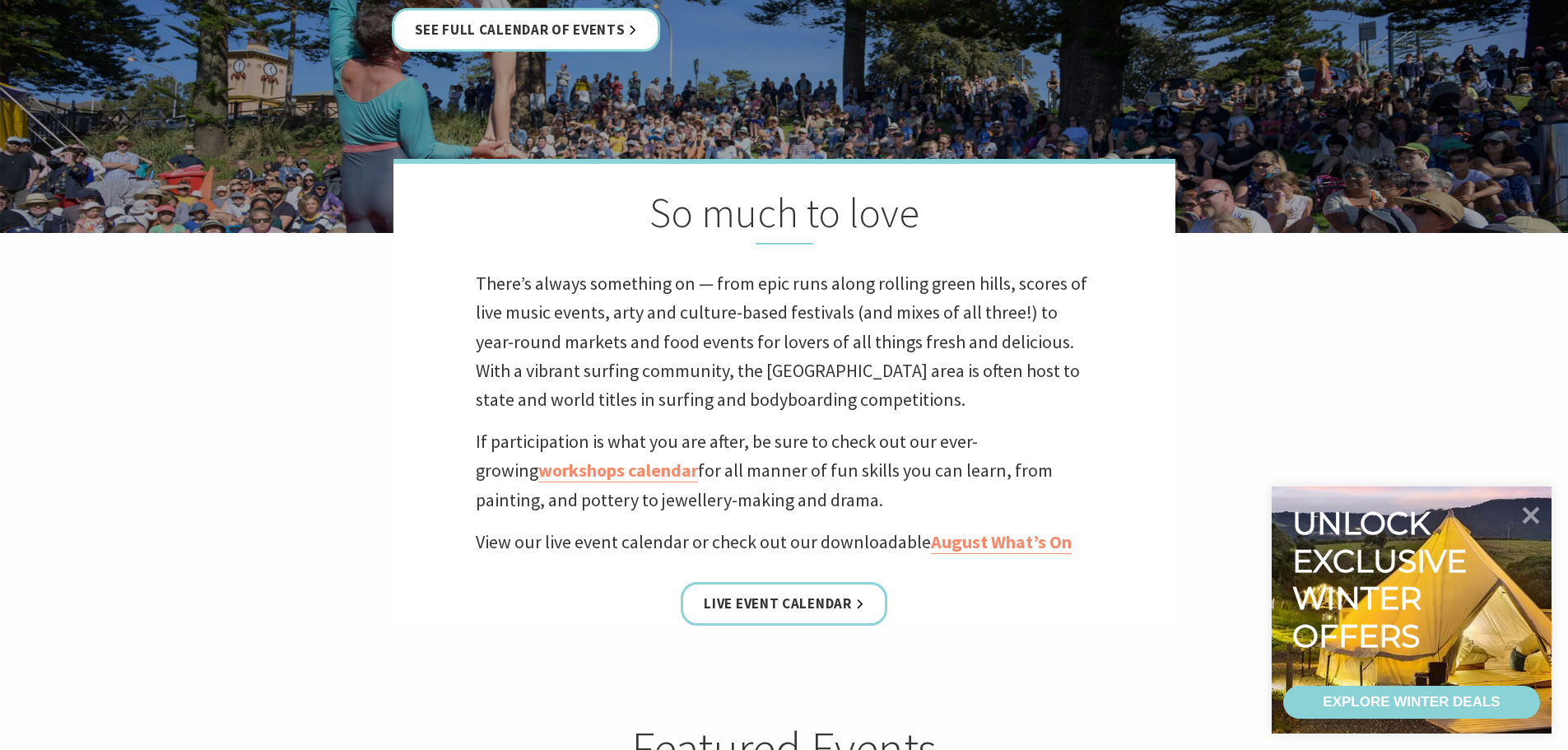
scroll to position [577, 0]
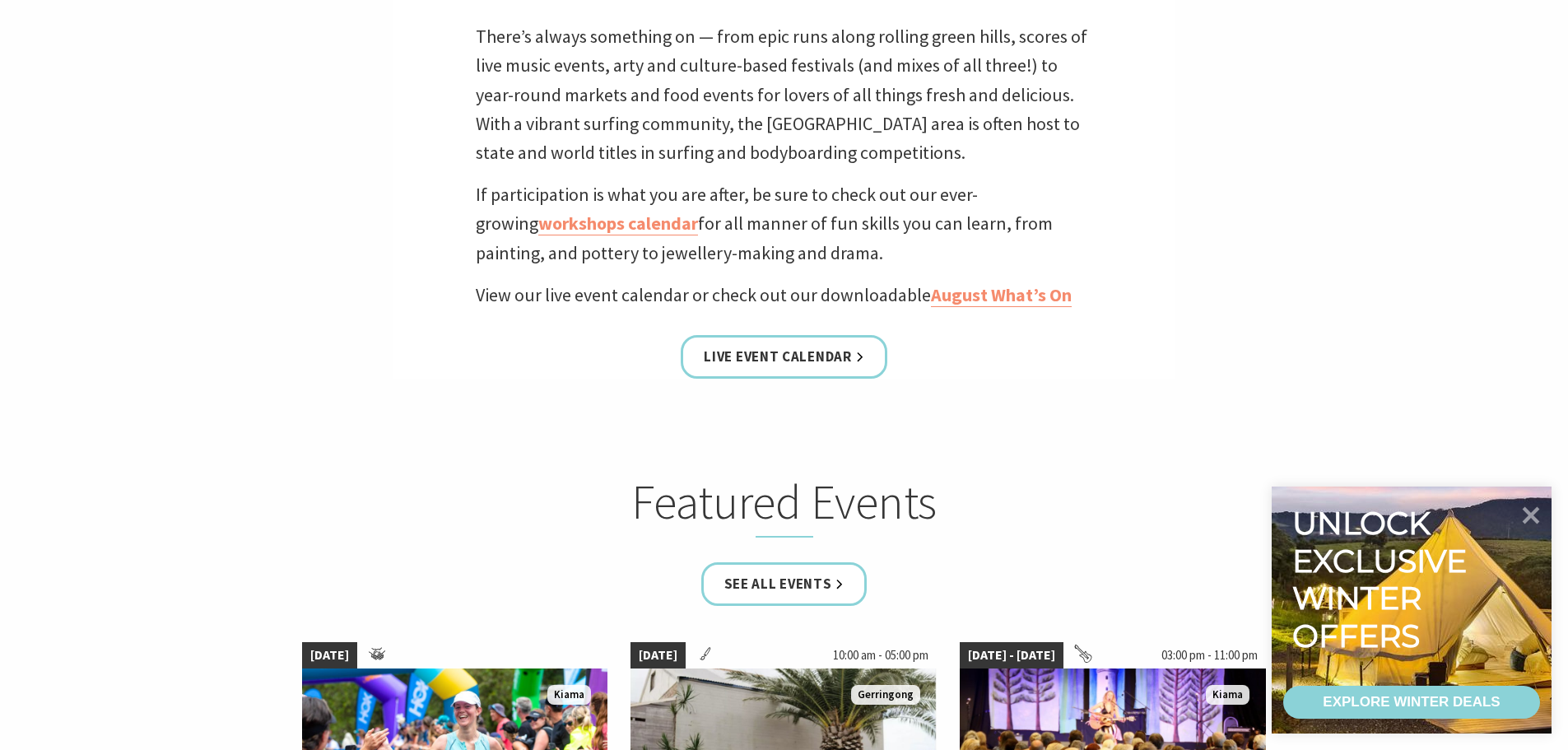
click at [875, 141] on p "There’s always something on — from epic runs along rolling green hills, scores …" at bounding box center [784, 94] width 617 height 145
click at [834, 146] on p "There’s always something on — from epic runs along rolling green hills, scores …" at bounding box center [784, 94] width 617 height 145
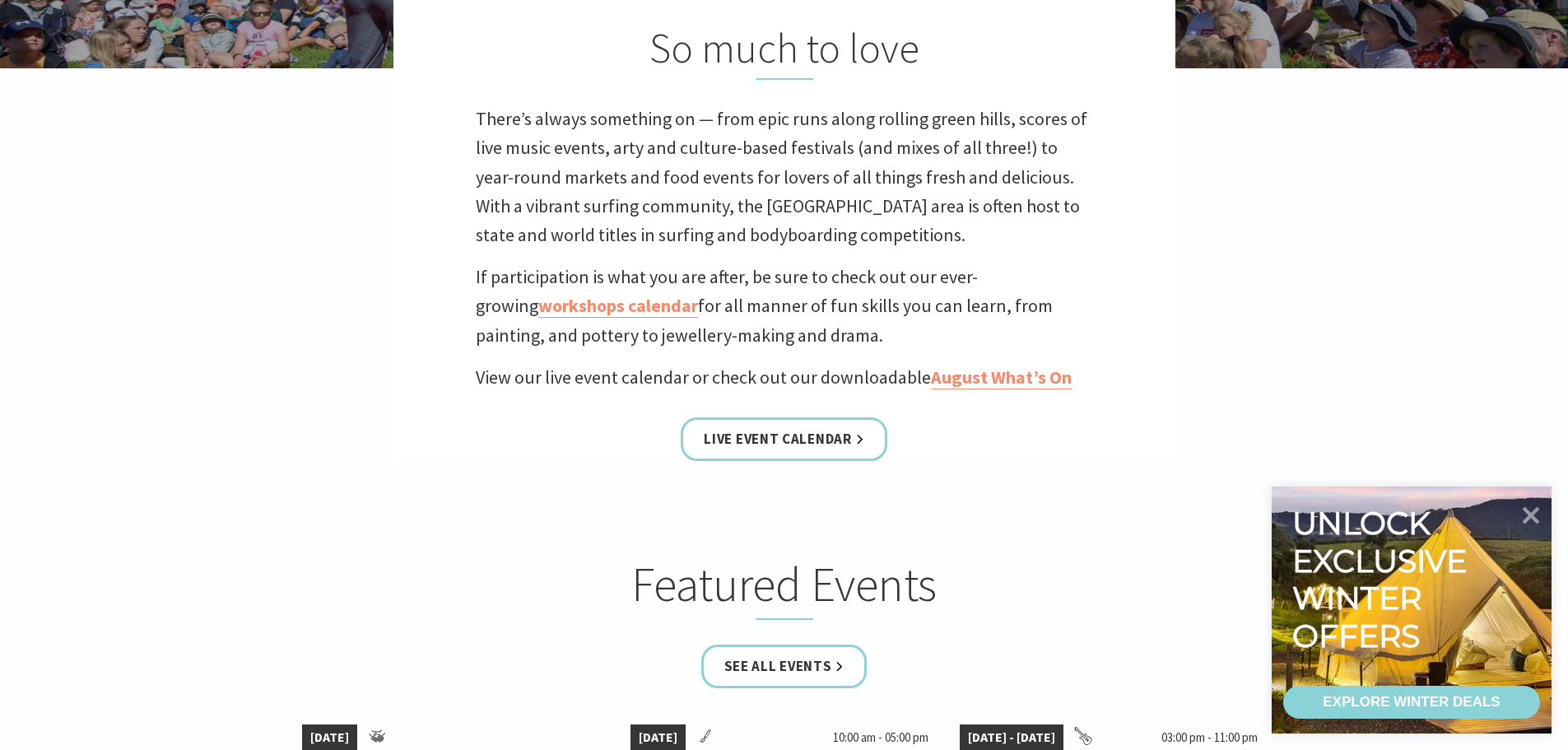
scroll to position [0, 0]
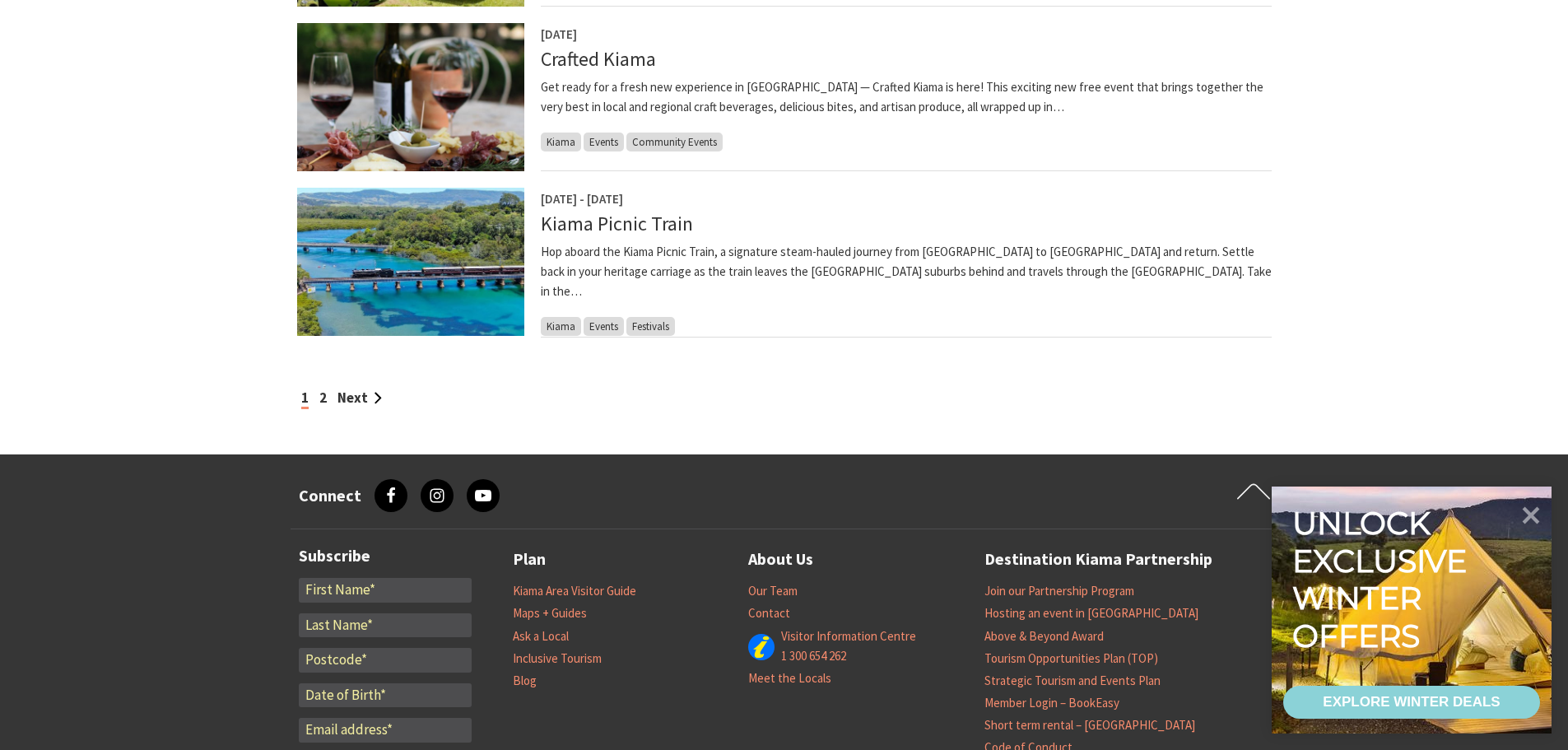
scroll to position [1647, 0]
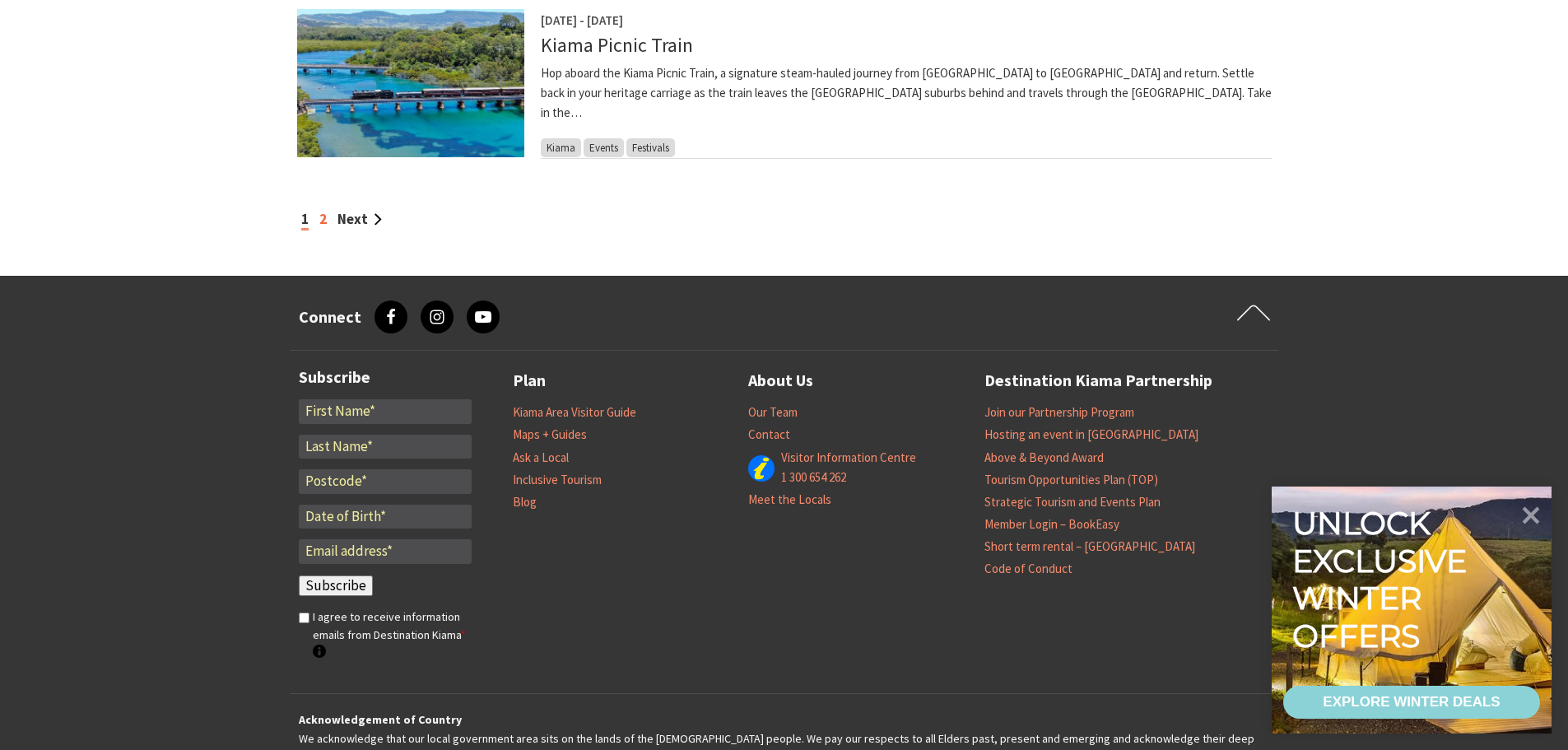
click at [323, 219] on link "2" at bounding box center [323, 219] width 7 height 18
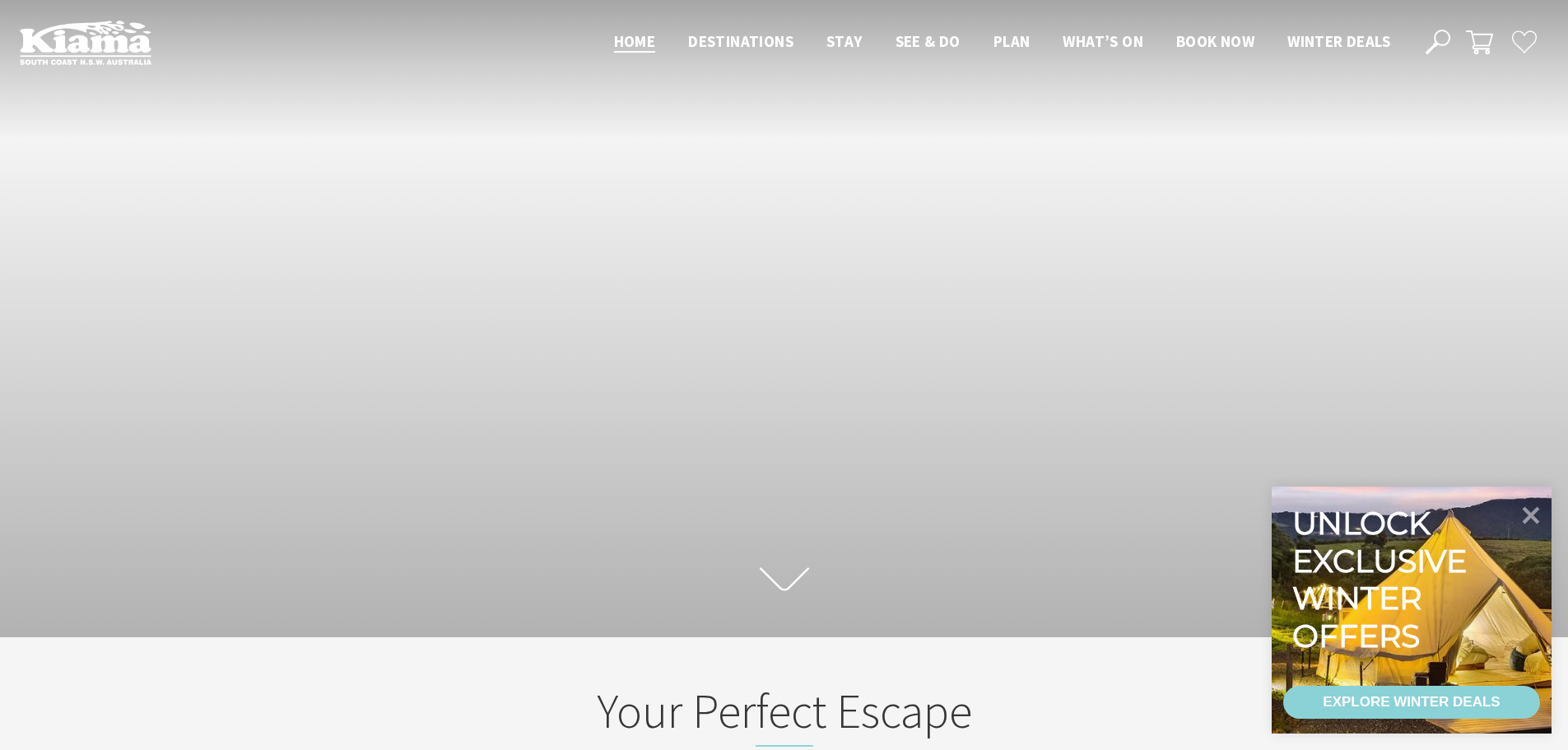
scroll to position [278, 1581]
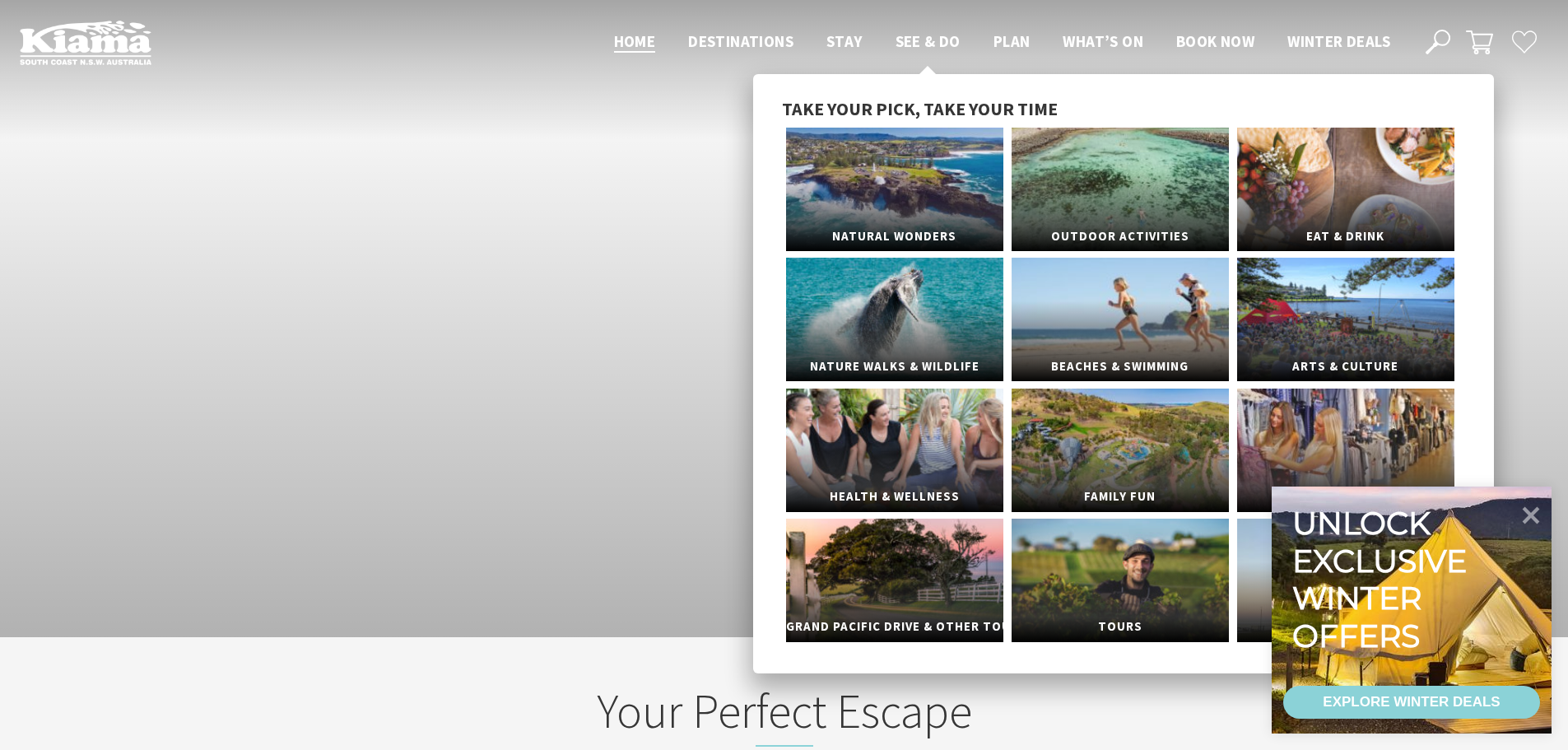
click at [916, 37] on span "See & Do" at bounding box center [928, 41] width 65 height 20
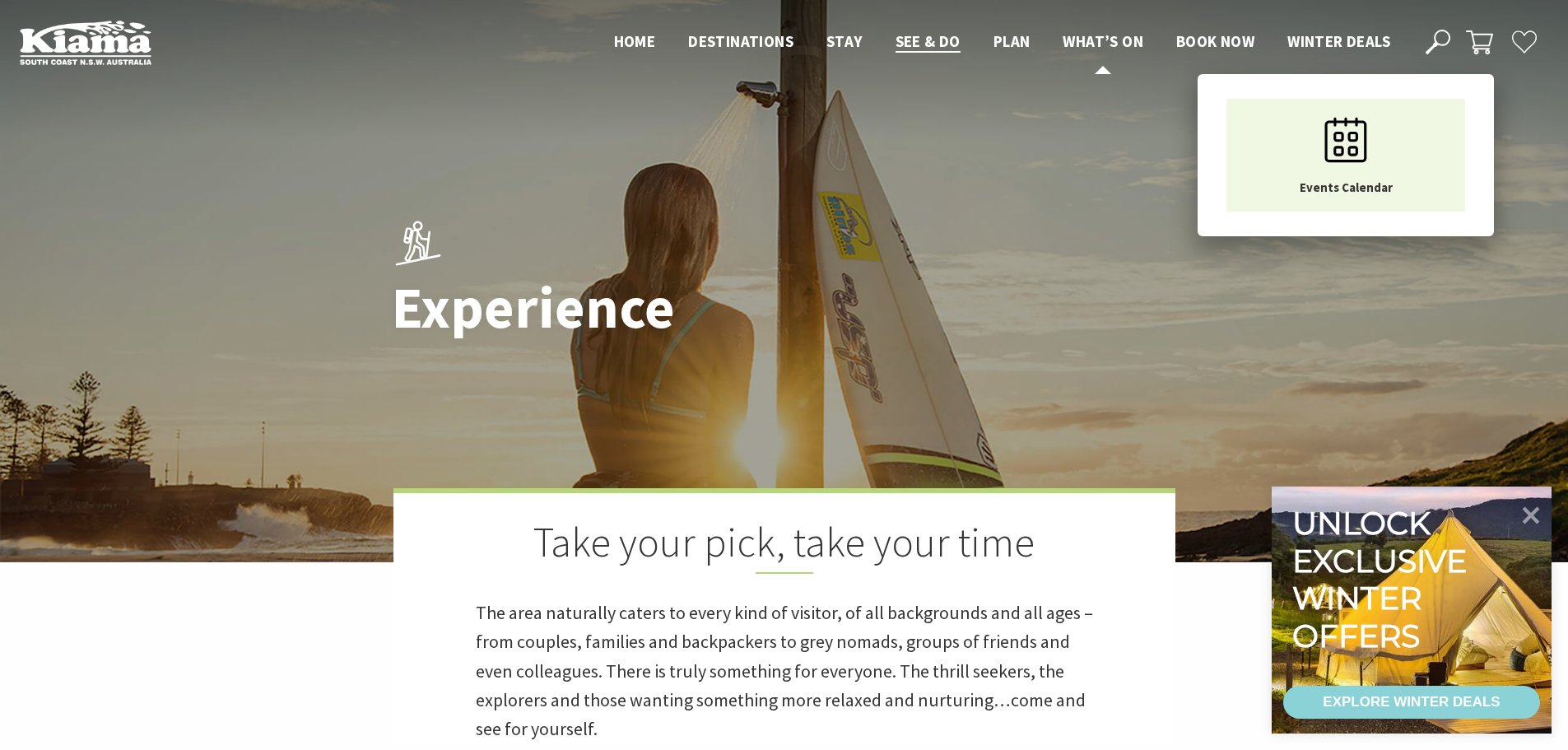
click at [1099, 38] on span "What’s On" at bounding box center [1102, 41] width 81 height 20
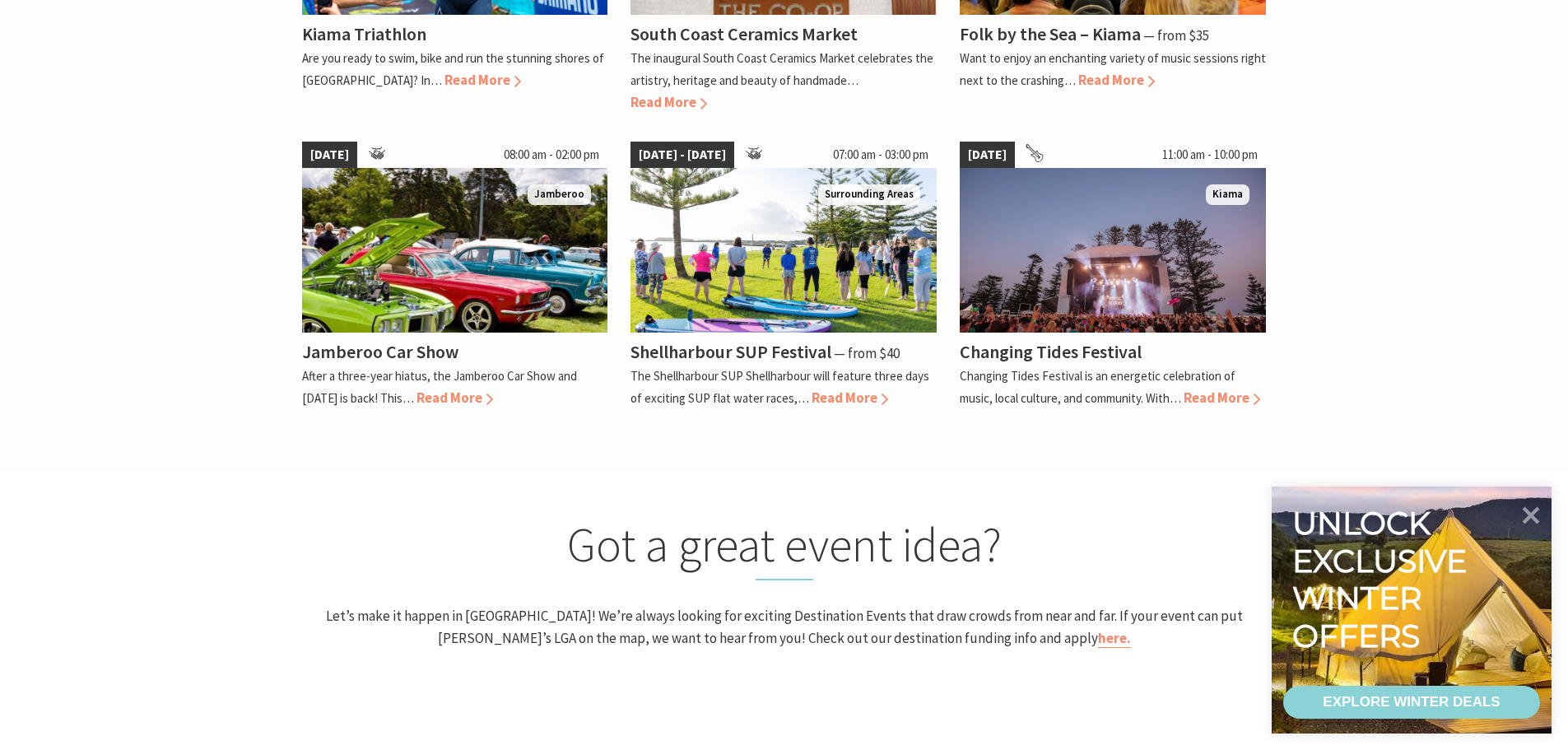
scroll to position [824, 0]
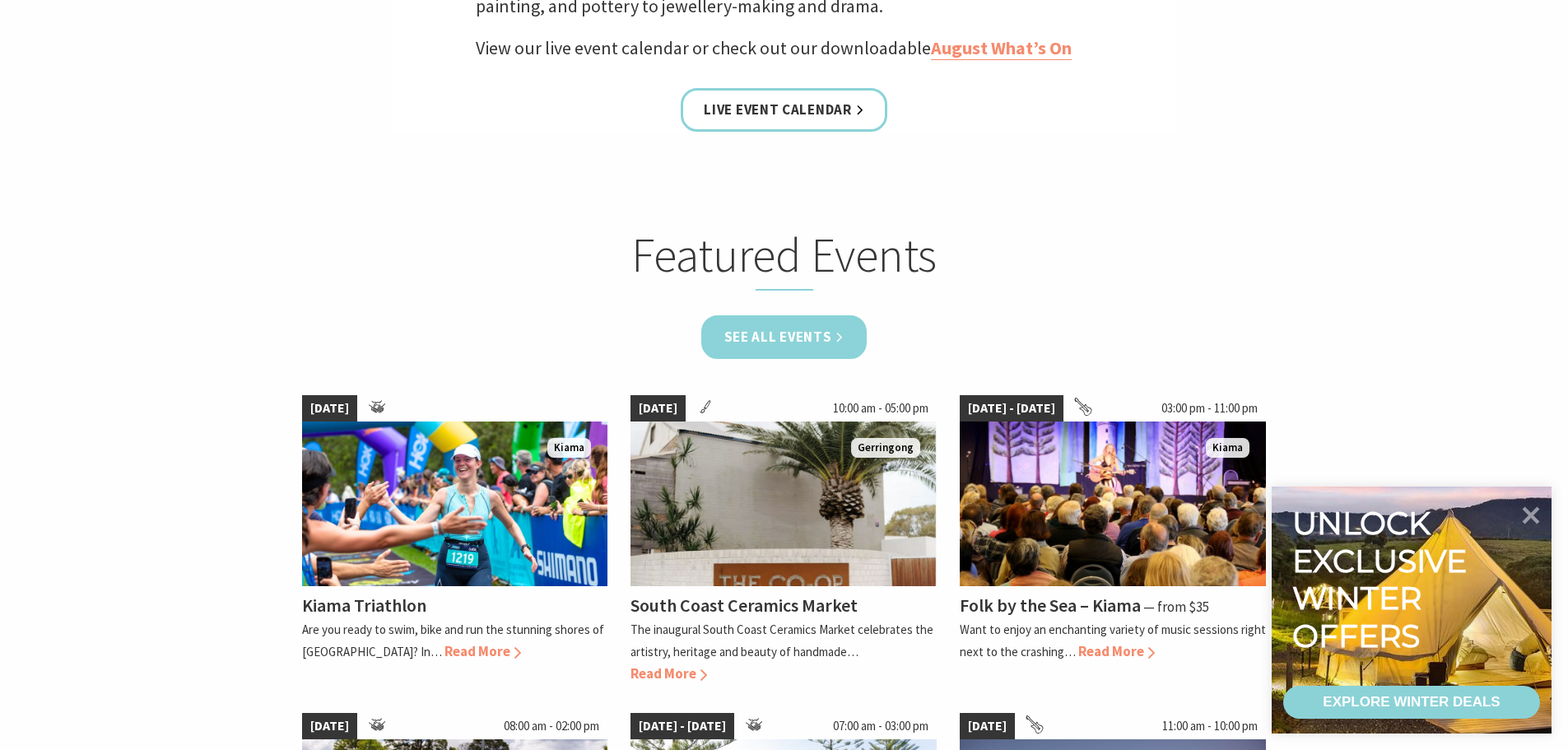
click at [808, 332] on link "See all Events" at bounding box center [784, 337] width 166 height 44
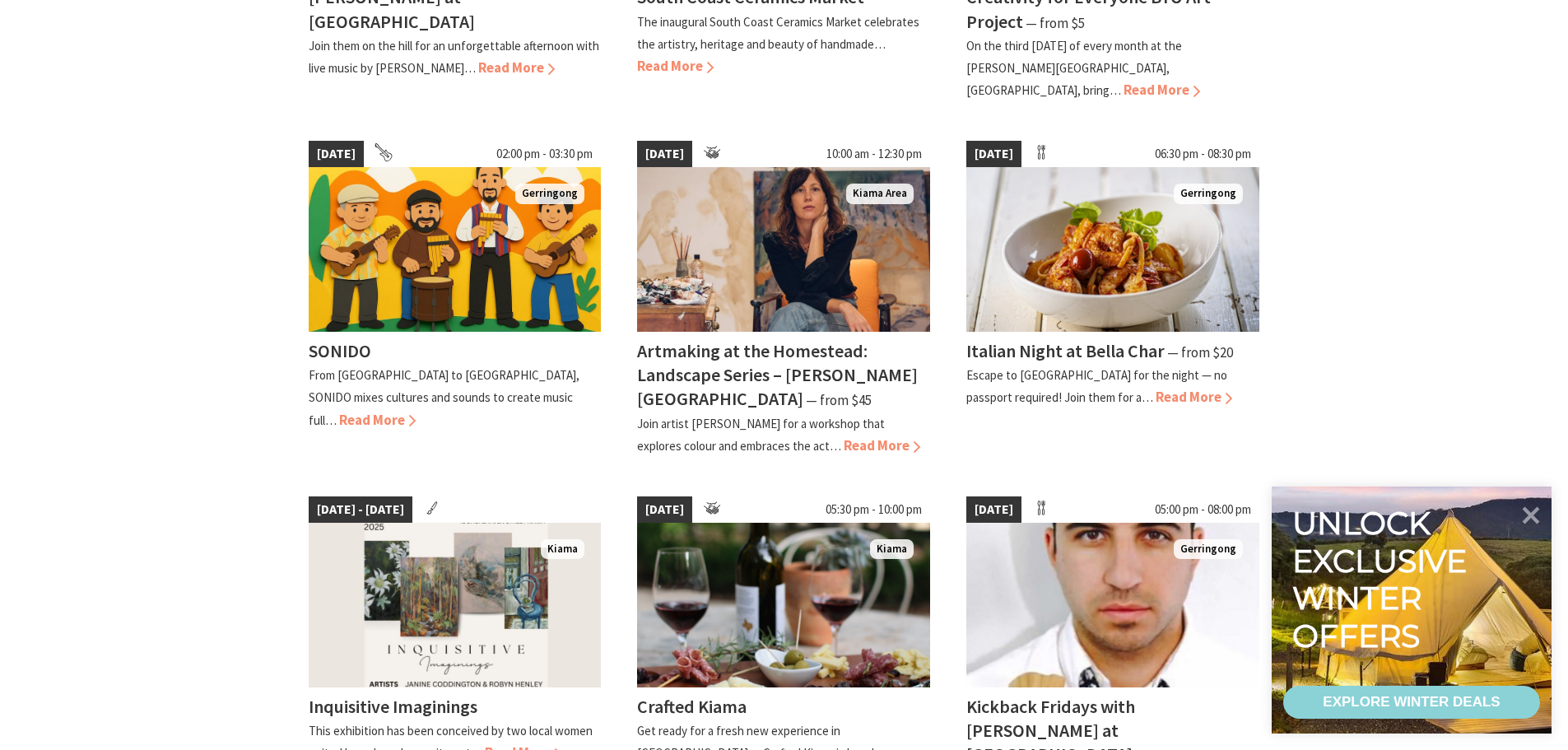
scroll to position [1071, 0]
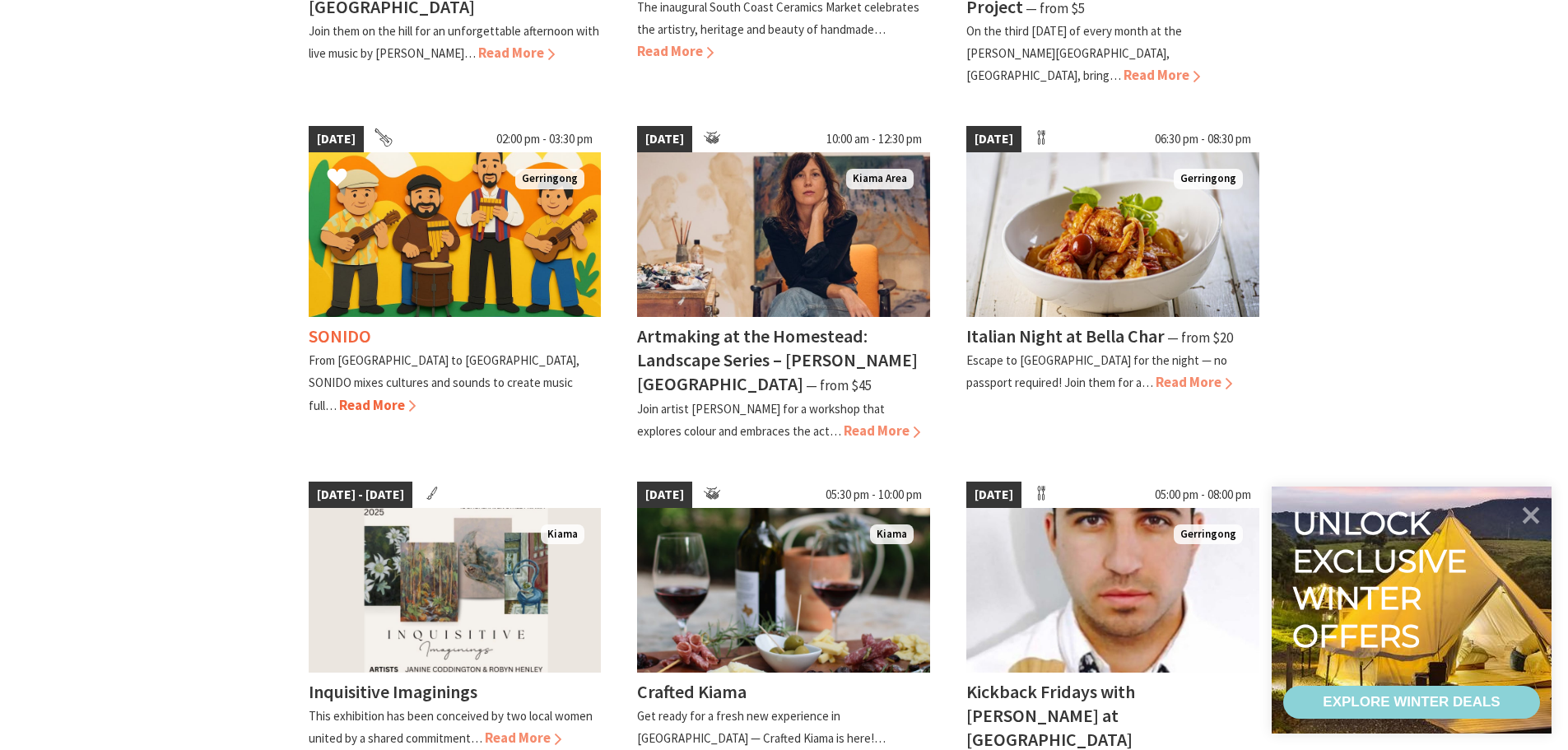
click at [324, 324] on h4 "SONIDO" at bounding box center [339, 335] width 63 height 23
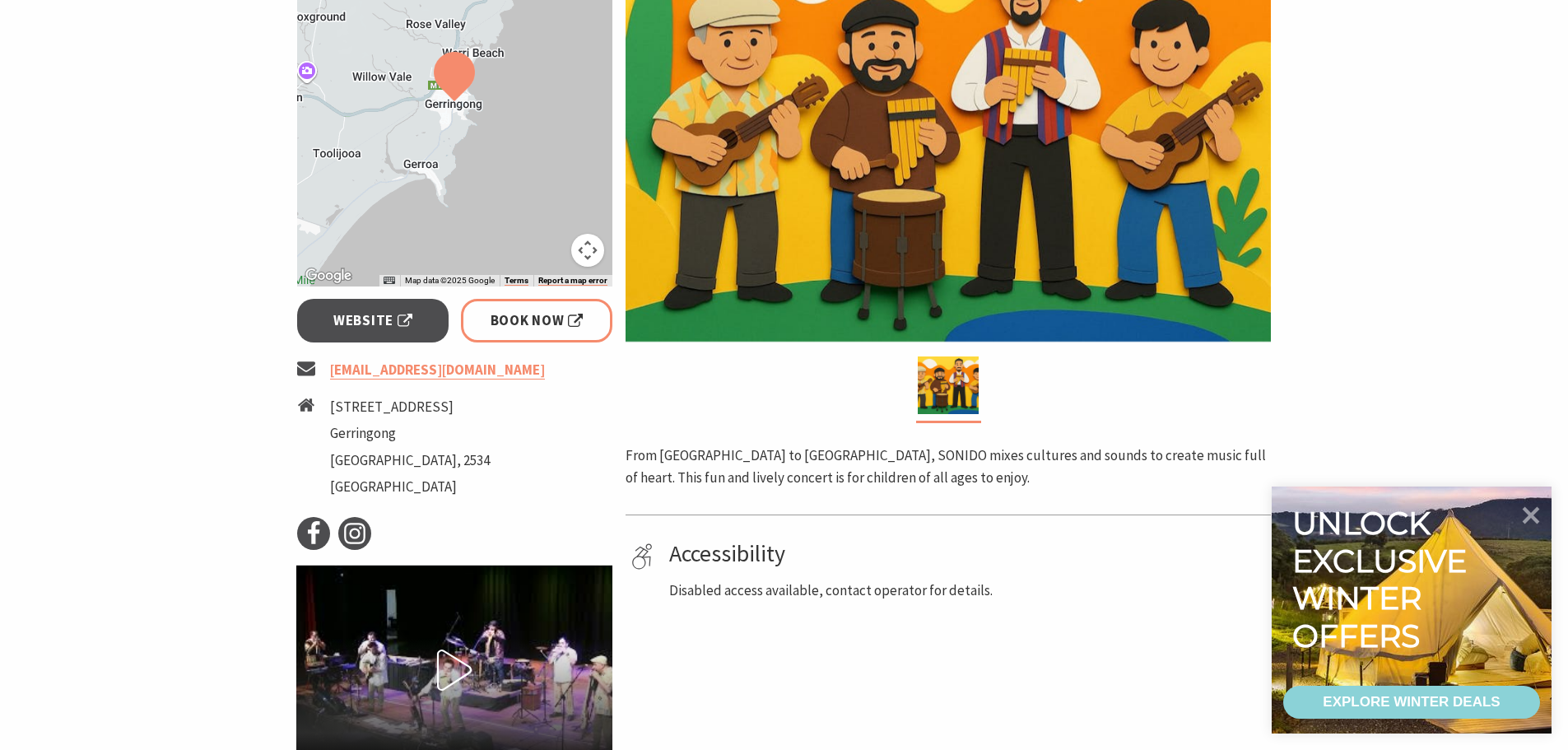
scroll to position [494, 0]
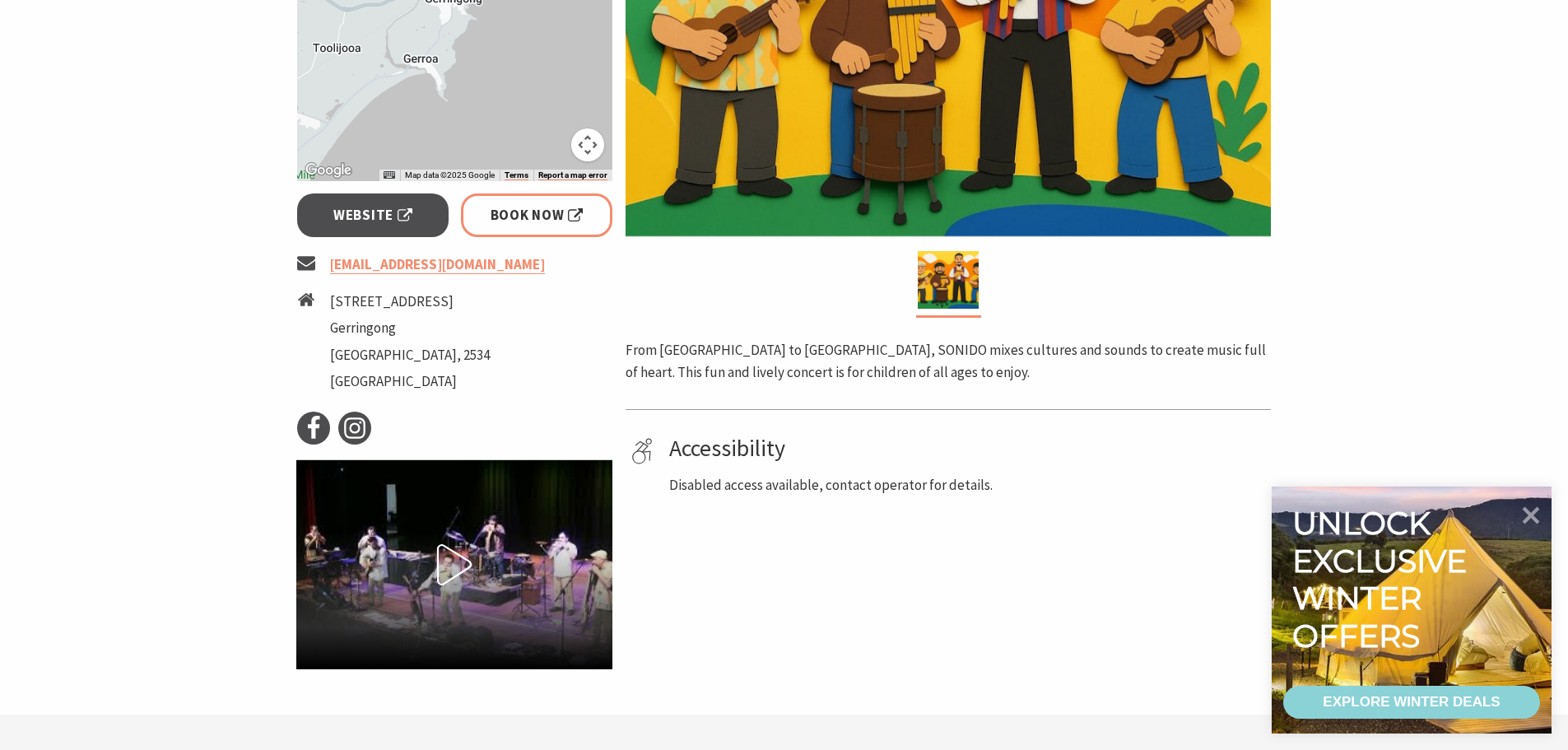
drag, startPoint x: 162, startPoint y: 357, endPoint x: 394, endPoint y: 382, distance: 233.3
click at [162, 358] on section "Home Events Concert or Performance SONIDO SONIDO Event Dates: [DATE] ← Move lef…" at bounding box center [784, 155] width 1568 height 1120
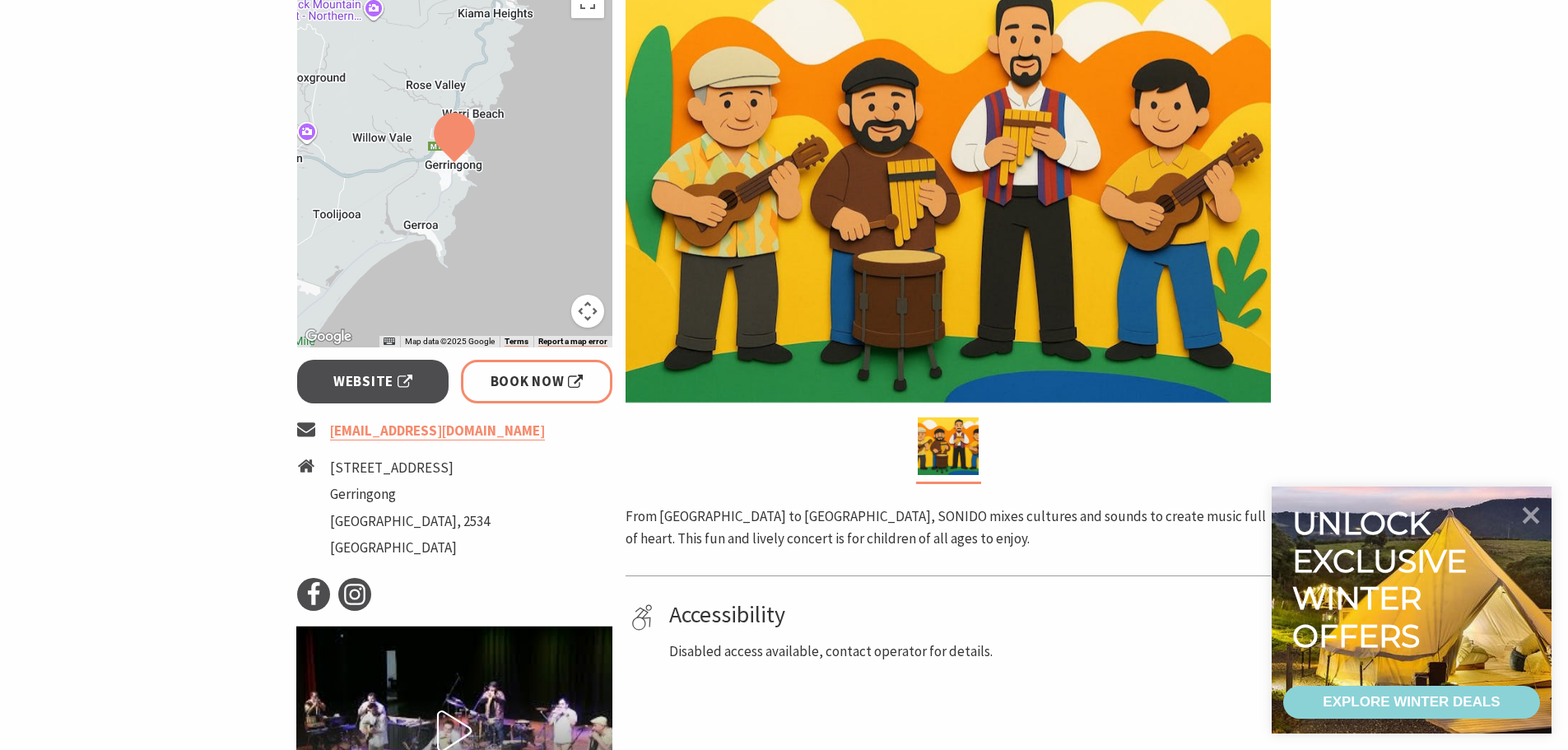
scroll to position [412, 0]
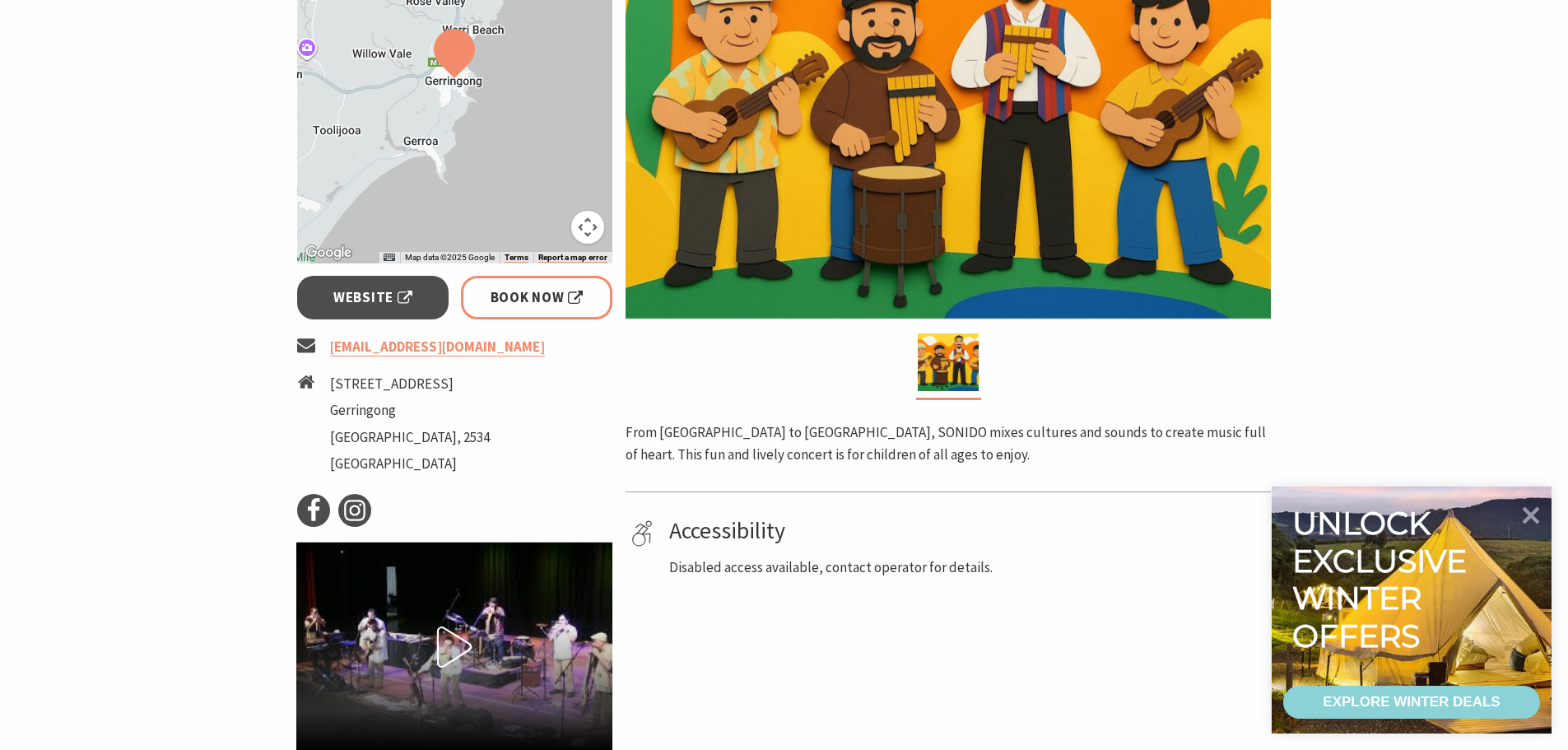
click at [740, 446] on p "From [GEOGRAPHIC_DATA] to [GEOGRAPHIC_DATA], SONIDO mixes cultures and sounds t…" at bounding box center [947, 443] width 645 height 44
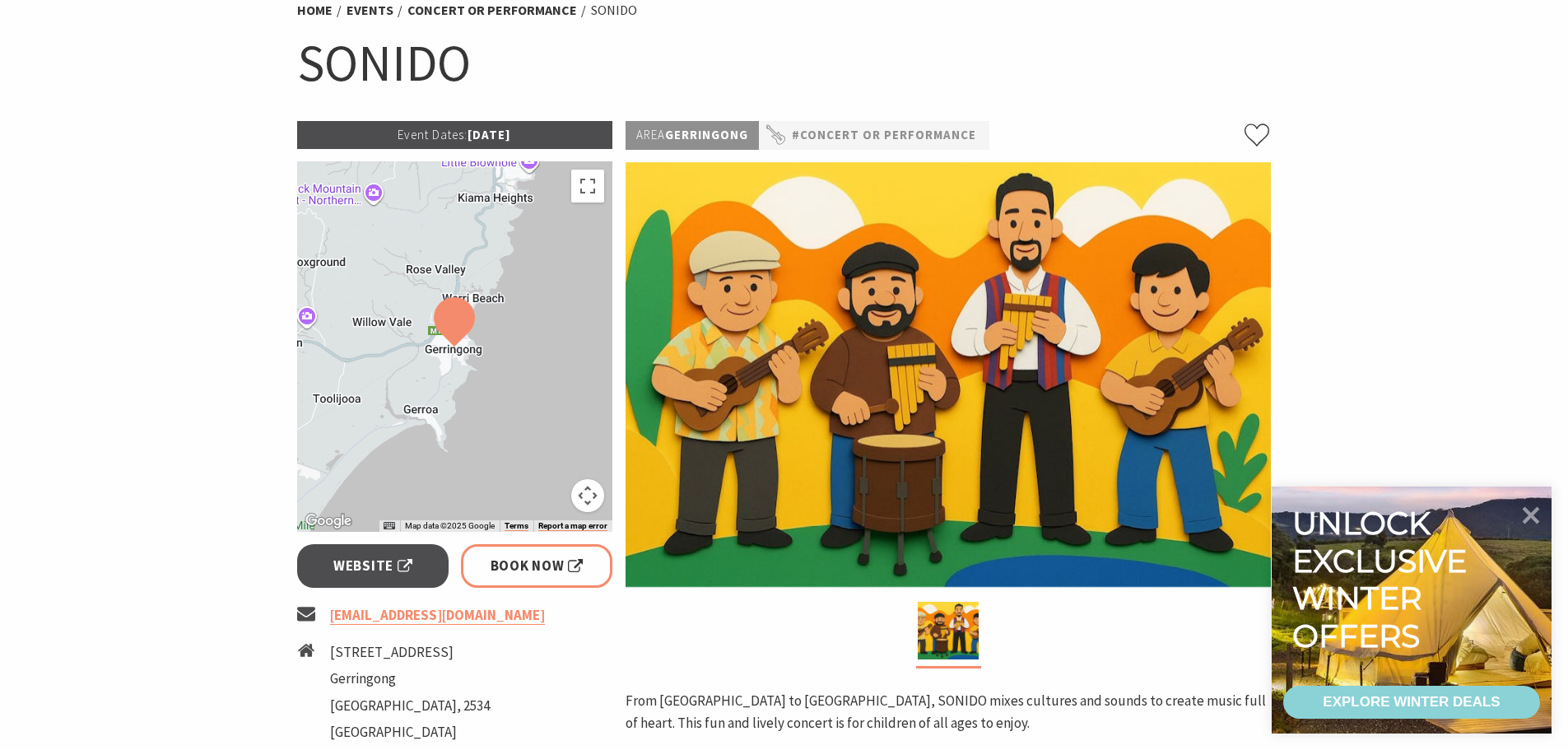
scroll to position [83, 0]
